Goal: Information Seeking & Learning: Learn about a topic

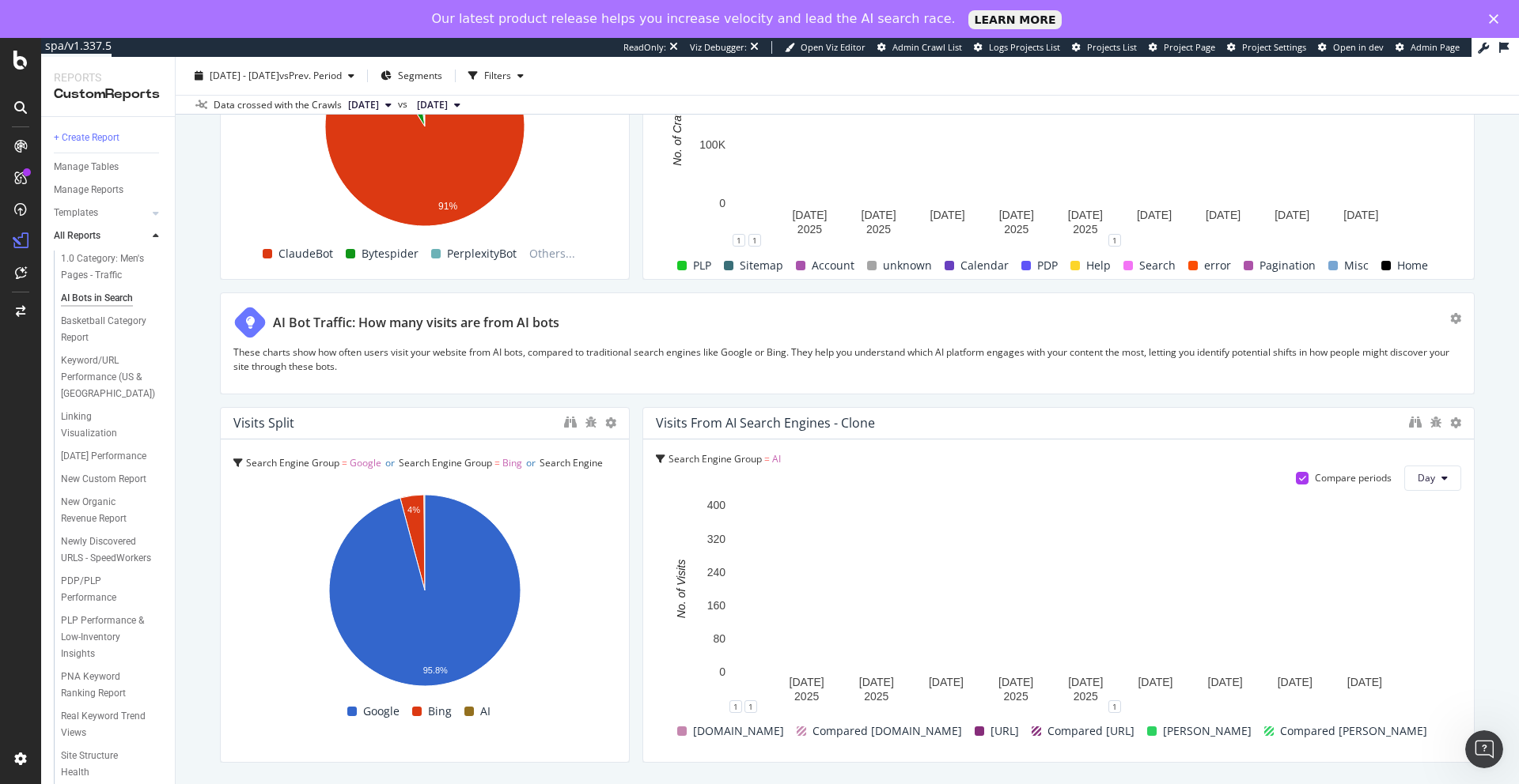
scroll to position [2942, 0]
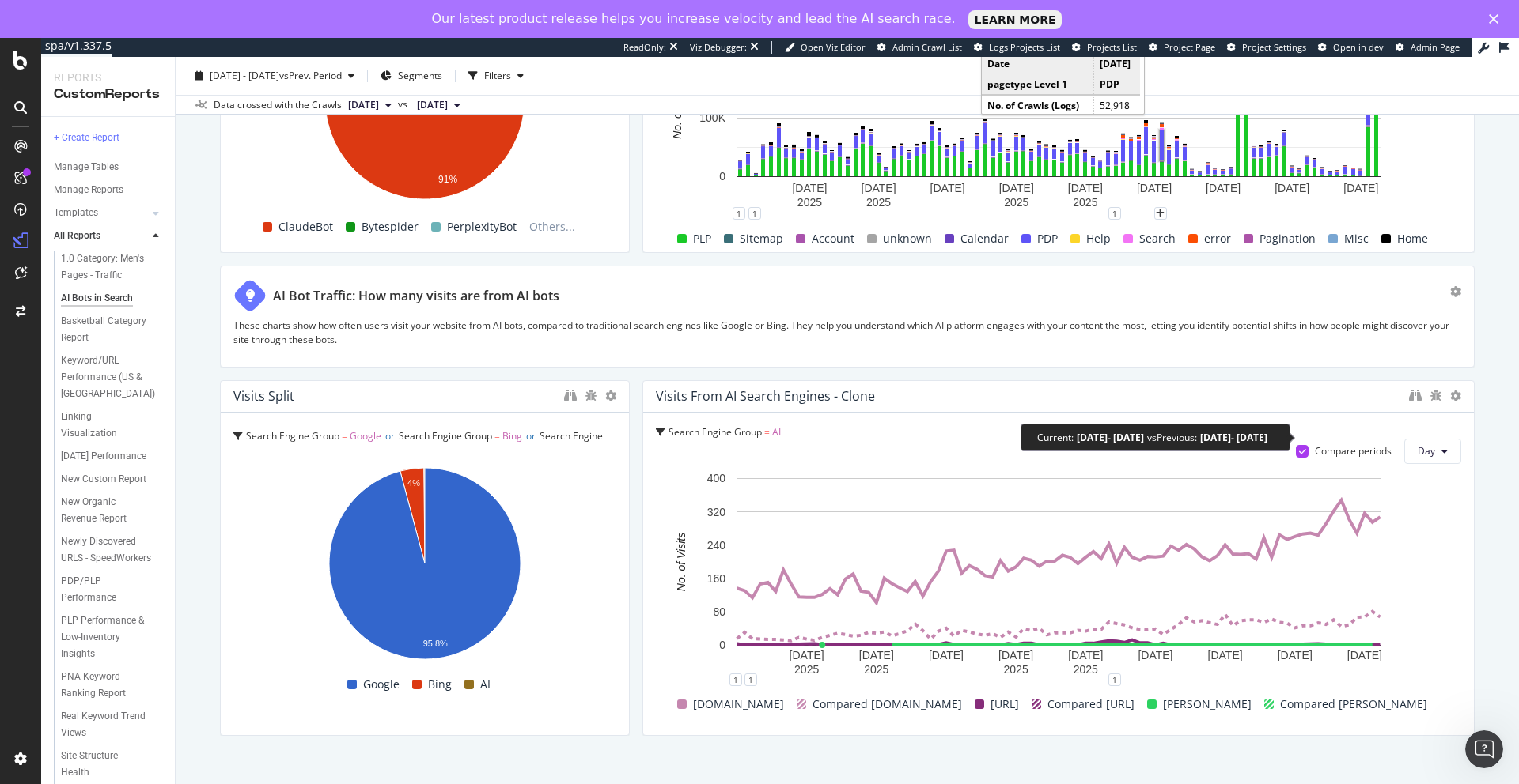
click at [1363, 444] on div "Compare periods" at bounding box center [1353, 451] width 77 height 14
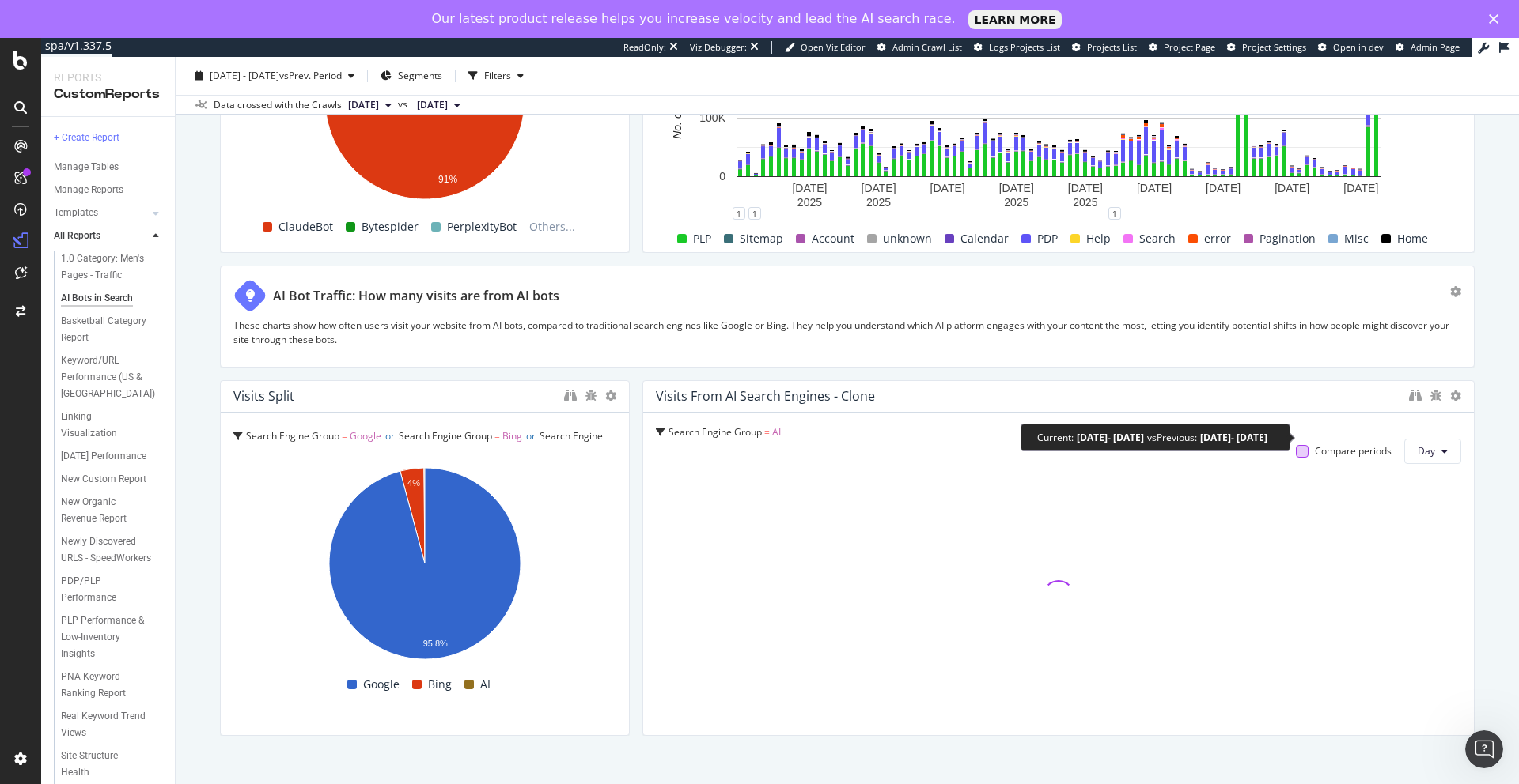
click at [1305, 445] on div at bounding box center [1302, 451] width 13 height 13
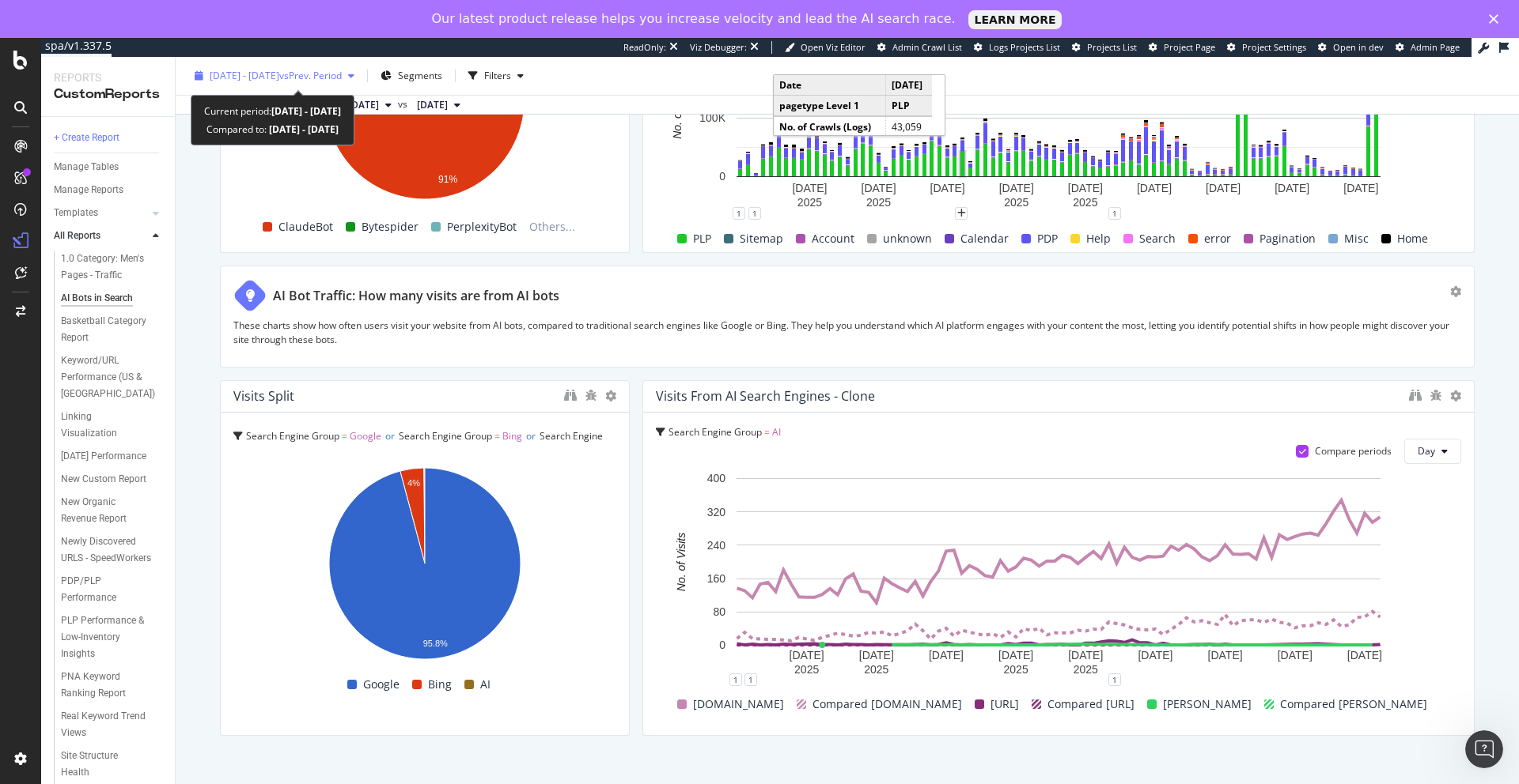
click at [360, 77] on div "button" at bounding box center [351, 76] width 19 height 10
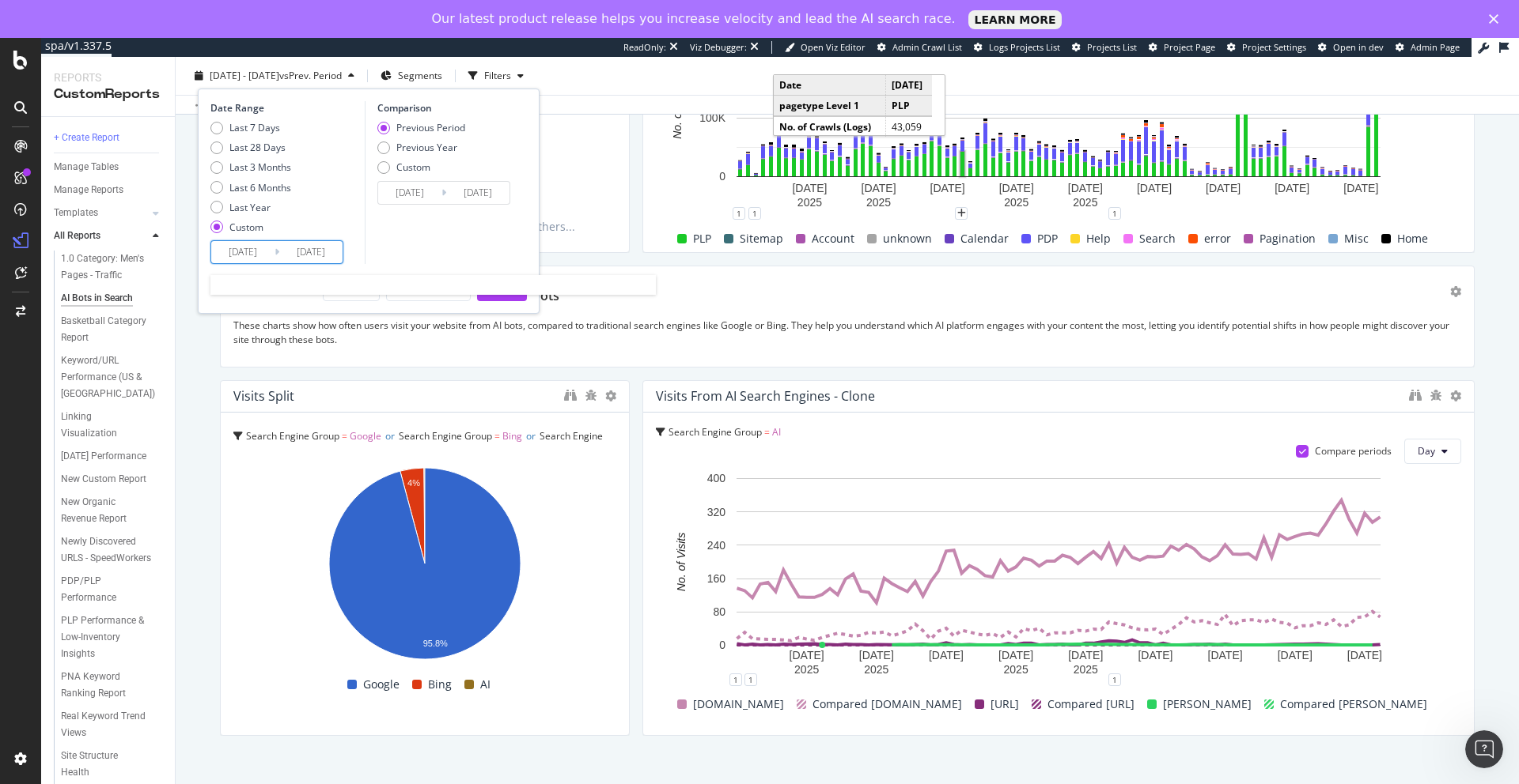
click at [257, 252] on input "[DATE]" at bounding box center [243, 252] width 63 height 22
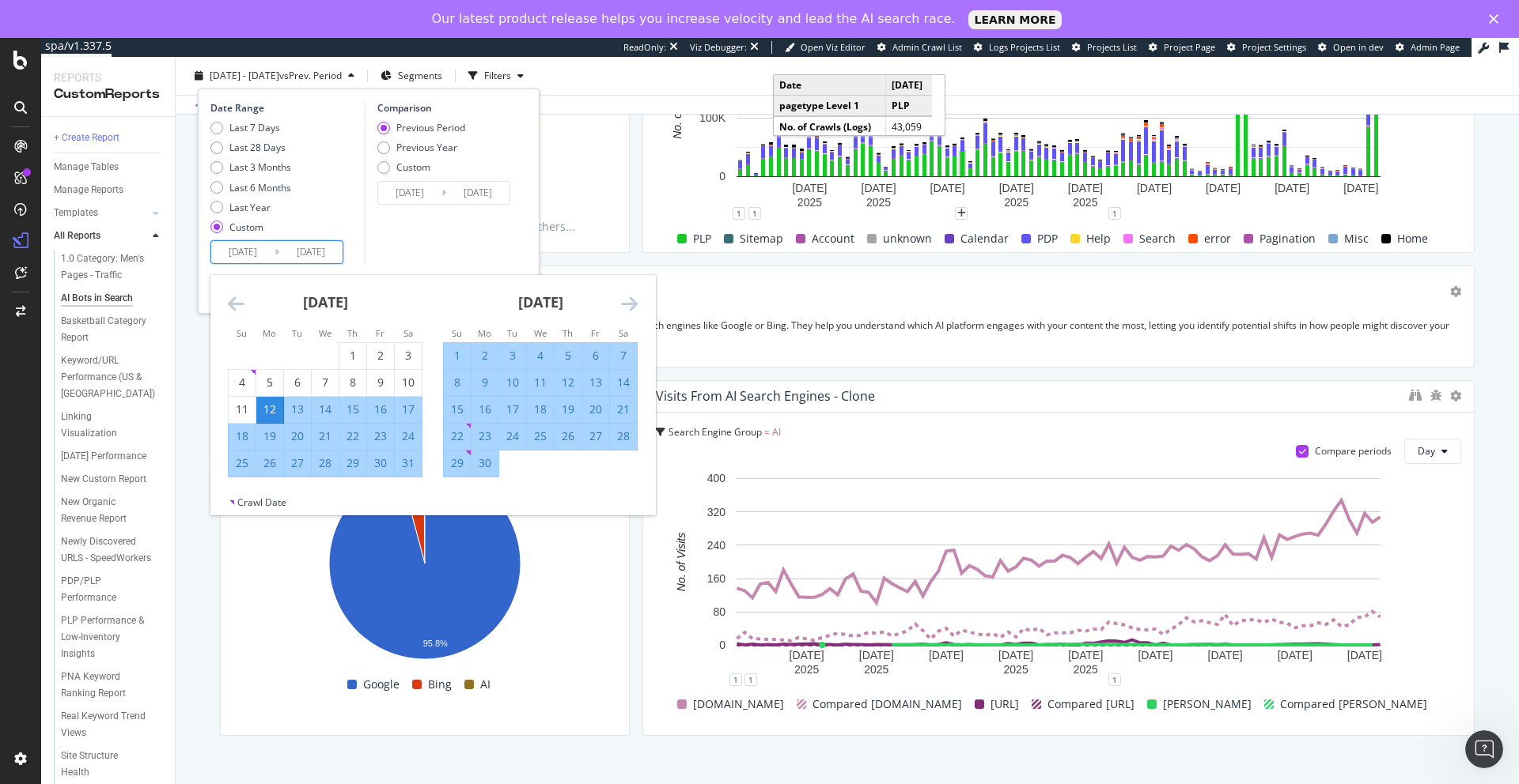
click at [235, 304] on icon "Move backward to switch to the previous month." at bounding box center [236, 303] width 17 height 19
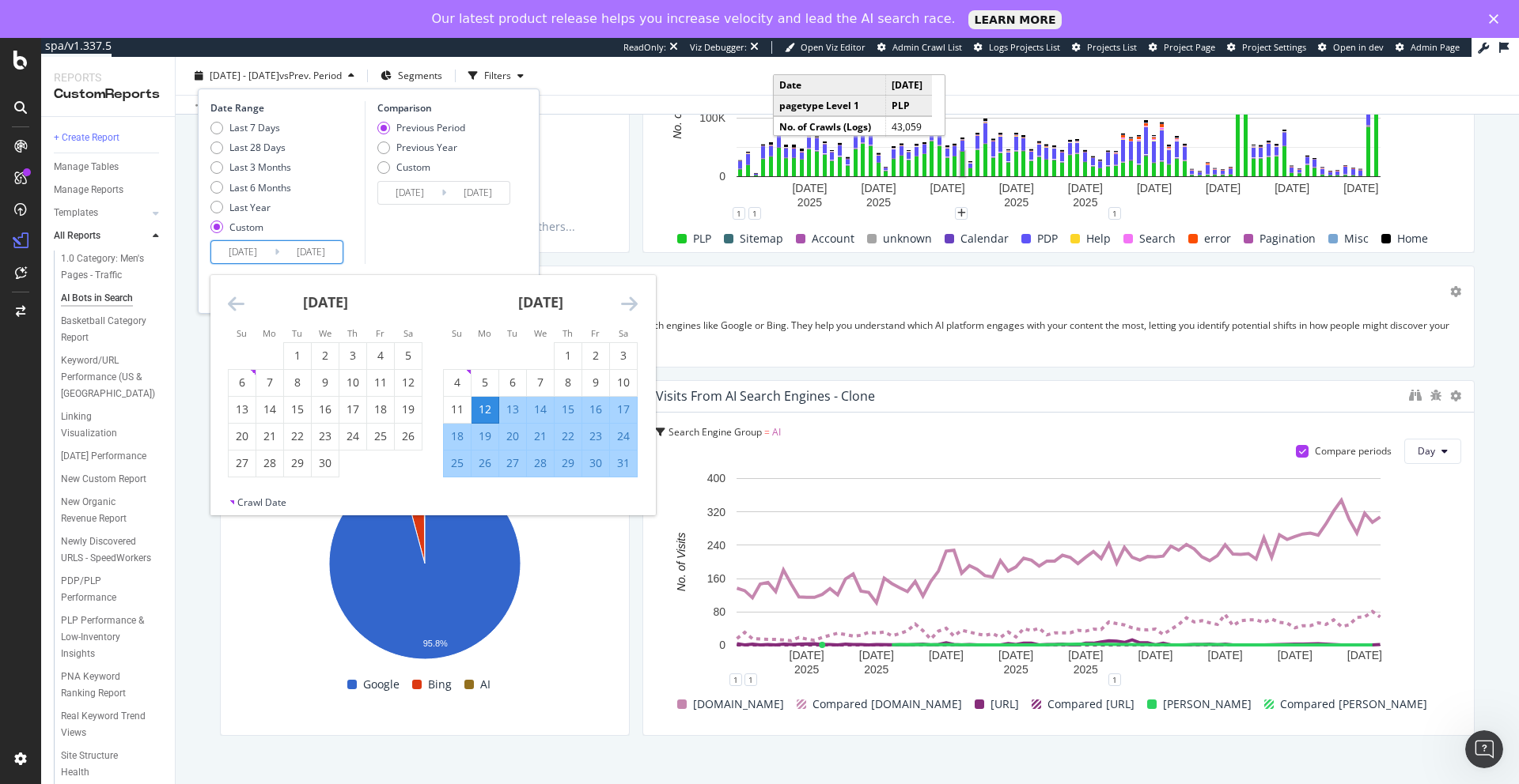
click at [235, 304] on icon "Move backward to switch to the previous month." at bounding box center [236, 303] width 17 height 19
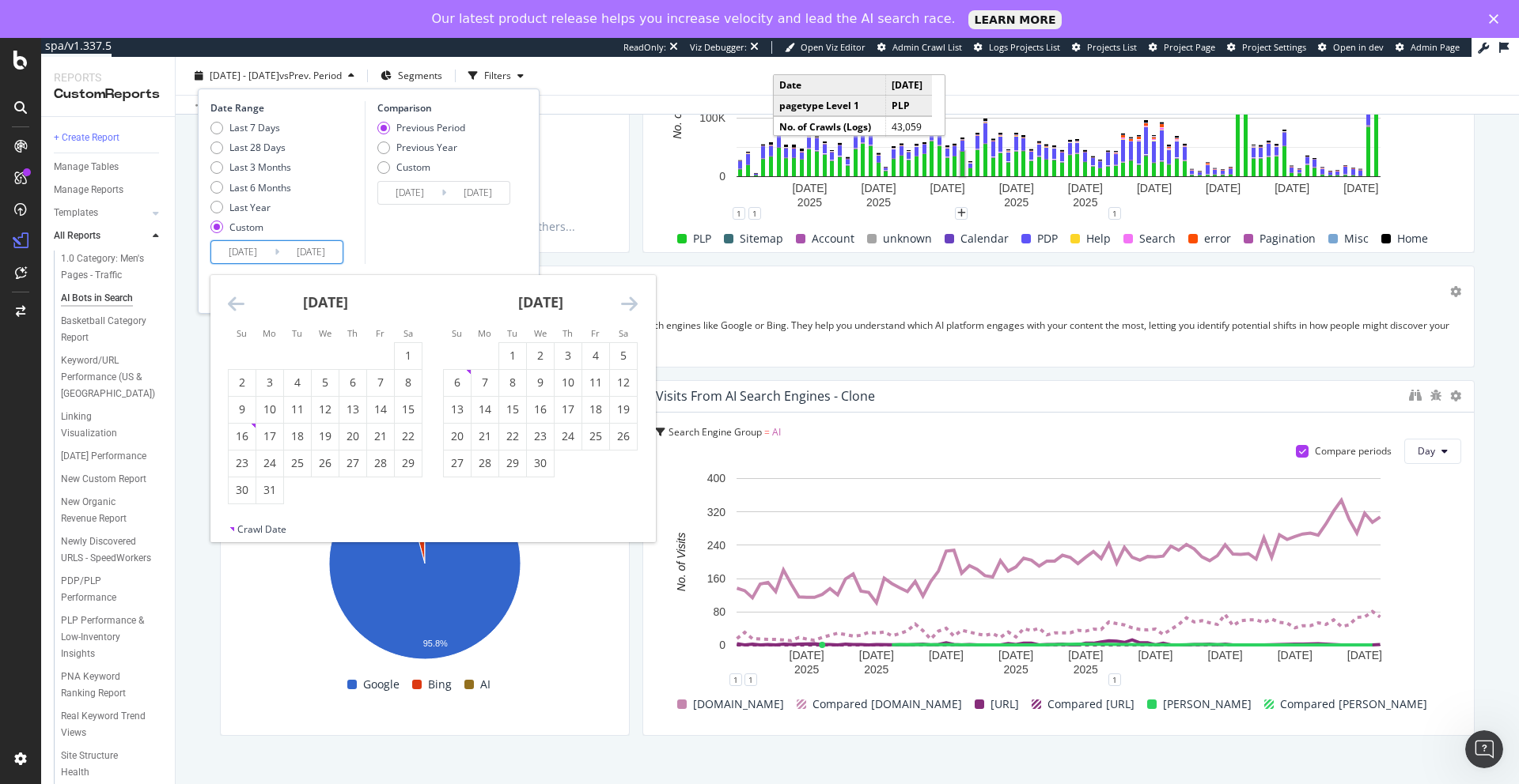
click at [235, 304] on icon "Move backward to switch to the previous month." at bounding box center [236, 303] width 17 height 19
click at [402, 412] on div "15" at bounding box center [408, 410] width 27 height 16
type input "[DATE]"
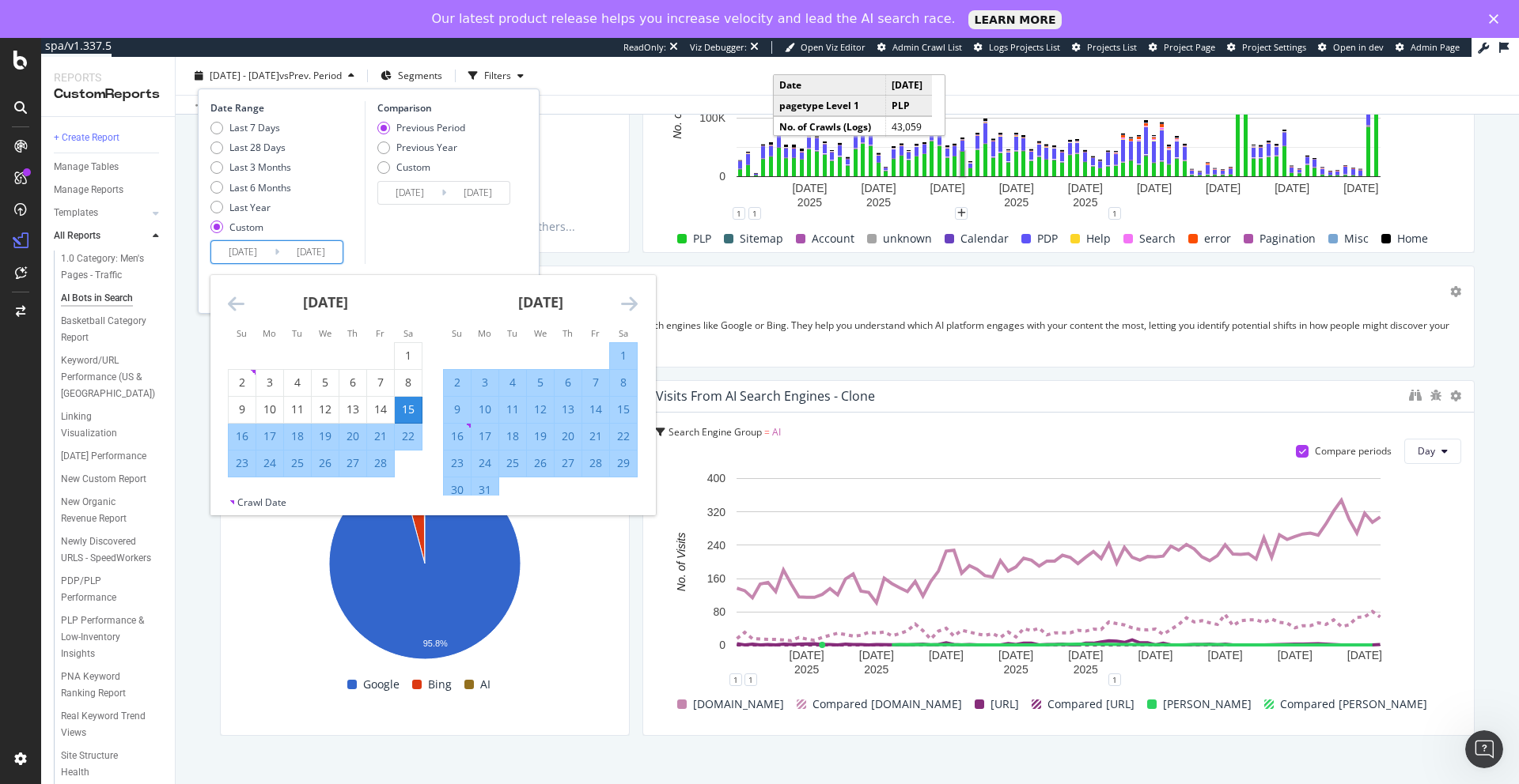
click at [627, 302] on icon "Move forward to switch to the next month." at bounding box center [629, 303] width 17 height 19
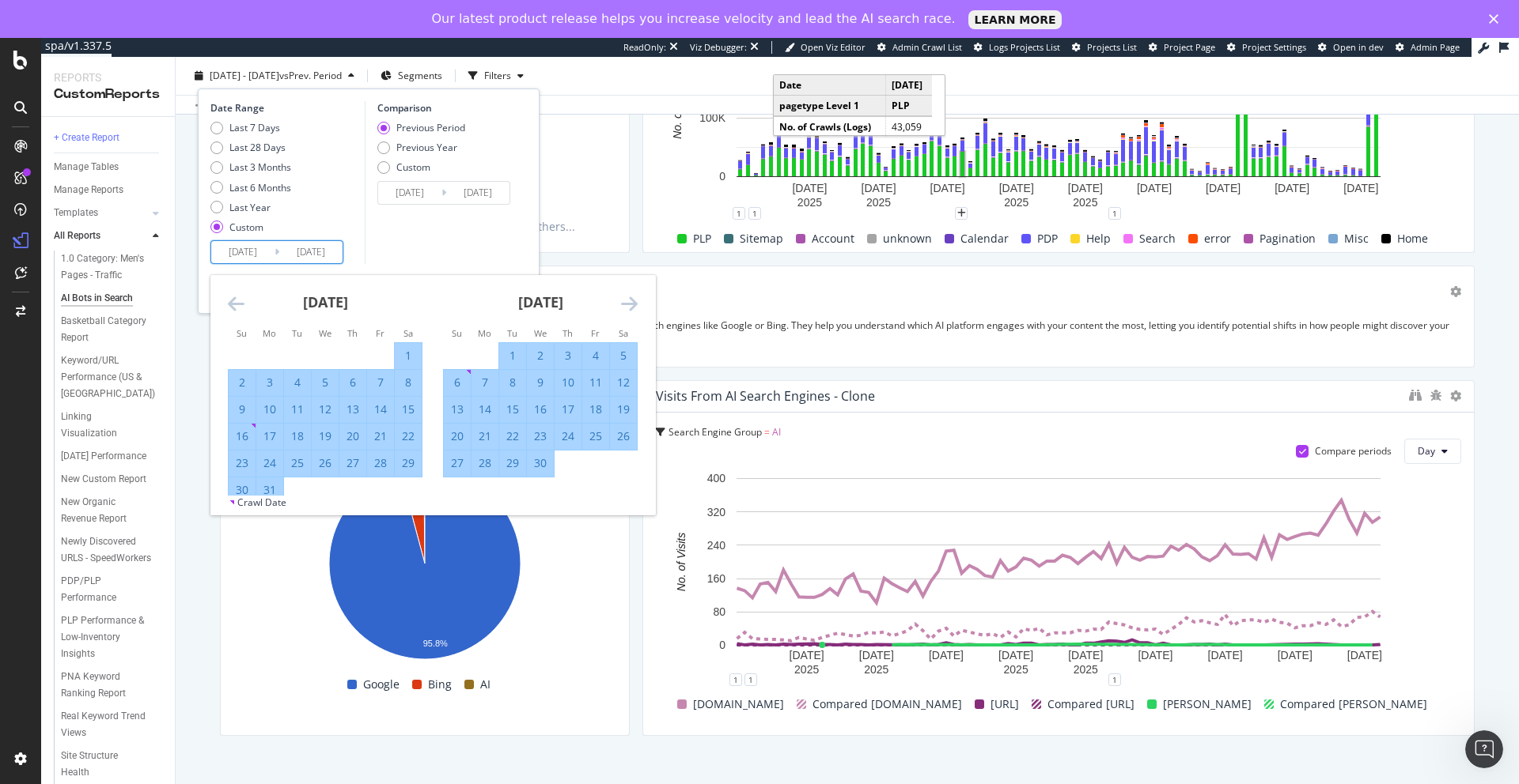
click at [627, 302] on icon "Move forward to switch to the next month." at bounding box center [629, 303] width 17 height 19
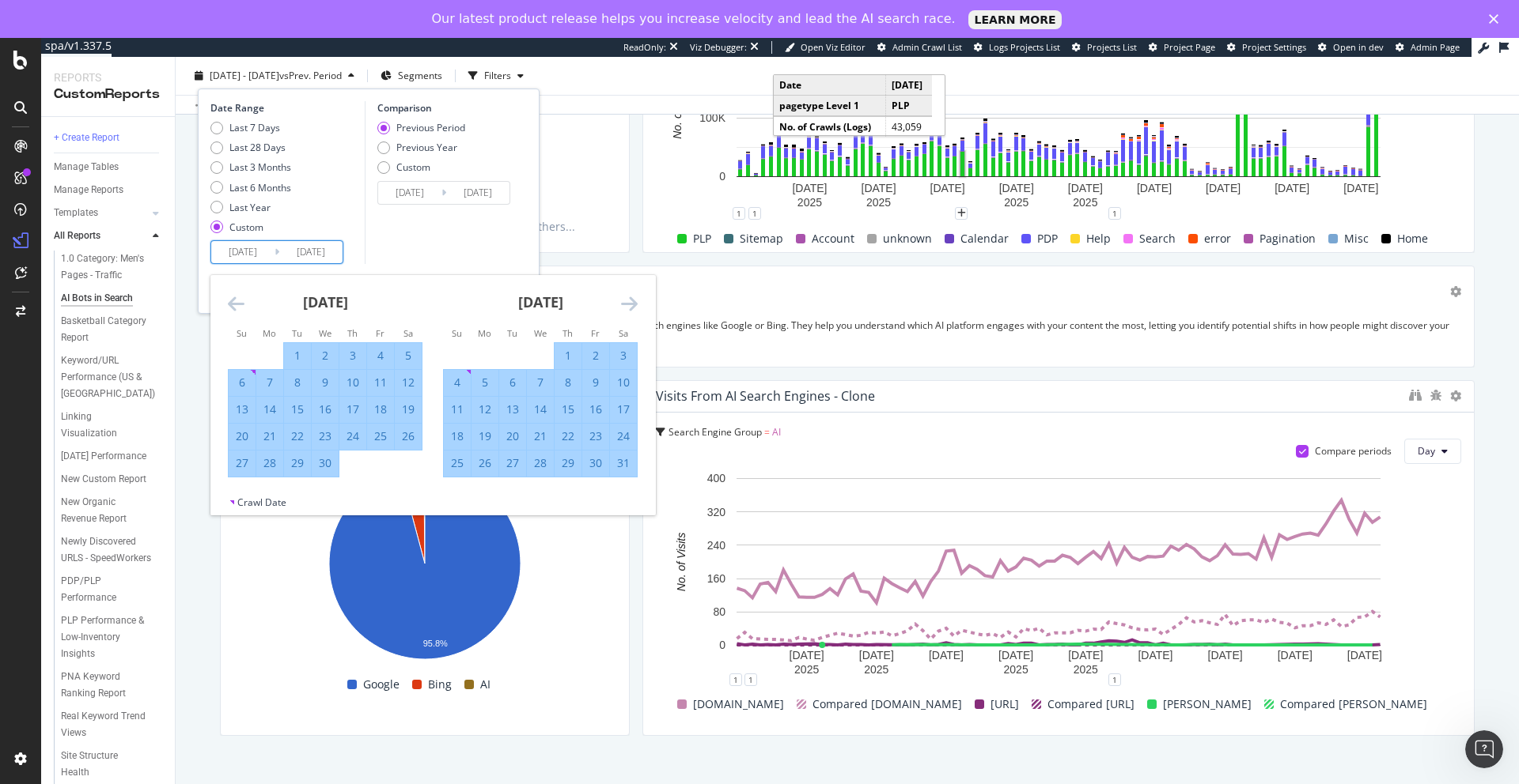
click at [627, 302] on icon "Move forward to switch to the next month." at bounding box center [629, 303] width 17 height 19
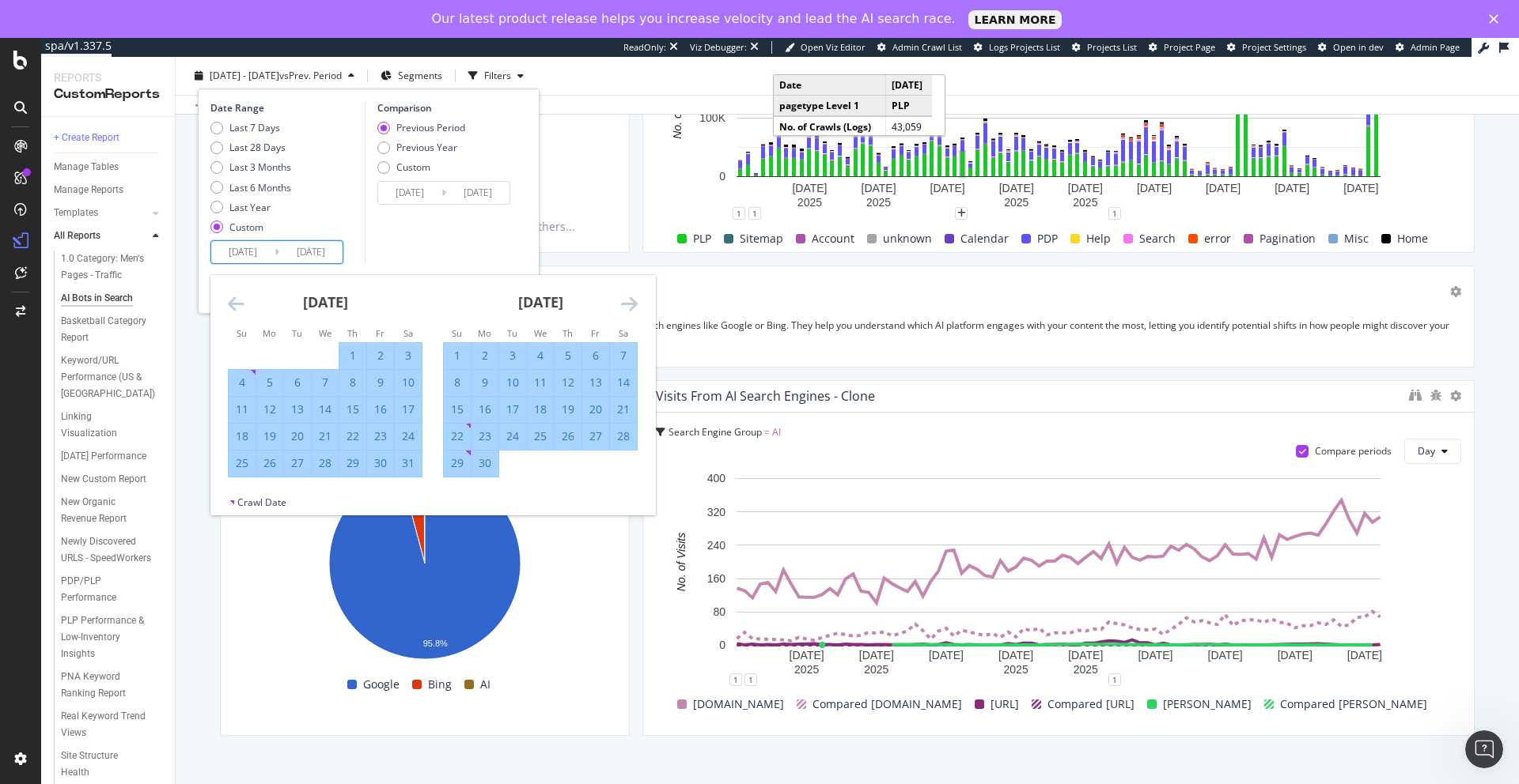
click at [239, 409] on div "11" at bounding box center [241, 410] width 27 height 16
type input "[DATE]"
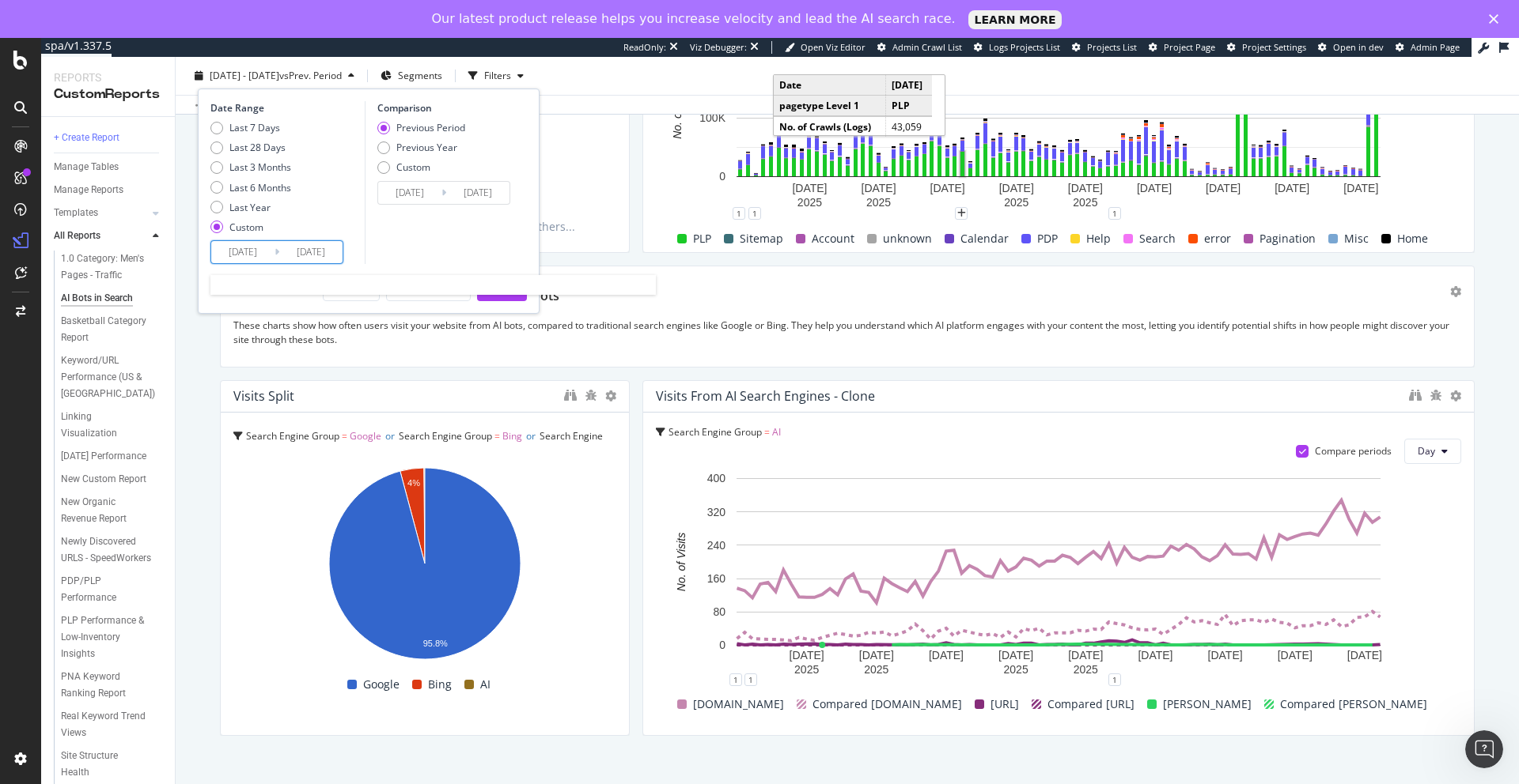
click at [245, 254] on input "[DATE]" at bounding box center [243, 252] width 63 height 22
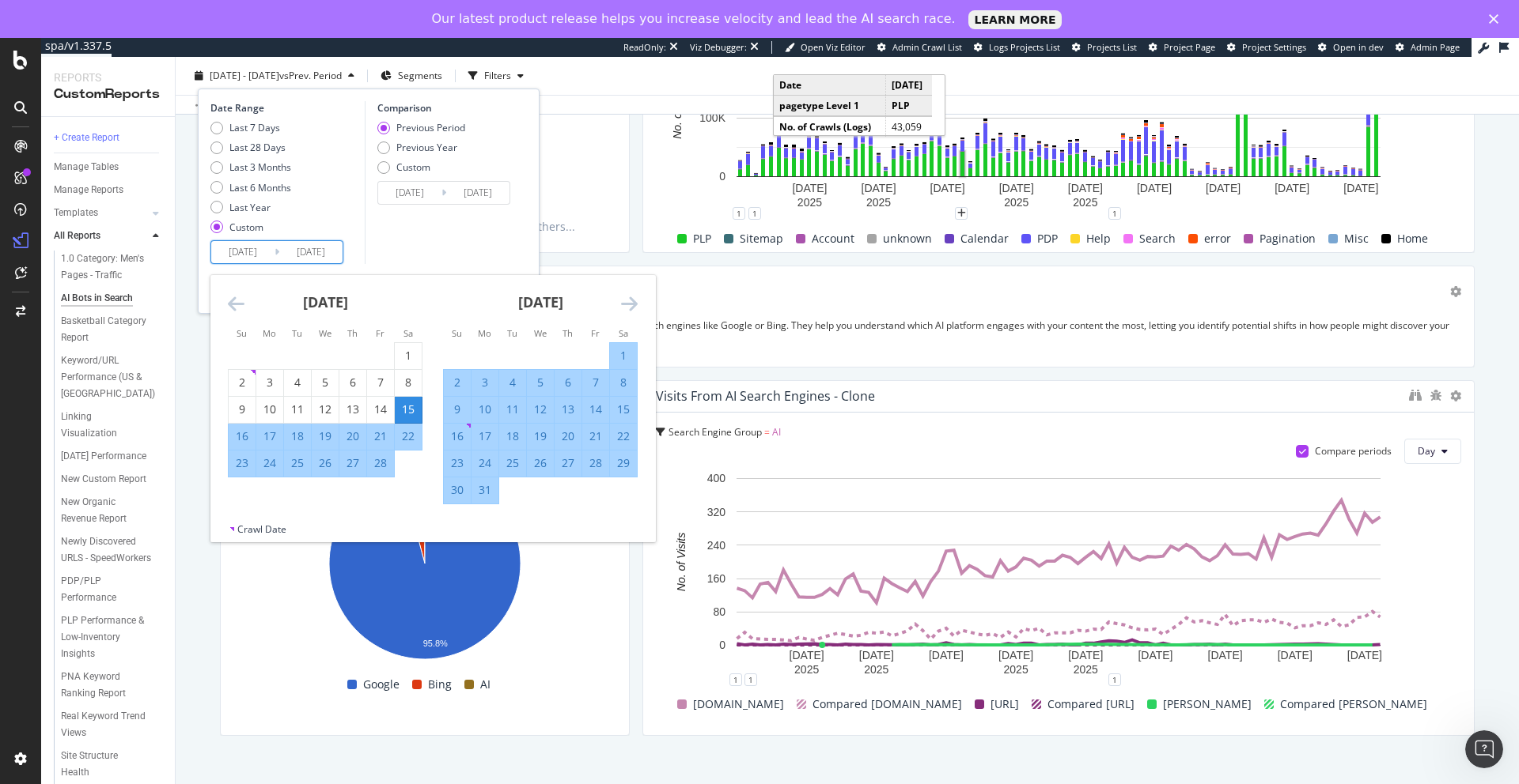
click at [629, 299] on icon "Move forward to switch to the next month." at bounding box center [629, 303] width 17 height 19
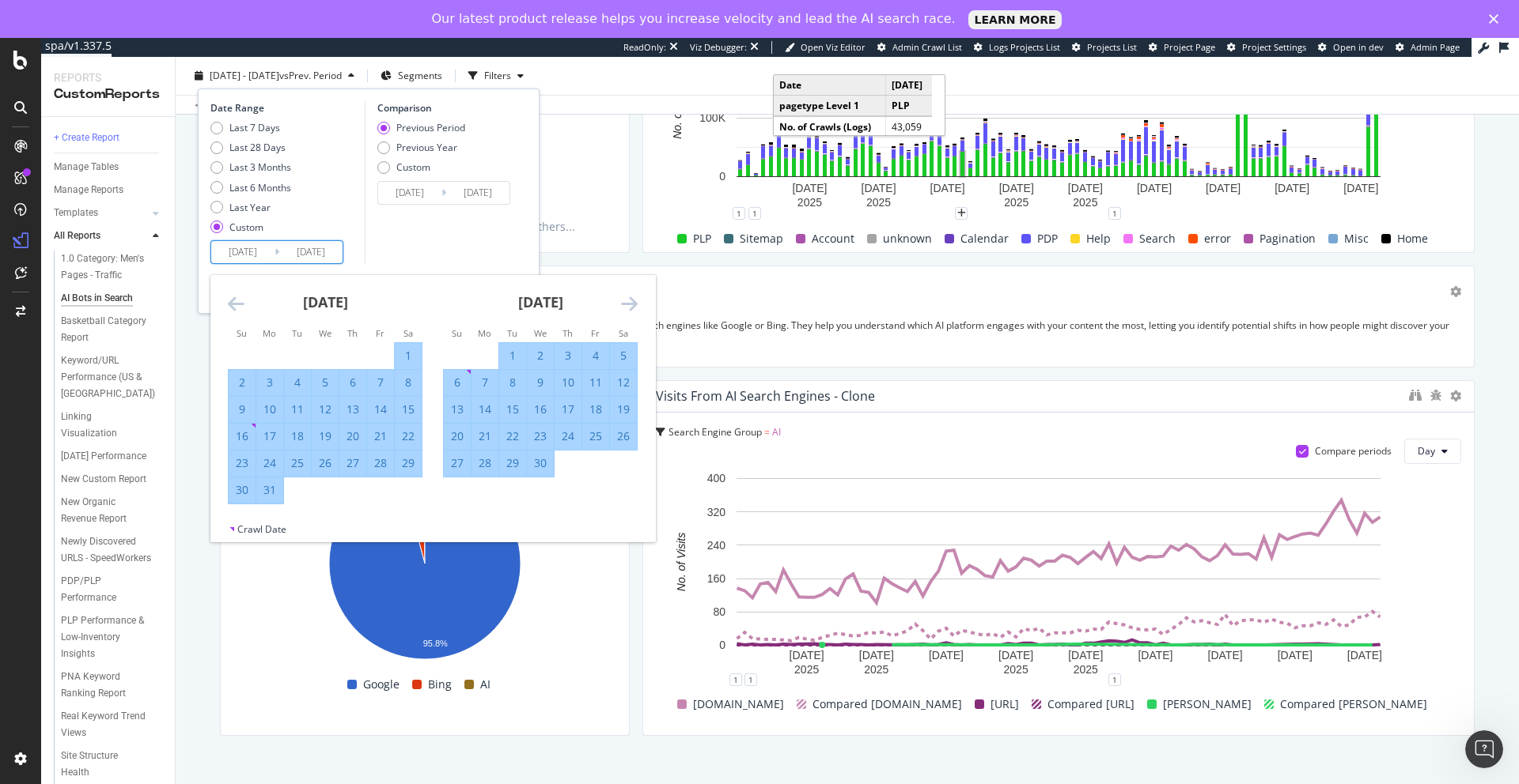
click at [629, 299] on icon "Move forward to switch to the next month." at bounding box center [629, 303] width 17 height 19
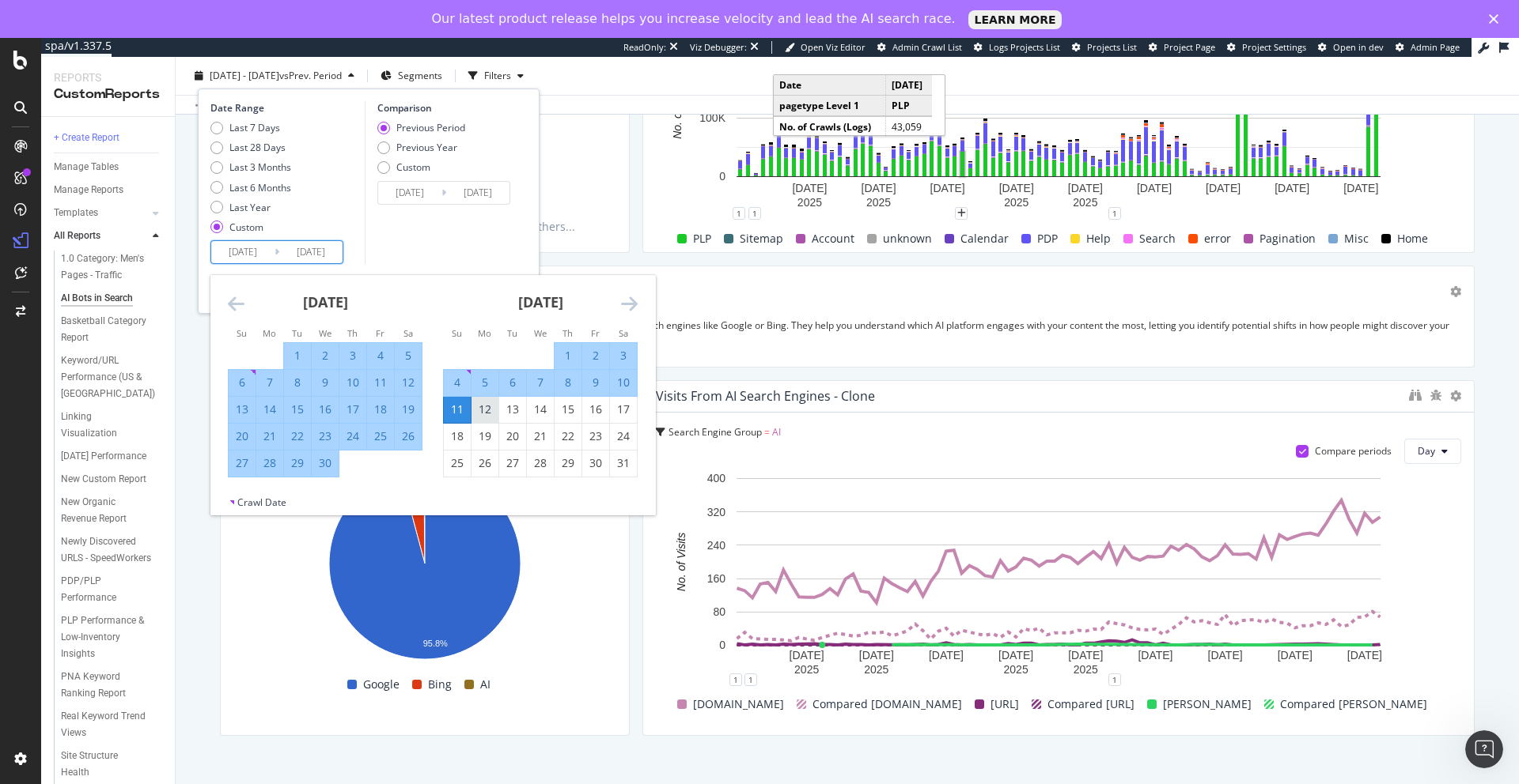
click at [484, 415] on div "12" at bounding box center [484, 410] width 27 height 16
type input "[DATE]"
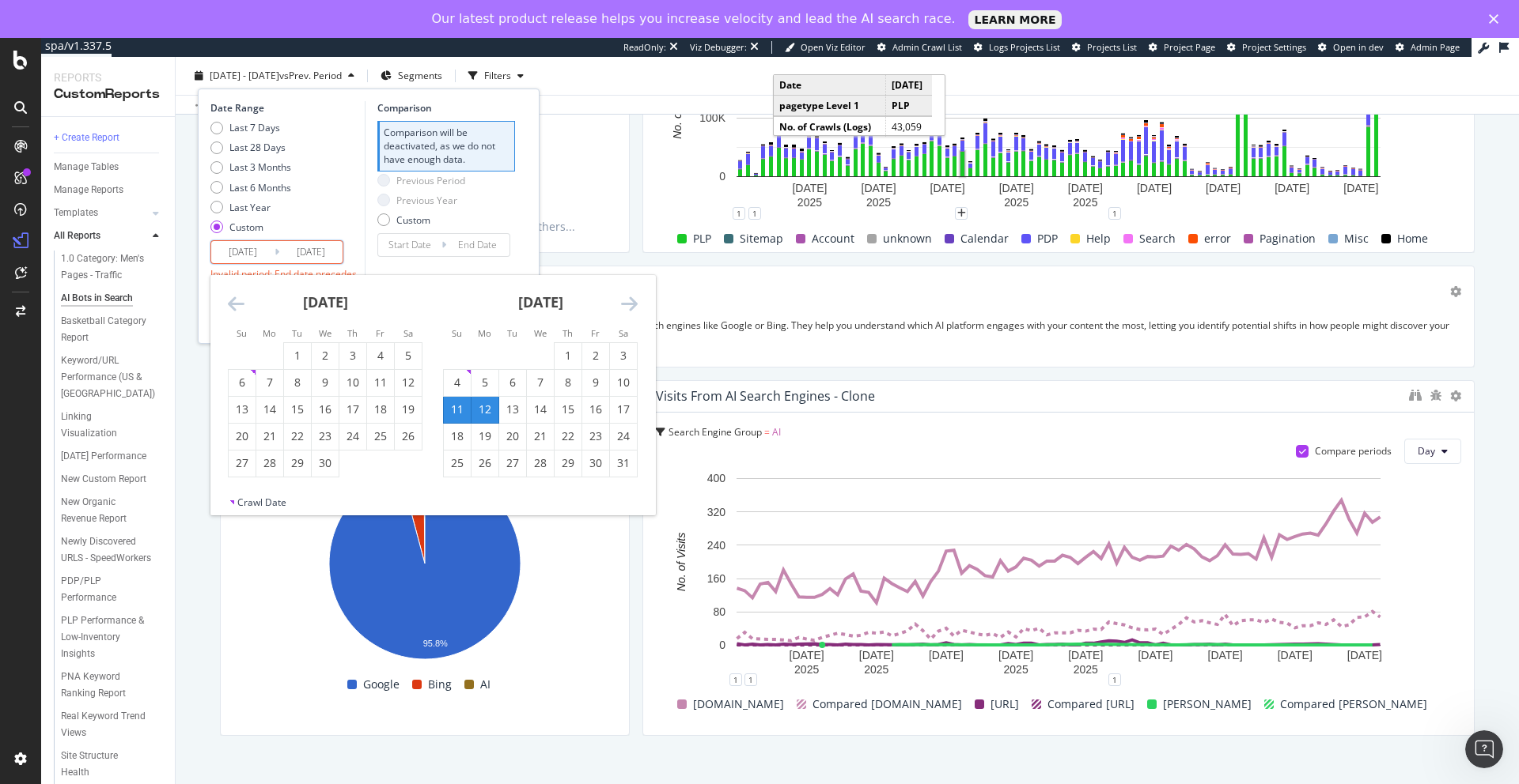
click at [629, 307] on icon "Move forward to switch to the next month." at bounding box center [629, 303] width 17 height 19
click at [461, 387] on div "3" at bounding box center [456, 383] width 27 height 16
type input "[DATE]"
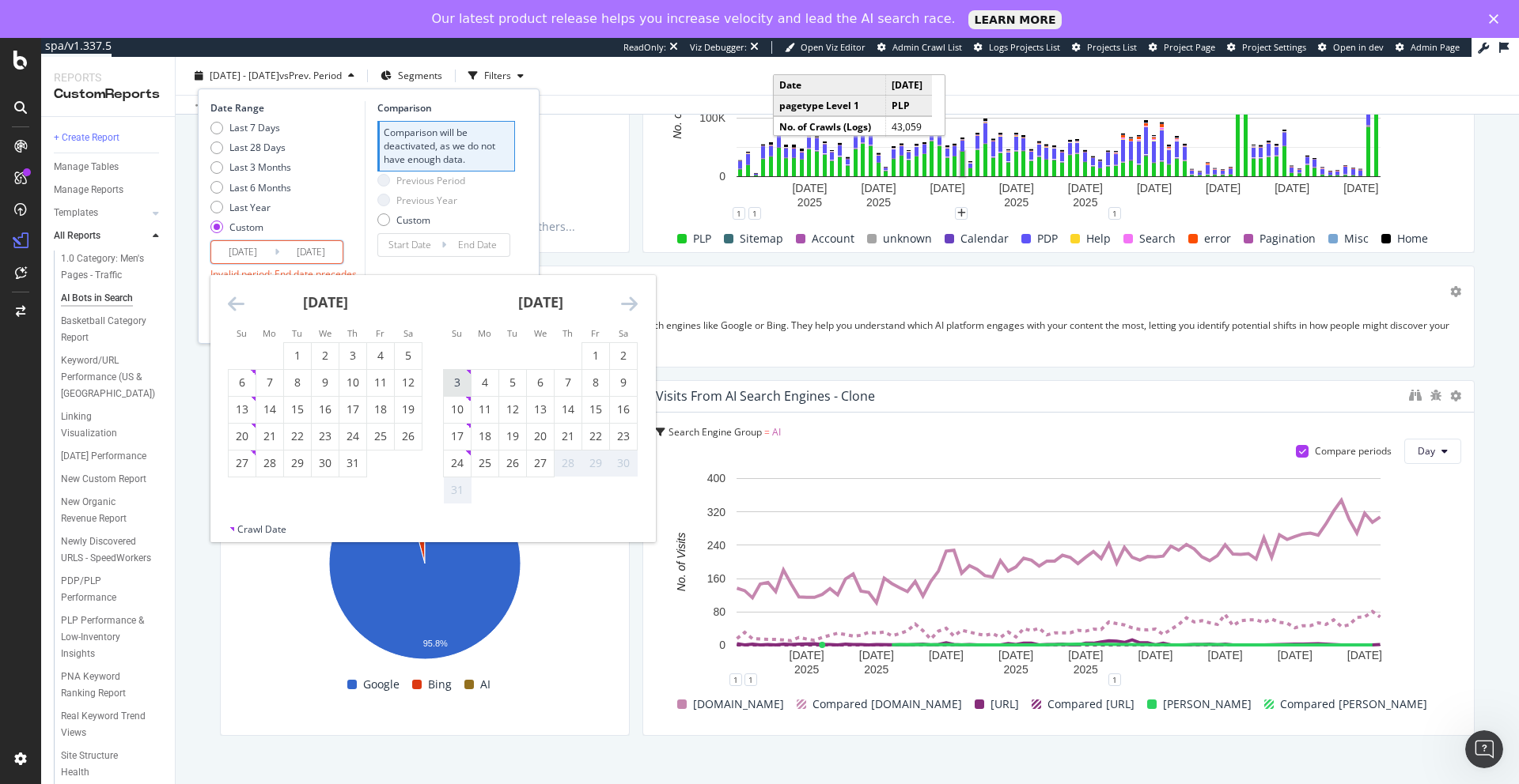
type input "[DATE]"
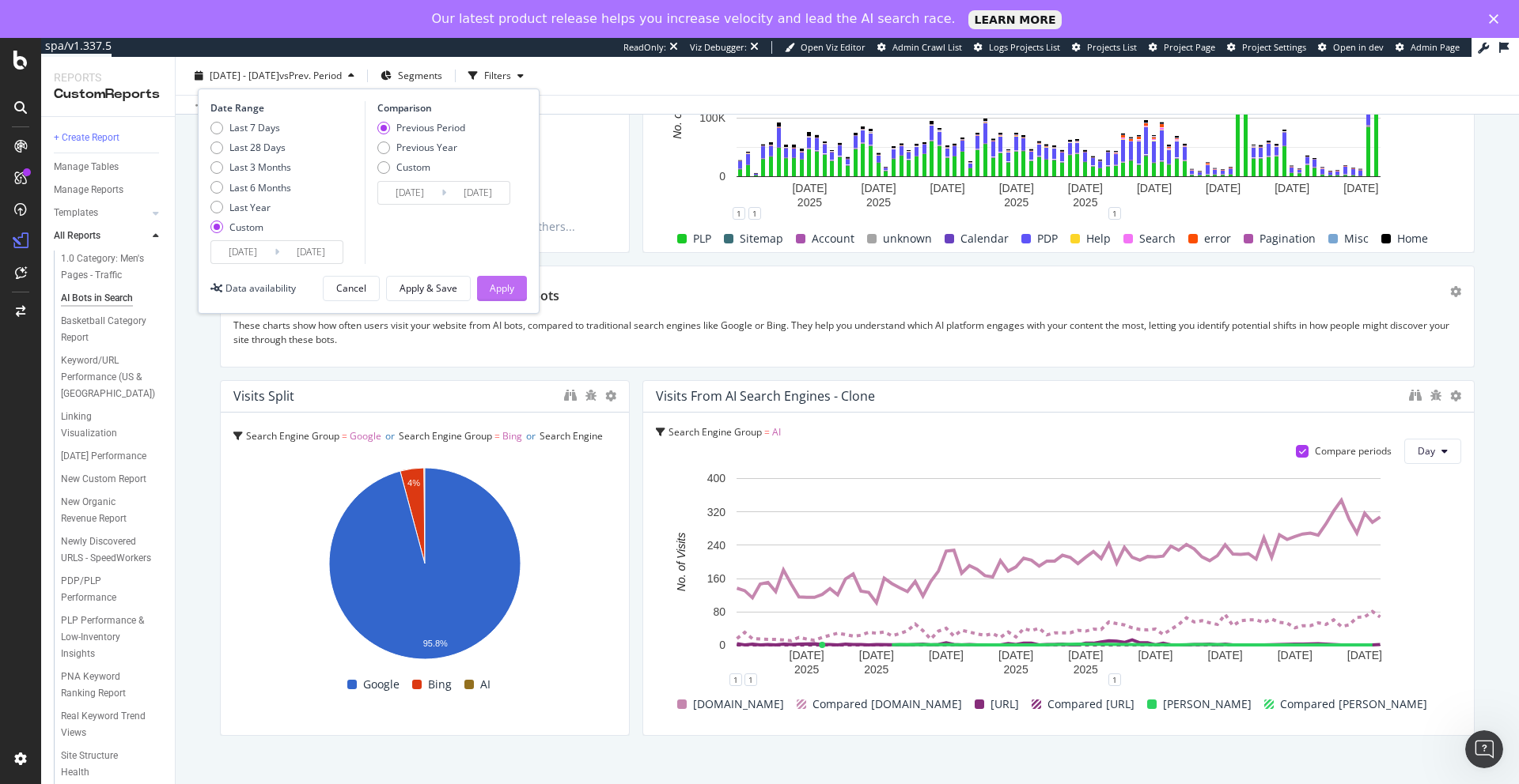
click at [498, 291] on div "Apply" at bounding box center [502, 288] width 25 height 14
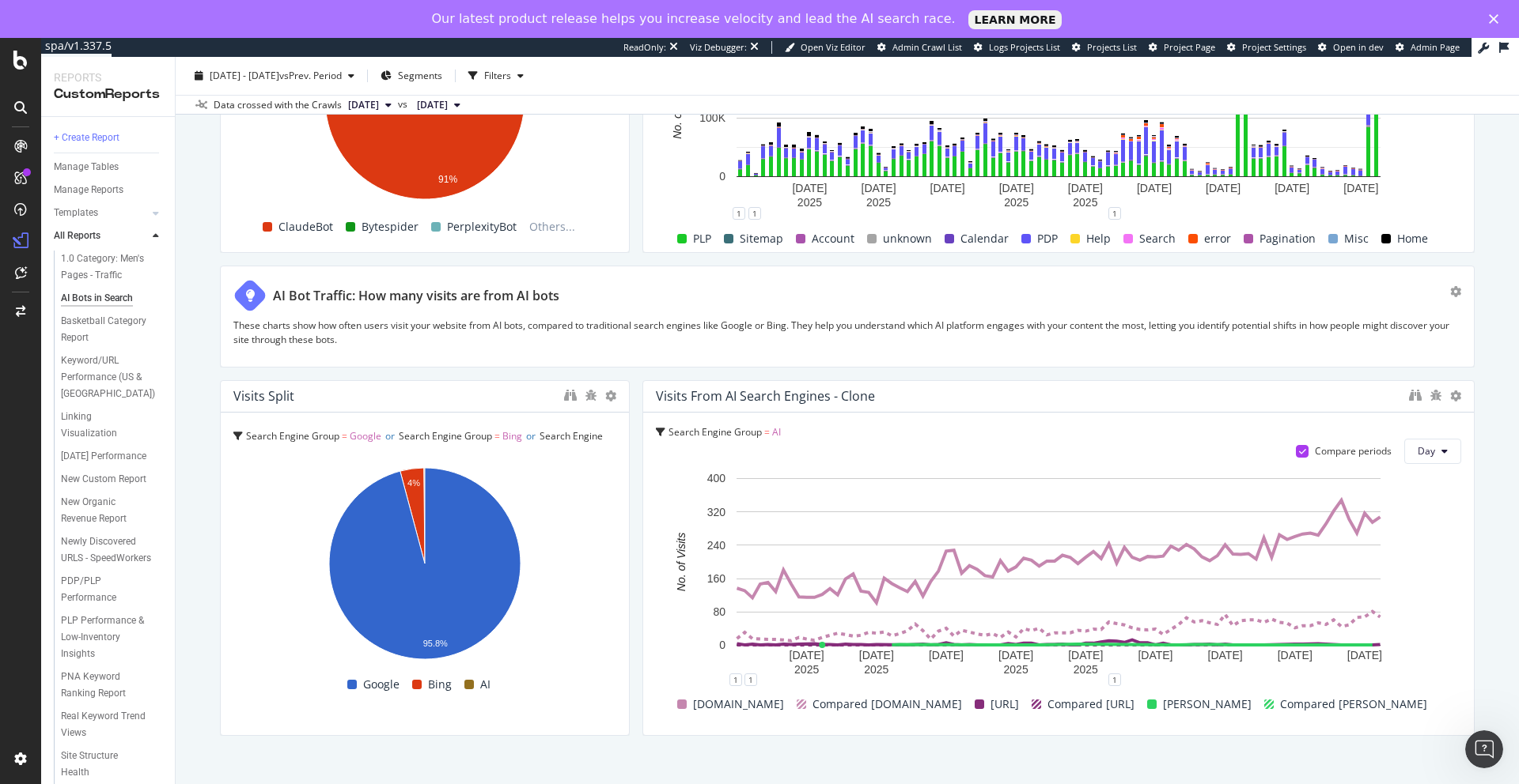
click at [379, 102] on span "[DATE]" at bounding box center [362, 105] width 31 height 14
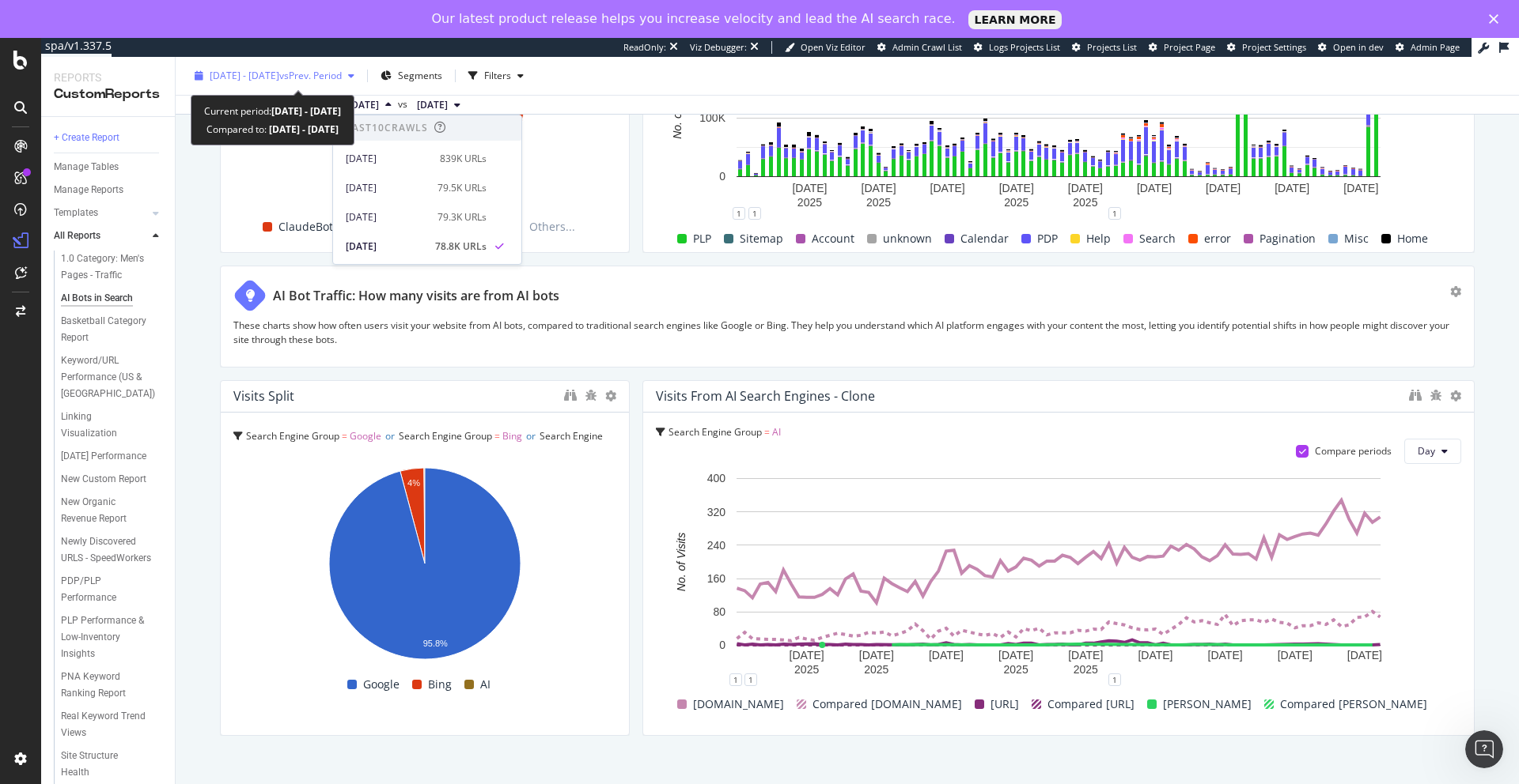
click at [342, 76] on span "vs Prev. Period" at bounding box center [310, 76] width 62 height 14
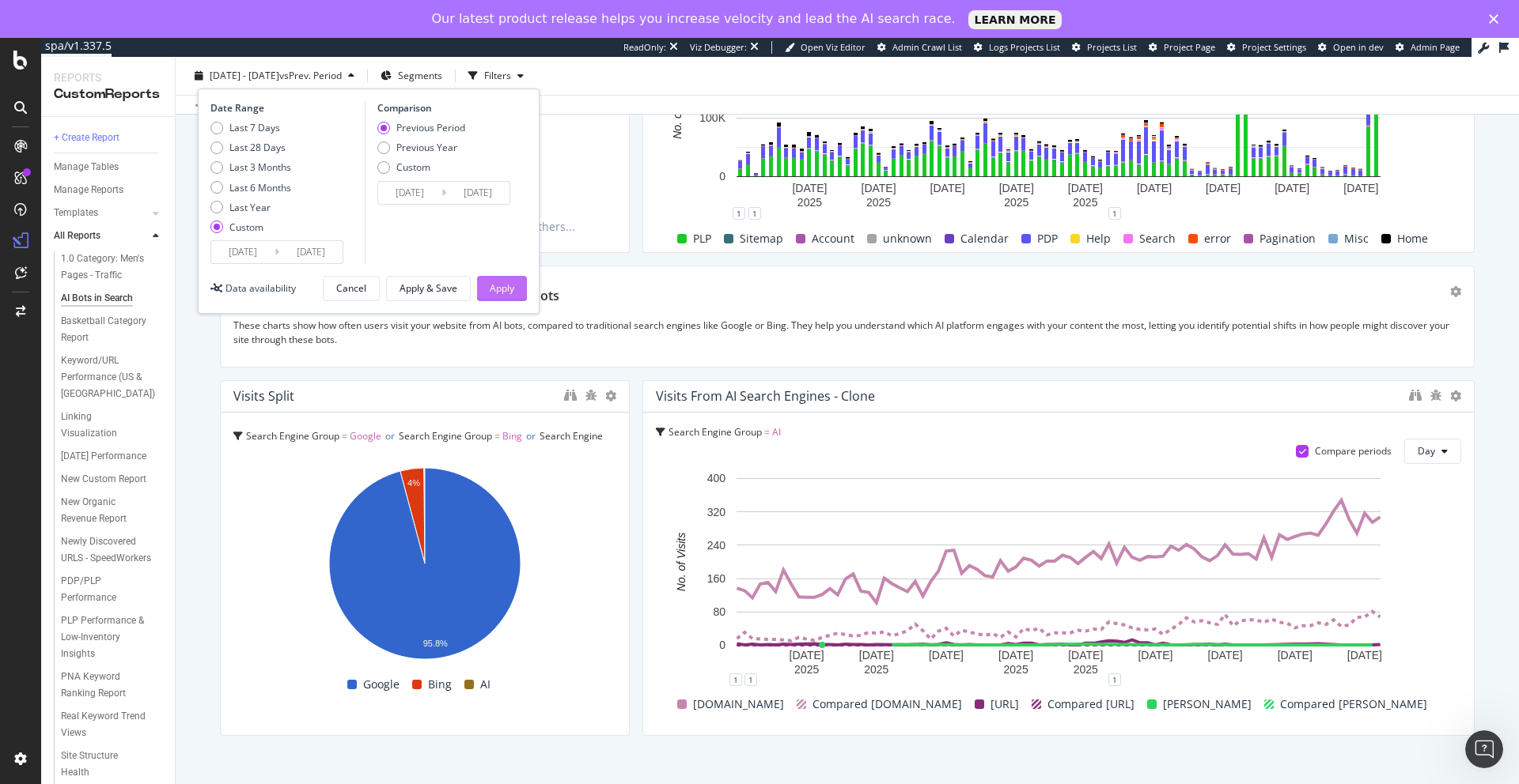
click at [498, 288] on div "Apply" at bounding box center [502, 288] width 25 height 14
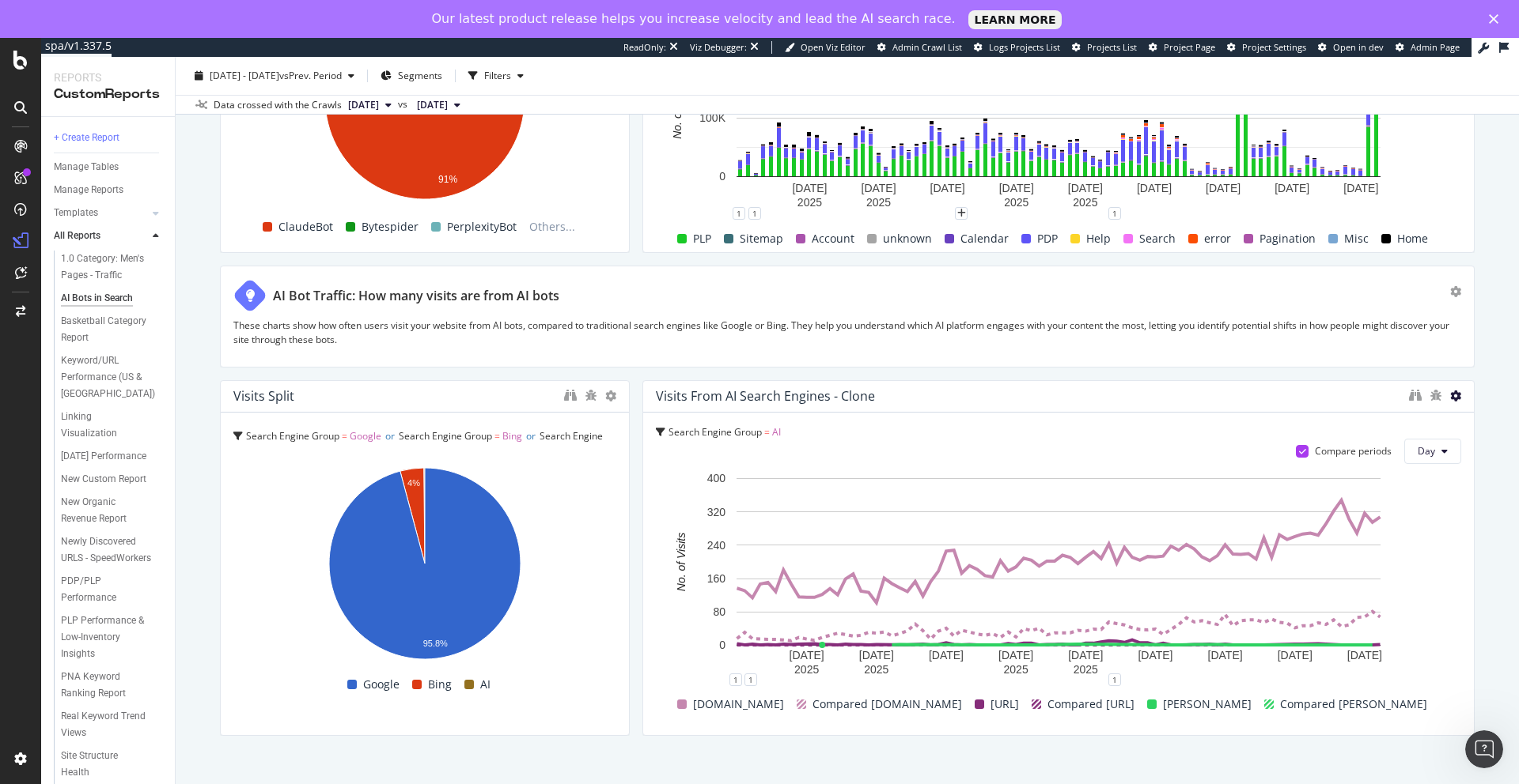
click at [1455, 391] on icon at bounding box center [1455, 396] width 11 height 11
click at [980, 388] on div "Visits from AI Search Engines - Clone" at bounding box center [1028, 396] width 745 height 16
click at [1413, 389] on icon "binoculars" at bounding box center [1414, 395] width 13 height 13
click at [1448, 438] on button "Day" at bounding box center [1433, 451] width 57 height 26
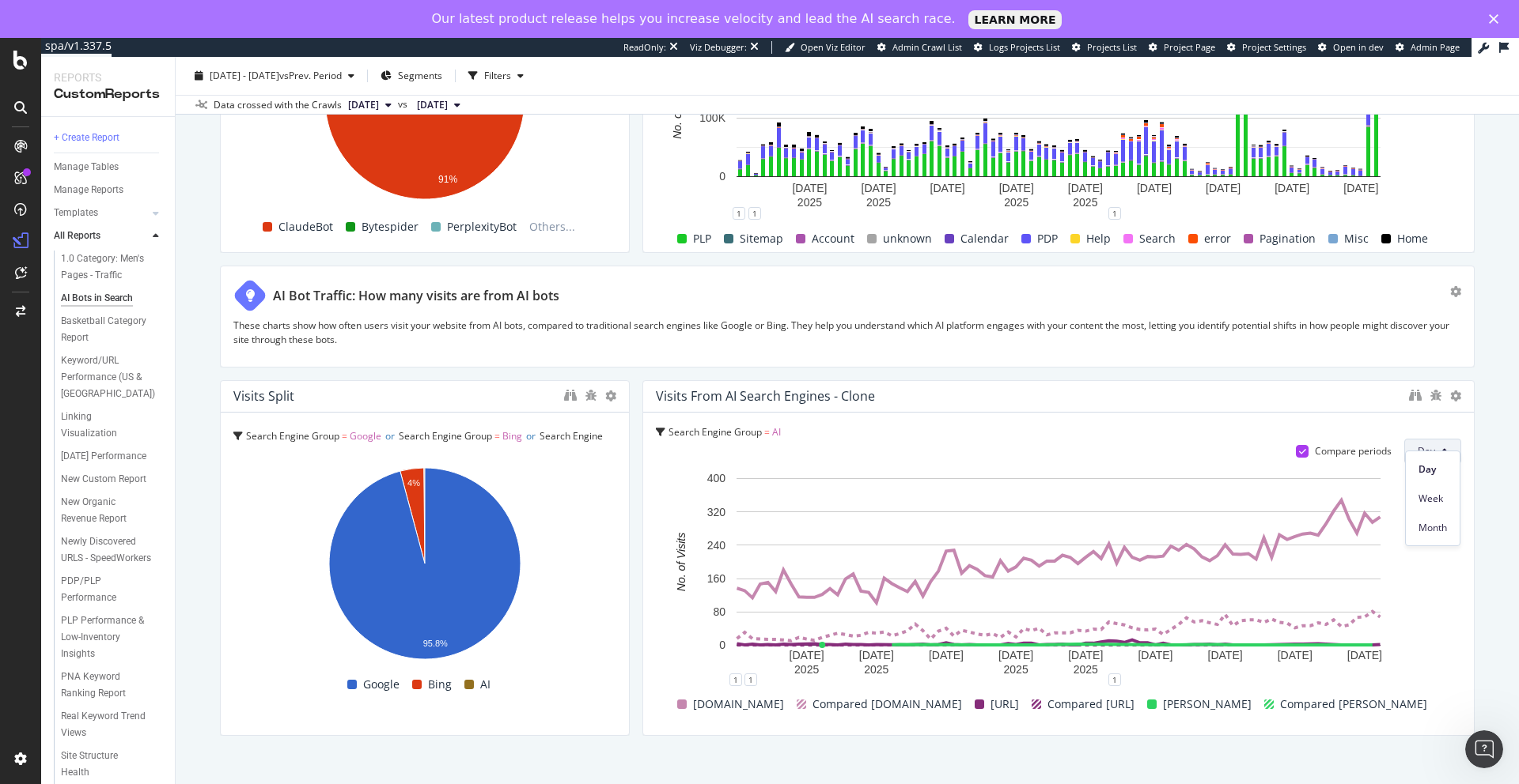
click at [1448, 438] on button "Day" at bounding box center [1433, 451] width 57 height 26
click at [1455, 391] on icon at bounding box center [1455, 396] width 11 height 11
click at [1504, 383] on div "AI Bots in Search AI Bots in Search Puma North America Clone (Admin) Clone Sche…" at bounding box center [847, 439] width 1343 height 765
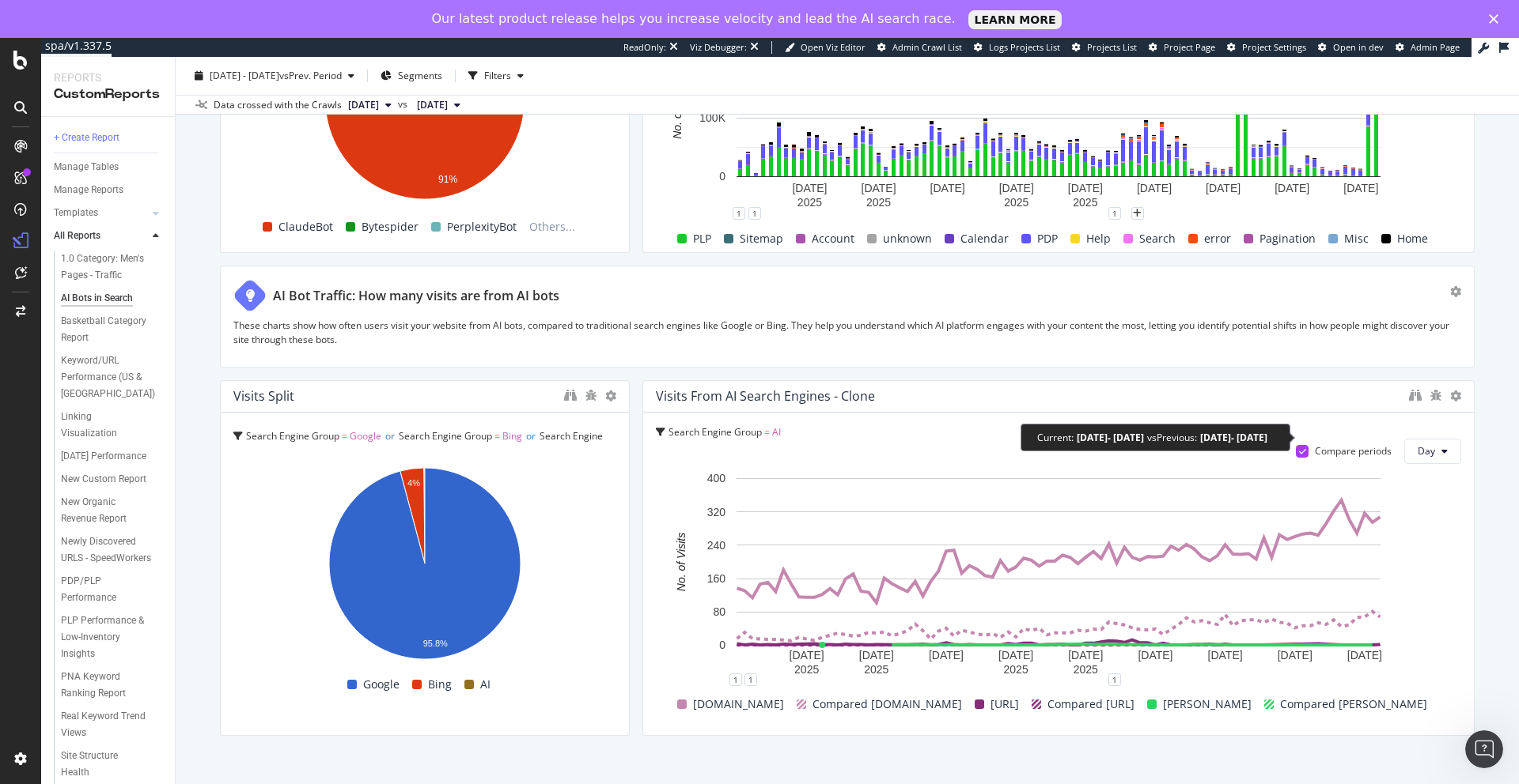
click at [1301, 447] on icon at bounding box center [1302, 451] width 7 height 8
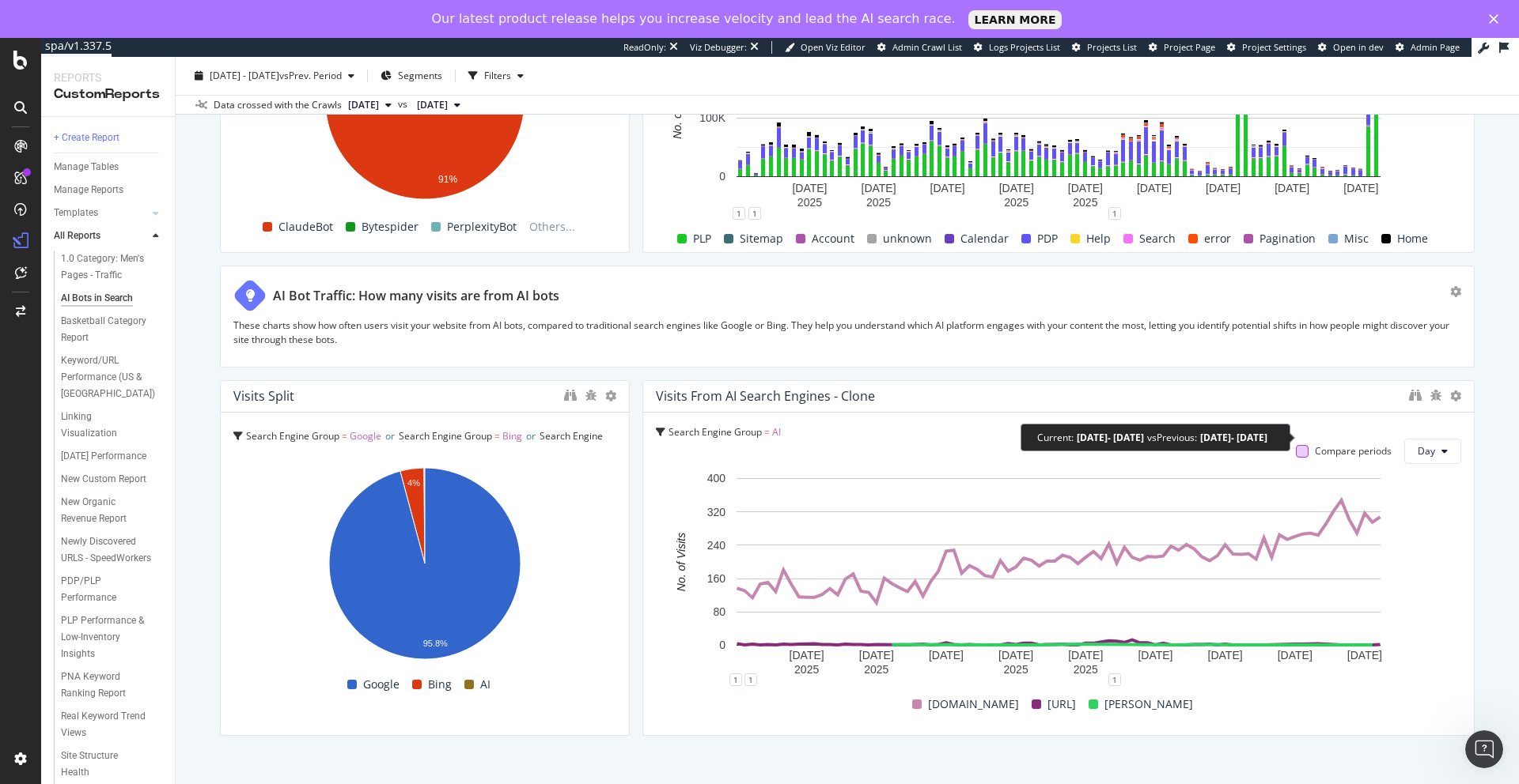
click at [1304, 445] on div at bounding box center [1302, 451] width 13 height 13
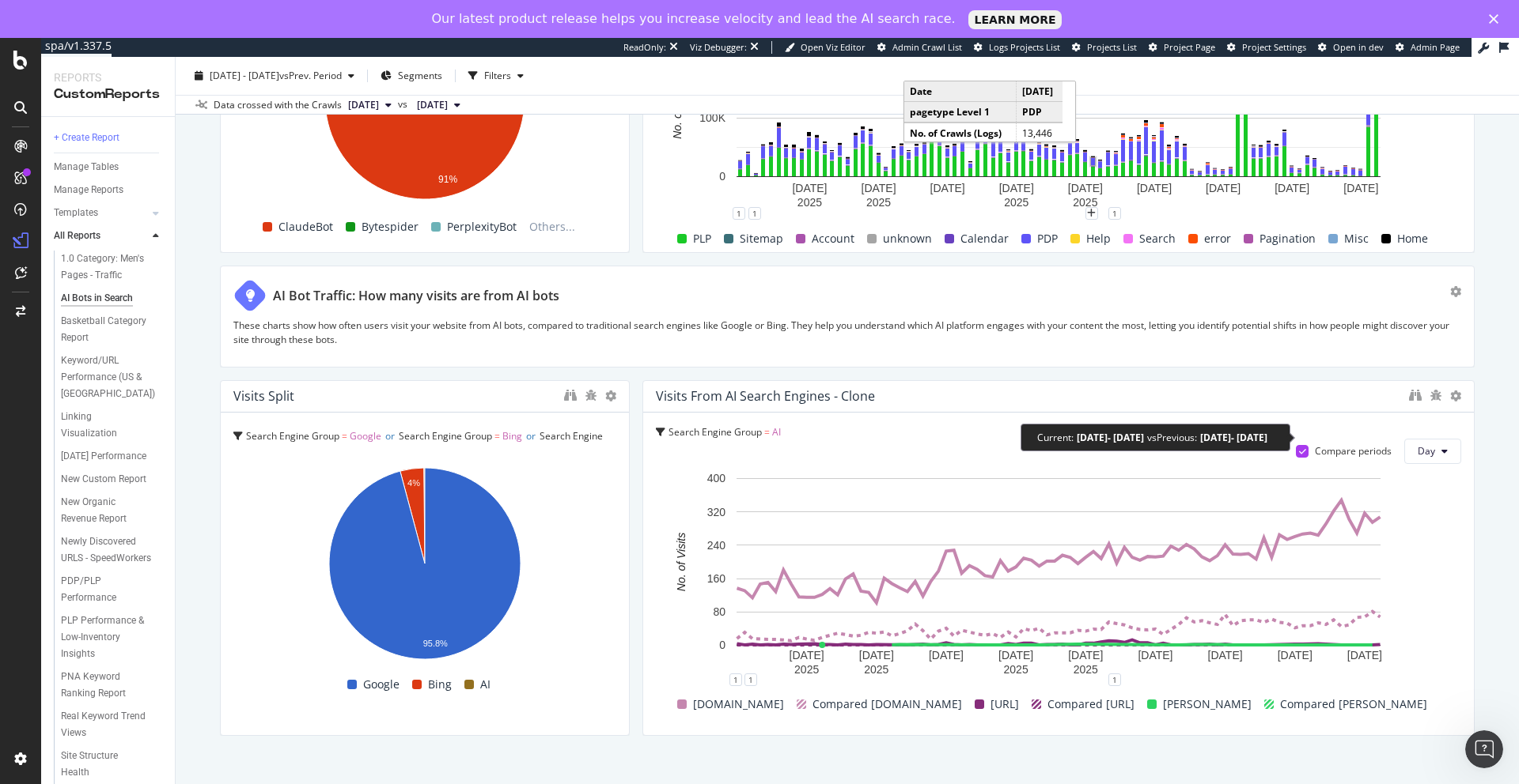
click at [1303, 447] on icon at bounding box center [1302, 451] width 7 height 8
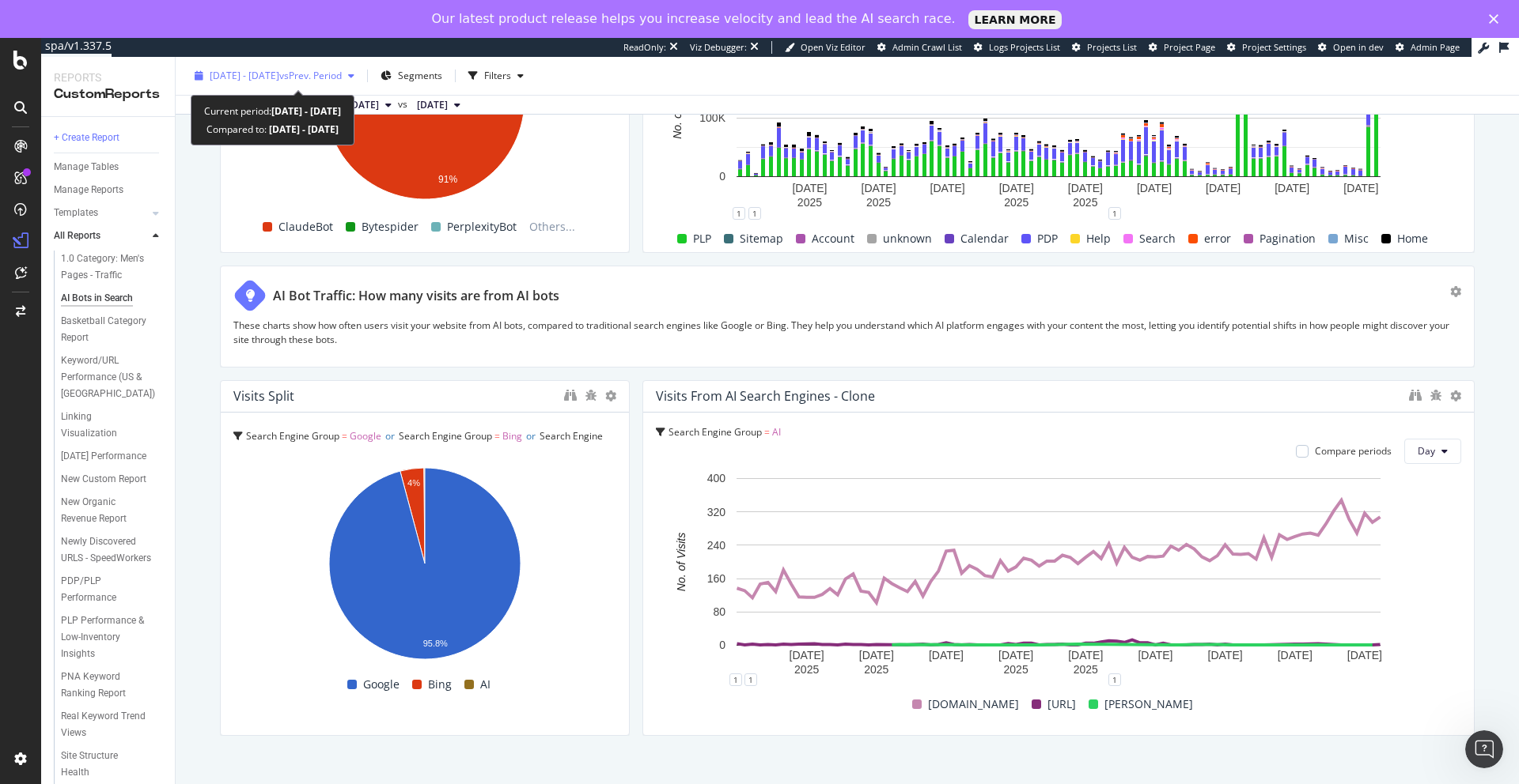
click at [280, 77] on span "[DATE] - [DATE]" at bounding box center [244, 76] width 69 height 14
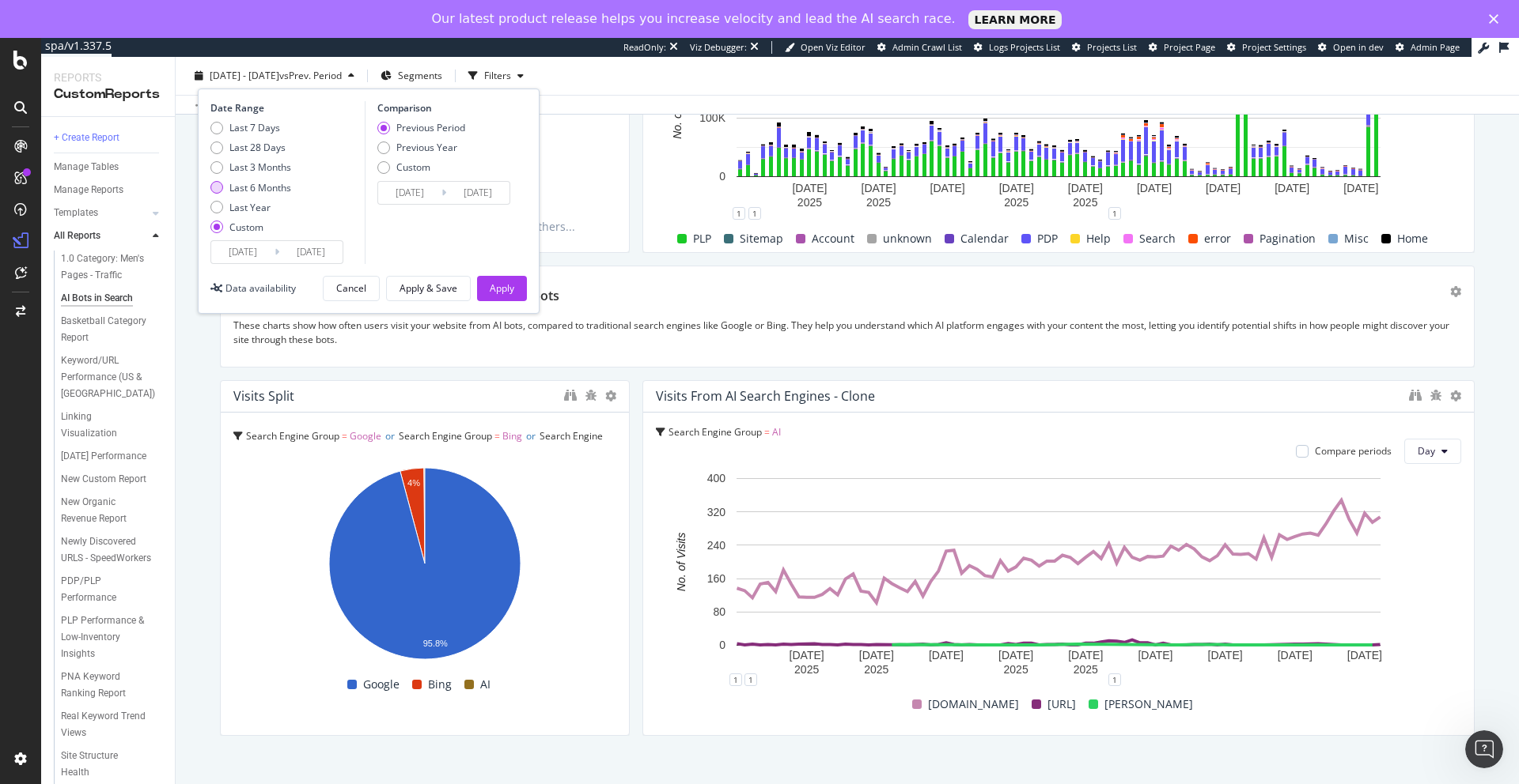
click at [239, 187] on div "Last 6 Months" at bounding box center [260, 188] width 61 height 14
type input "[DATE]"
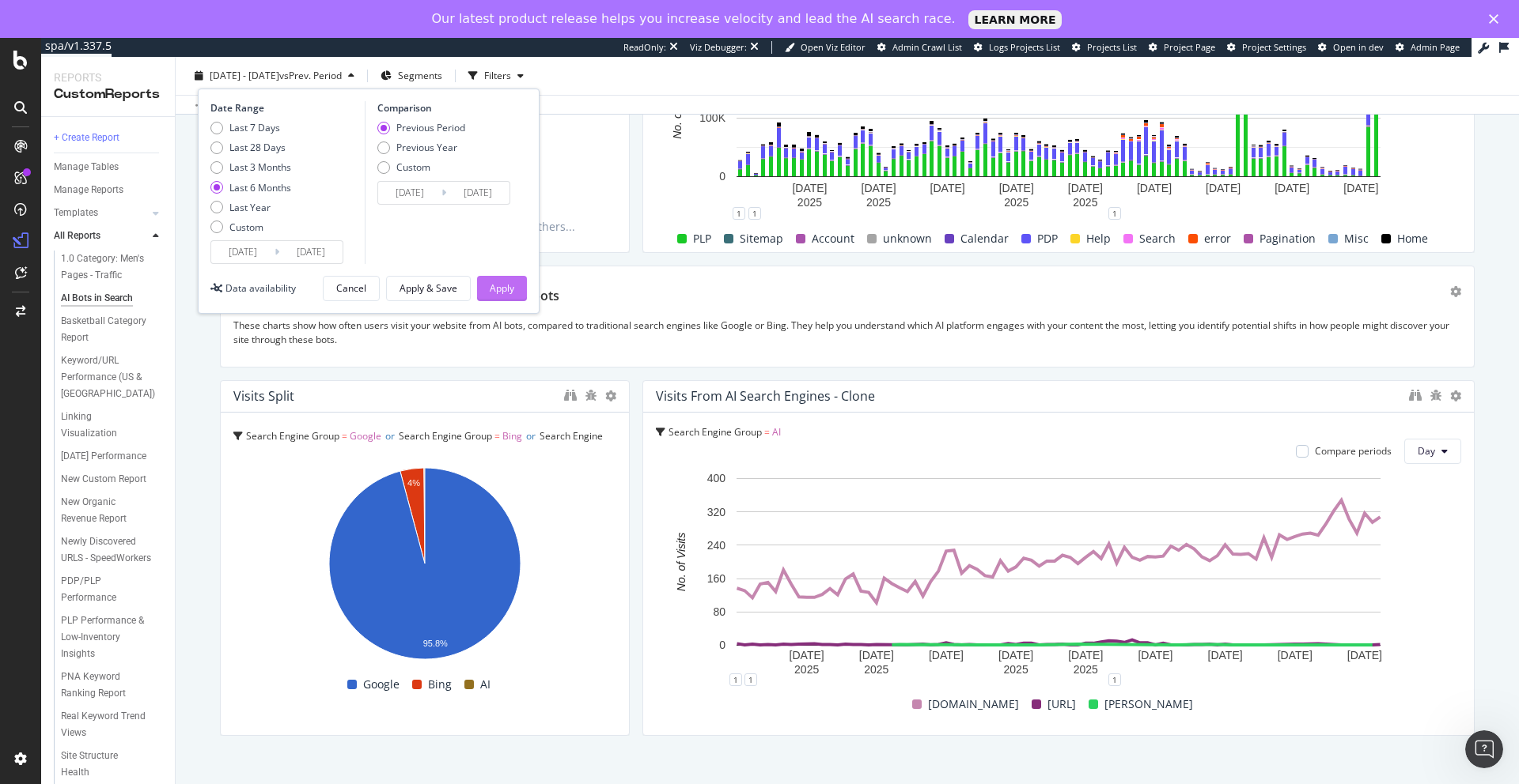
click at [495, 284] on div "Apply" at bounding box center [502, 288] width 25 height 14
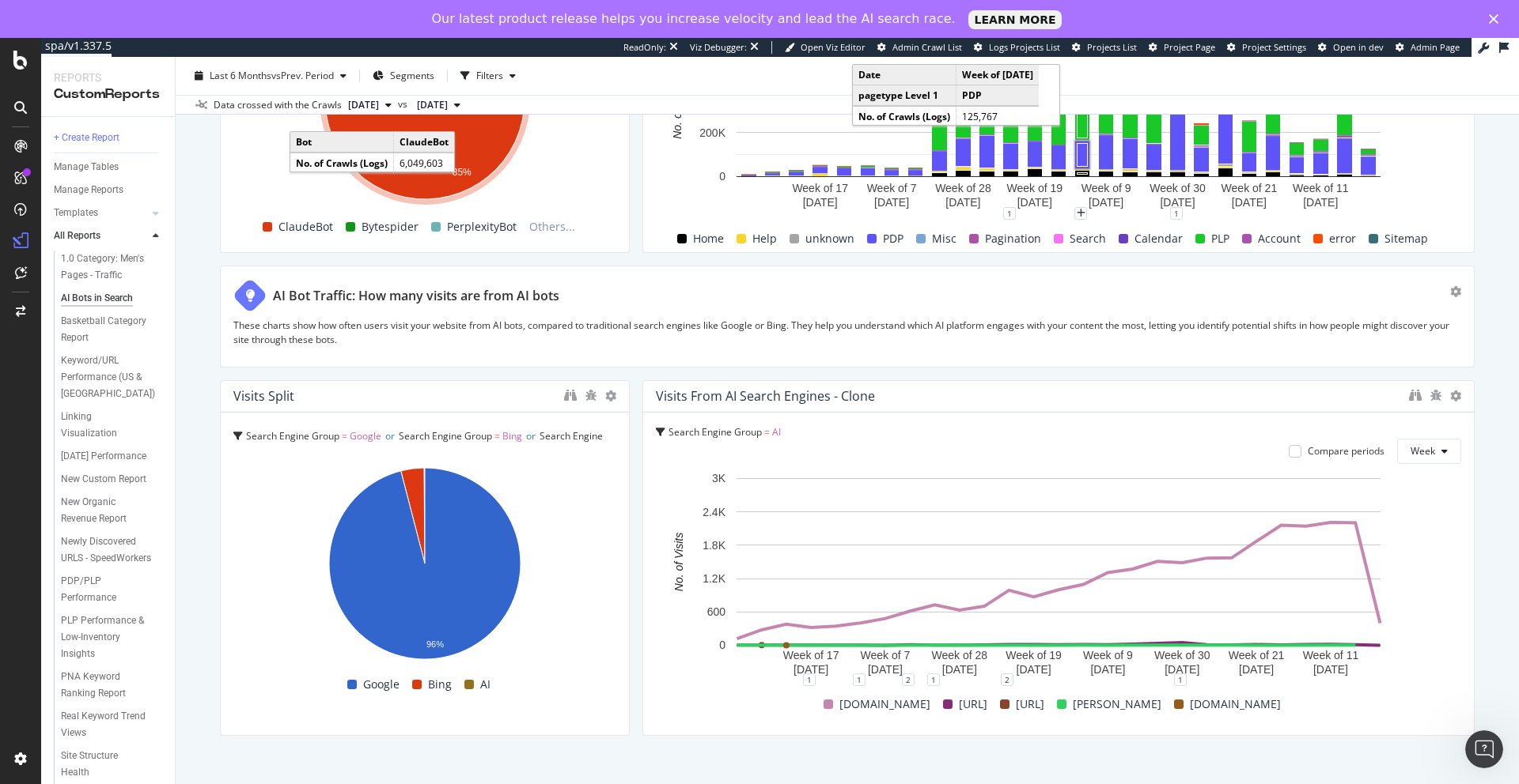
scroll to position [2942, 0]
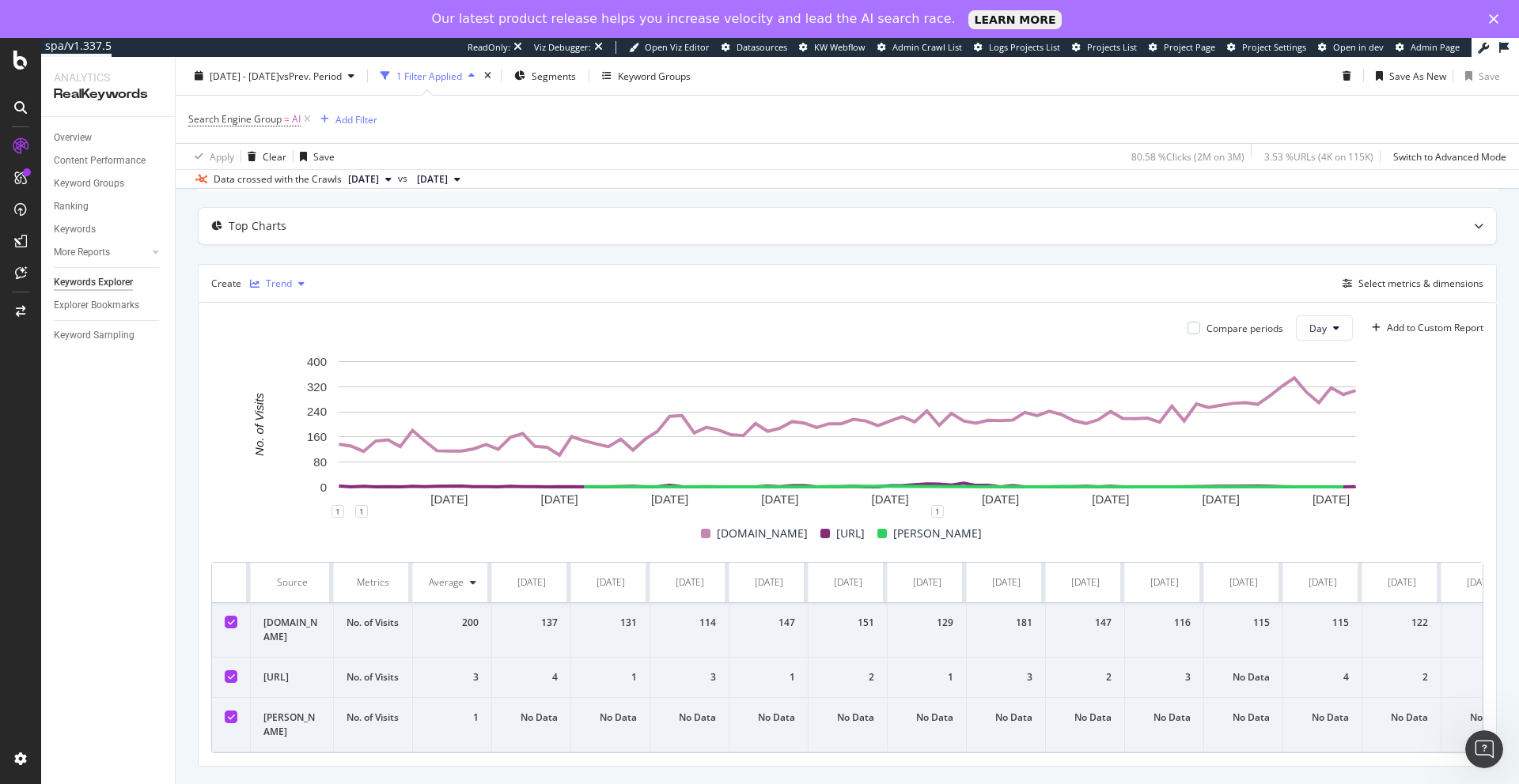
click at [298, 279] on icon "button" at bounding box center [301, 284] width 6 height 10
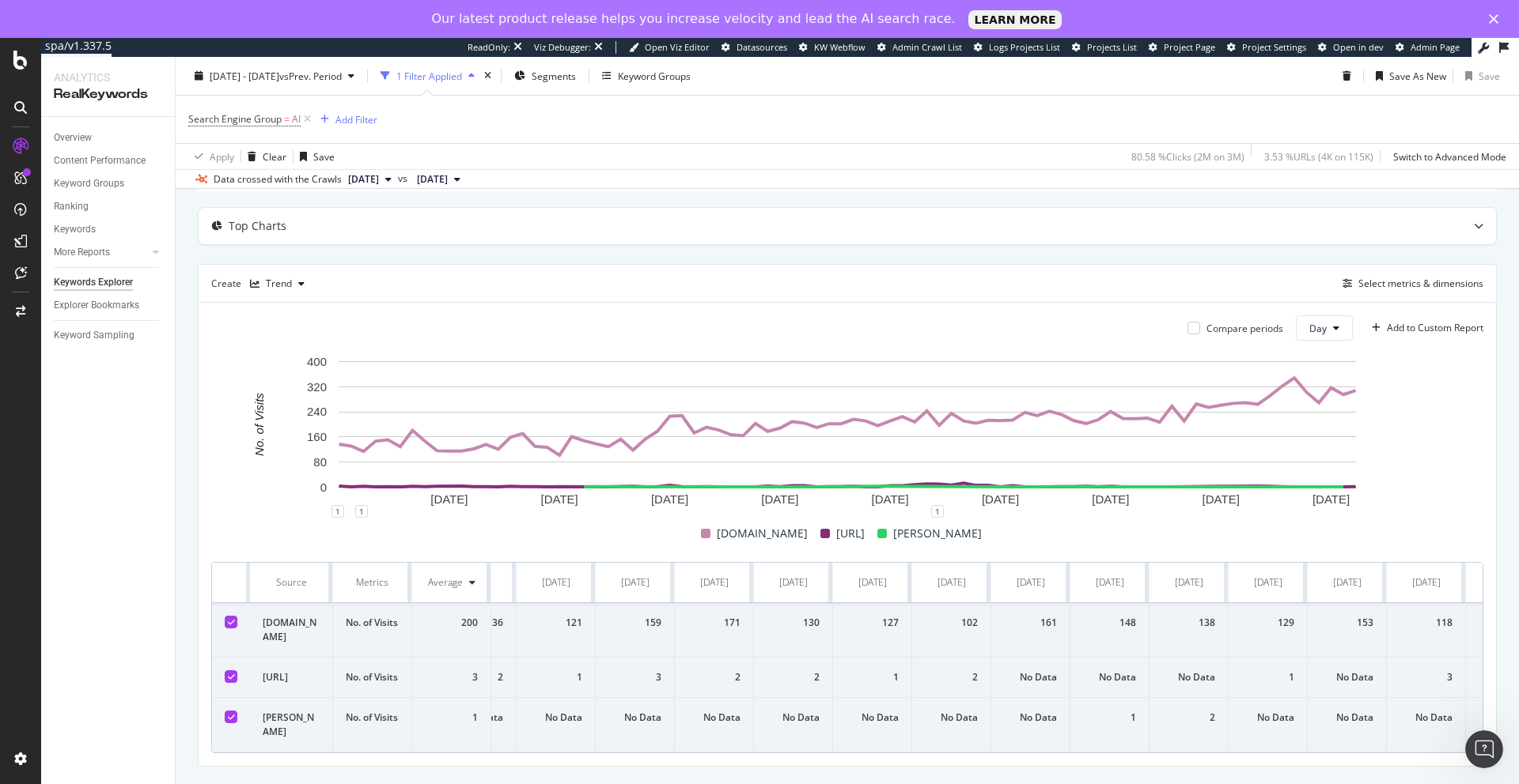
scroll to position [0, 1006]
click at [342, 77] on span "vs Prev. Period" at bounding box center [310, 76] width 62 height 14
click at [576, 124] on div "Search Engine Group = AI Add Filter" at bounding box center [847, 119] width 1318 height 47
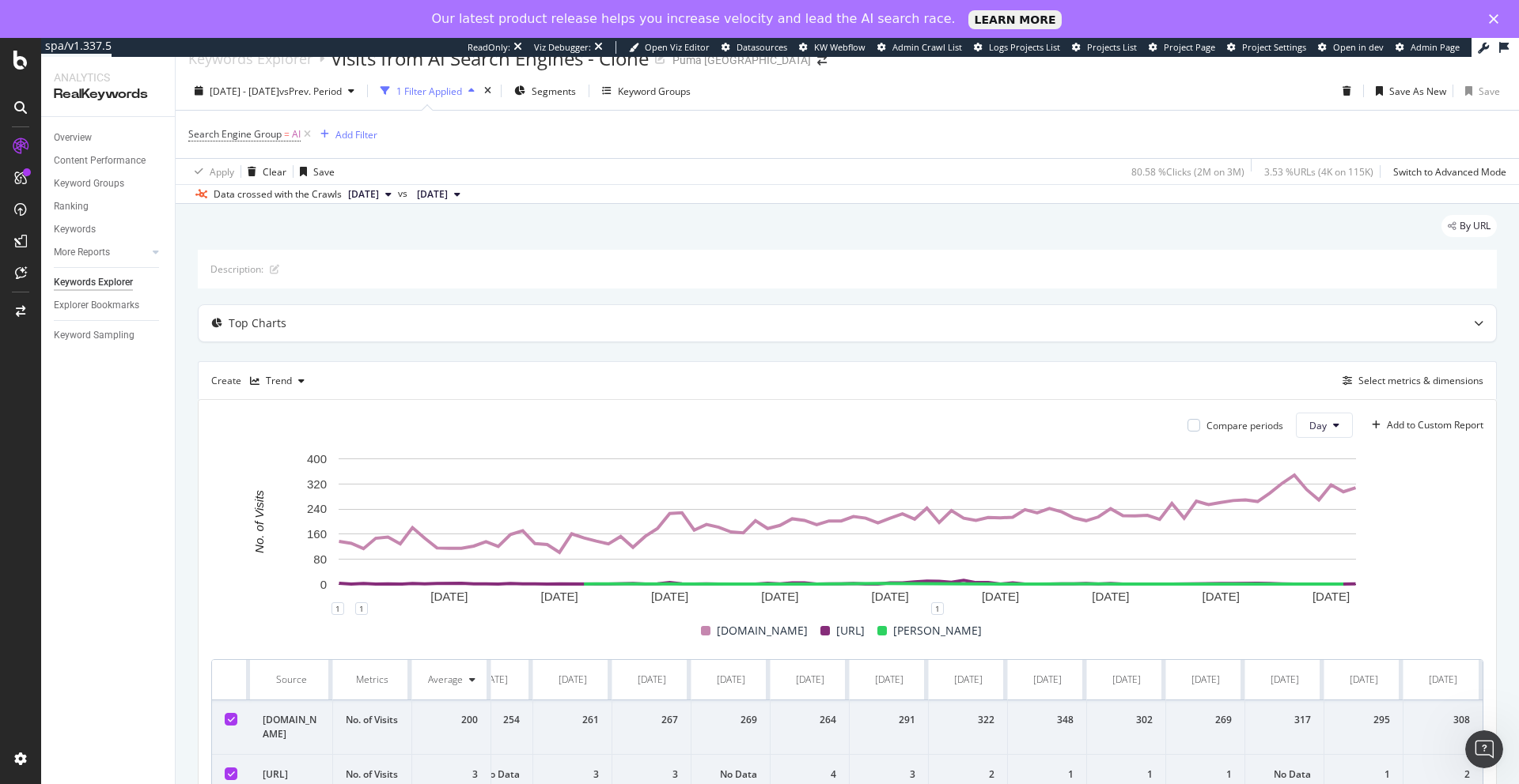
scroll to position [0, 0]
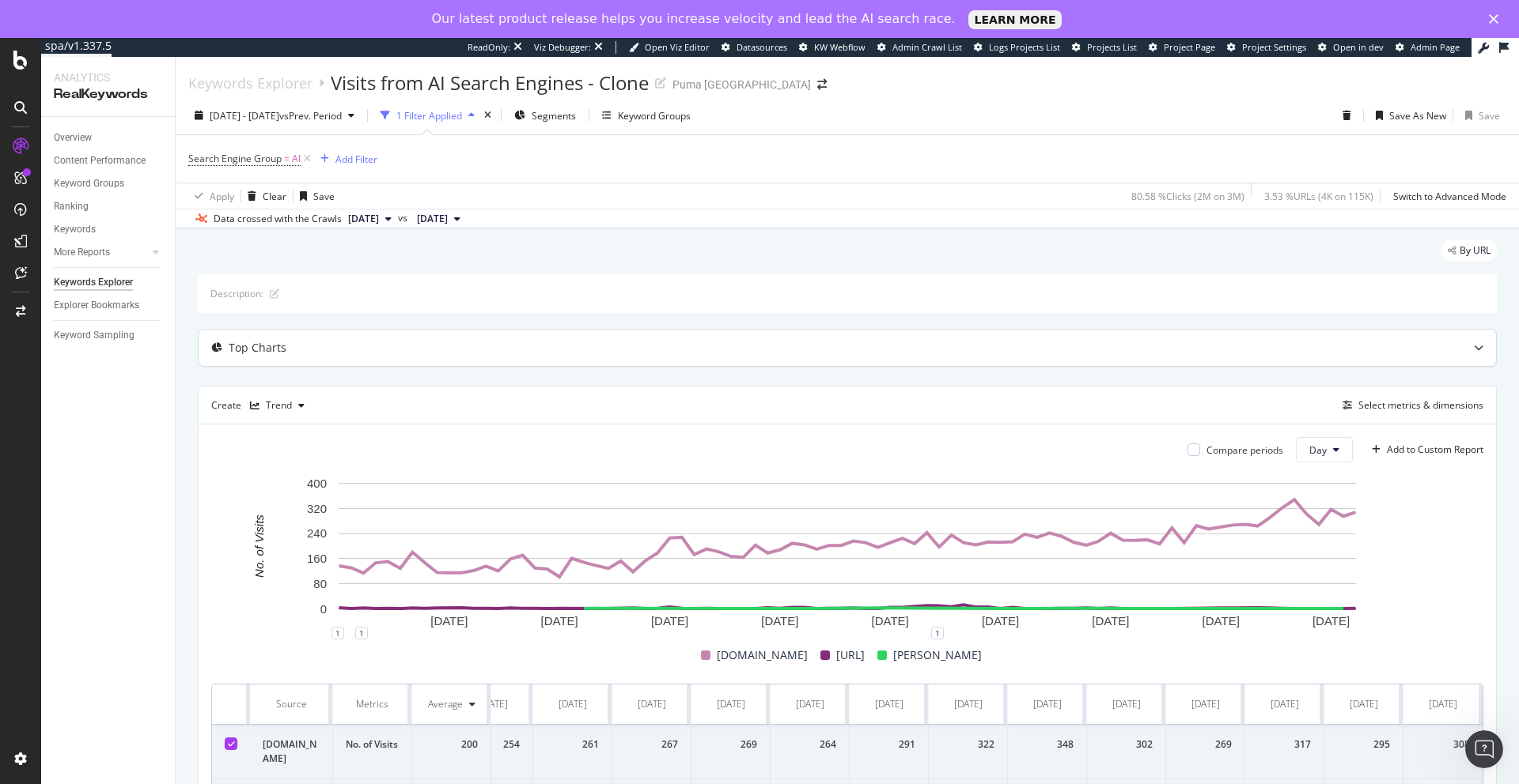
click at [1479, 344] on icon at bounding box center [1479, 349] width 10 height 10
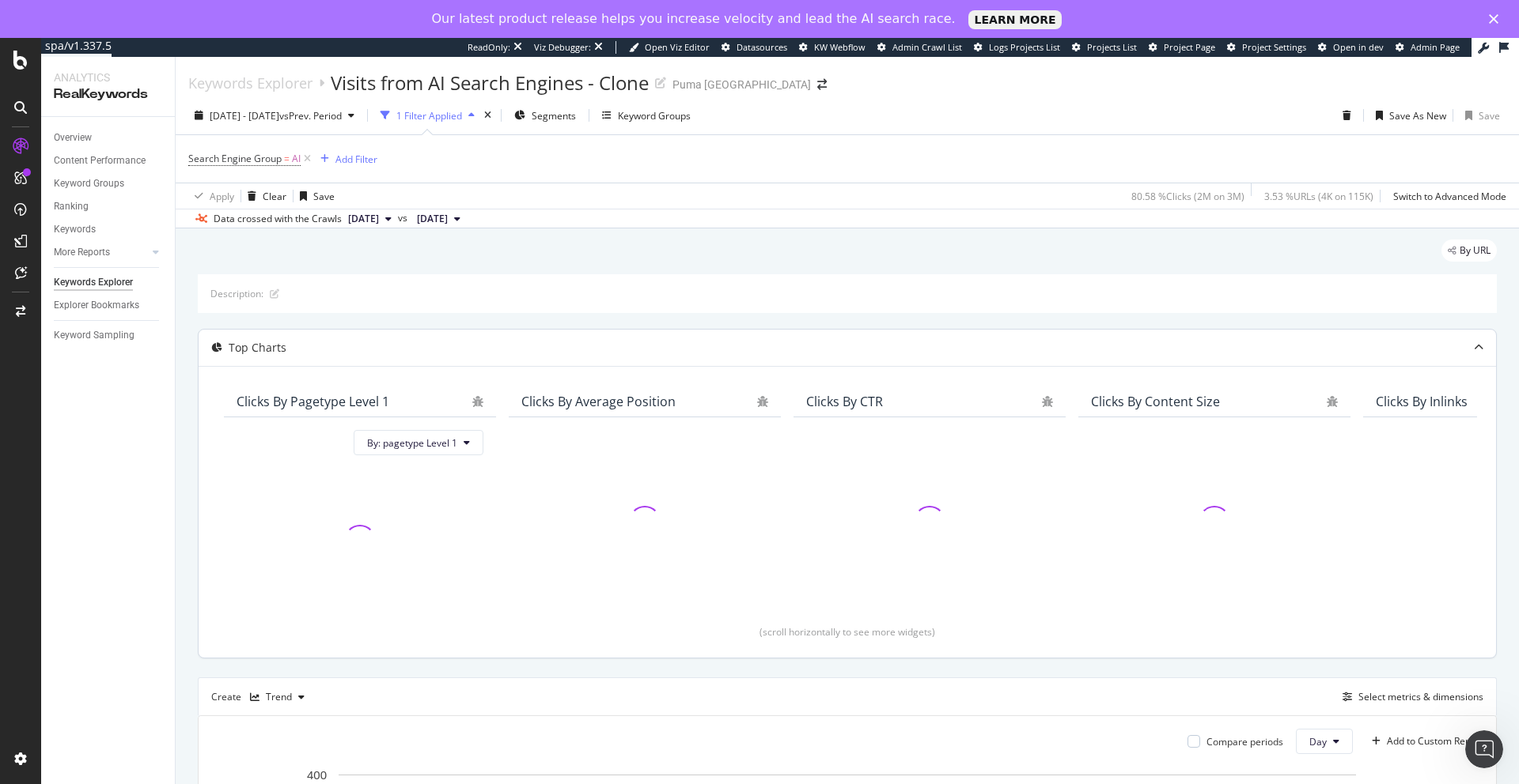
click at [1478, 347] on icon at bounding box center [1479, 349] width 10 height 10
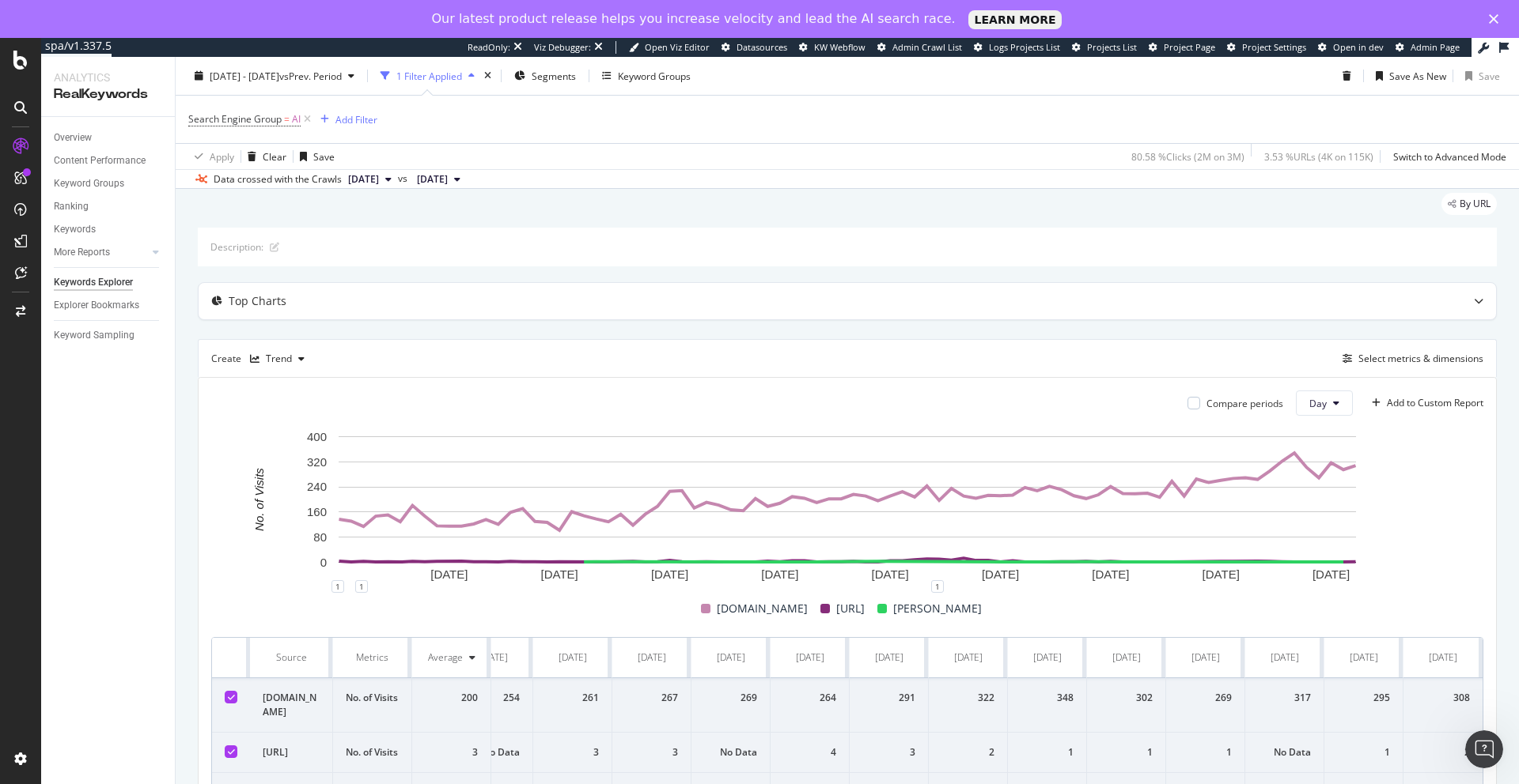
scroll to position [46, 0]
click at [292, 359] on div "button" at bounding box center [301, 359] width 19 height 10
click at [298, 438] on div "Series" at bounding box center [295, 437] width 28 height 14
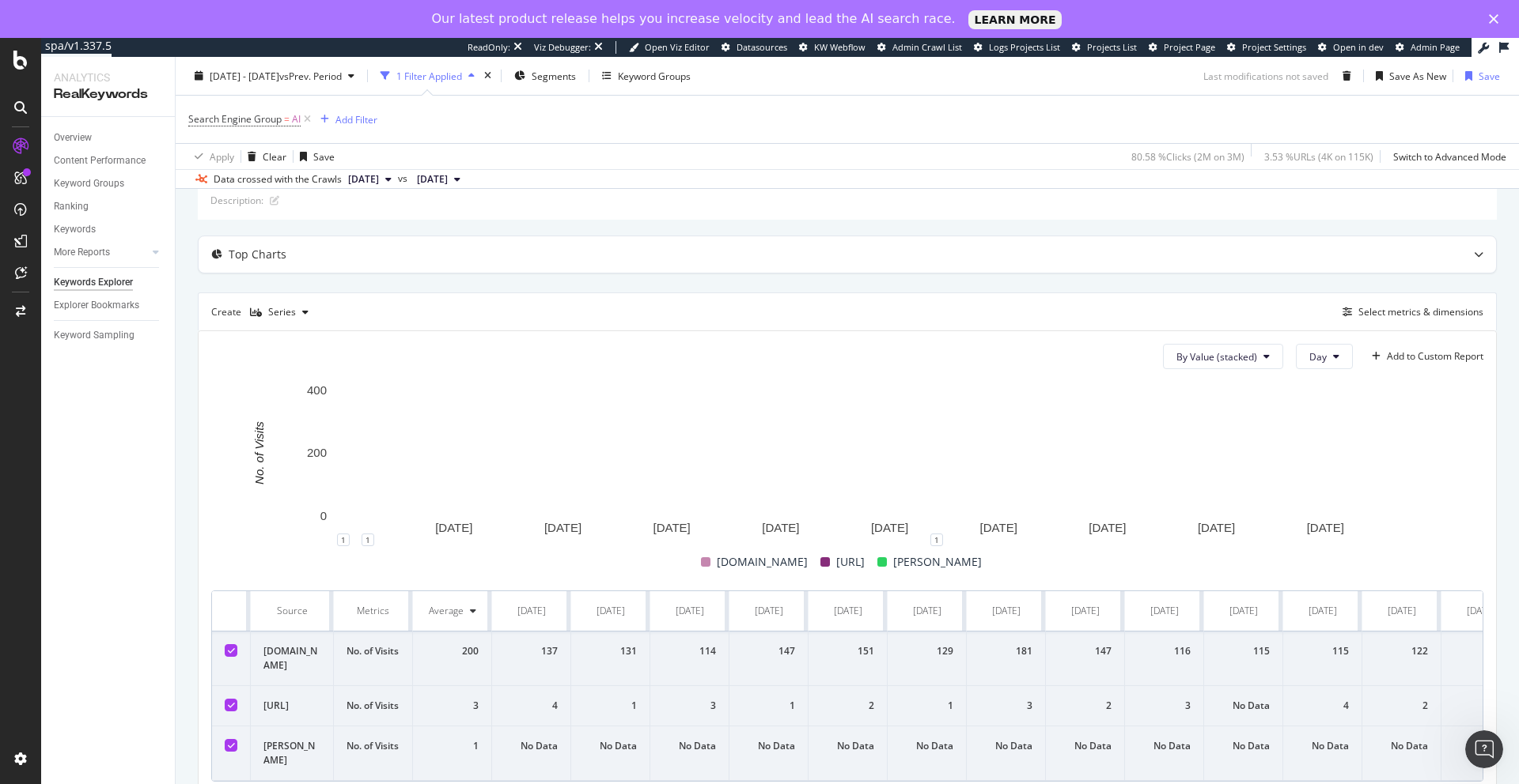
scroll to position [83, 0]
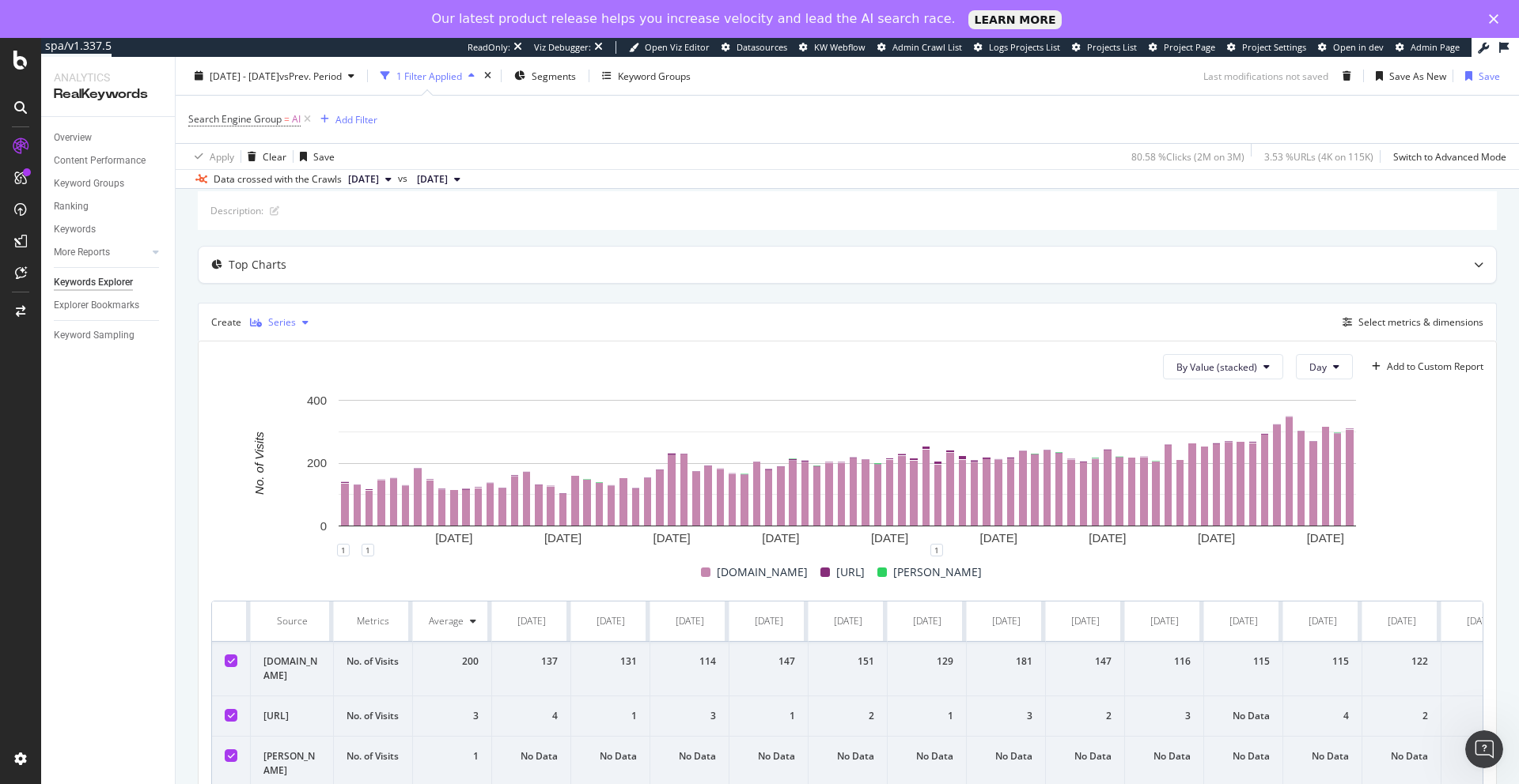
click at [285, 325] on div "Series" at bounding box center [281, 323] width 28 height 10
click at [283, 432] on div "Bar" at bounding box center [289, 428] width 16 height 14
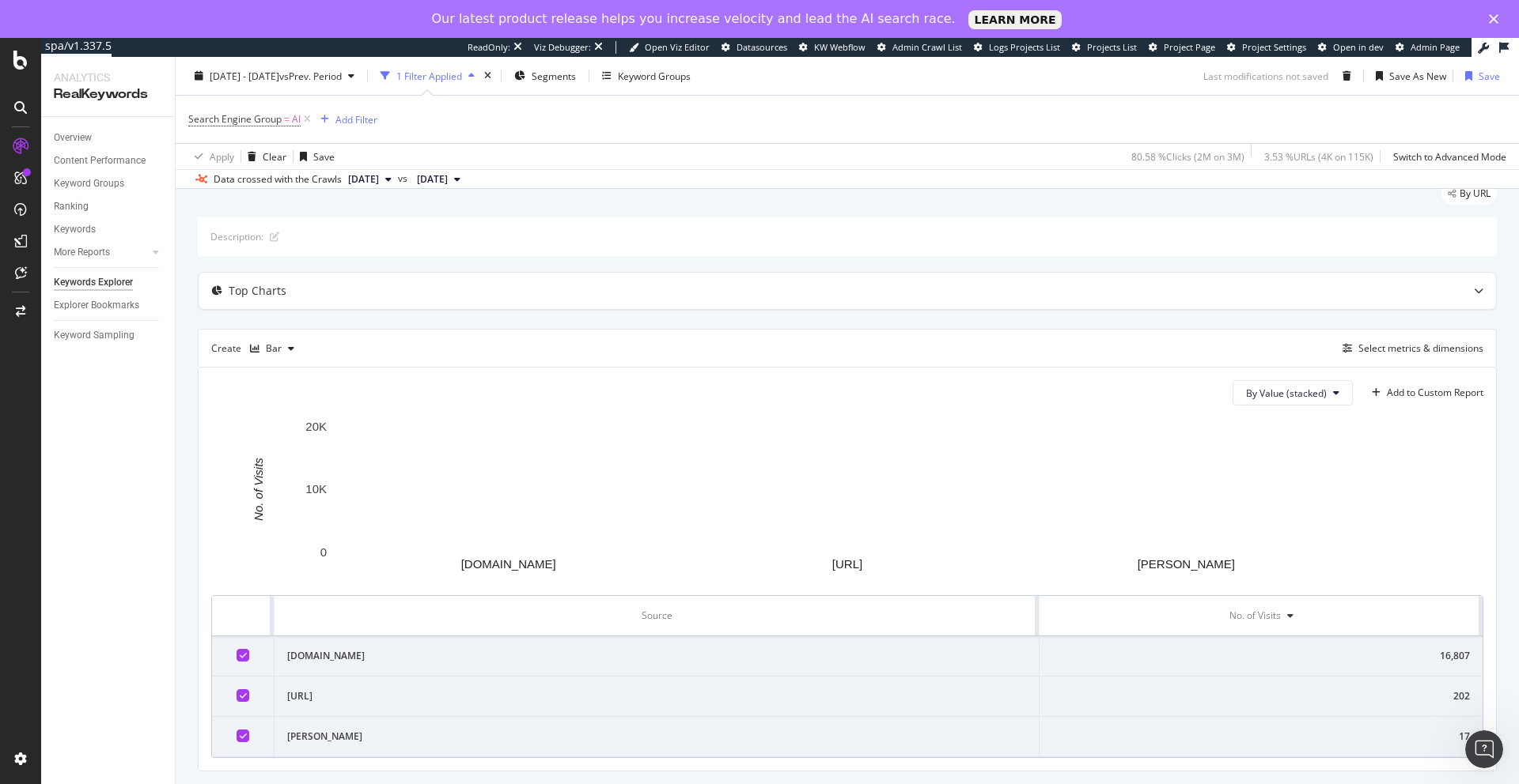
scroll to position [81, 0]
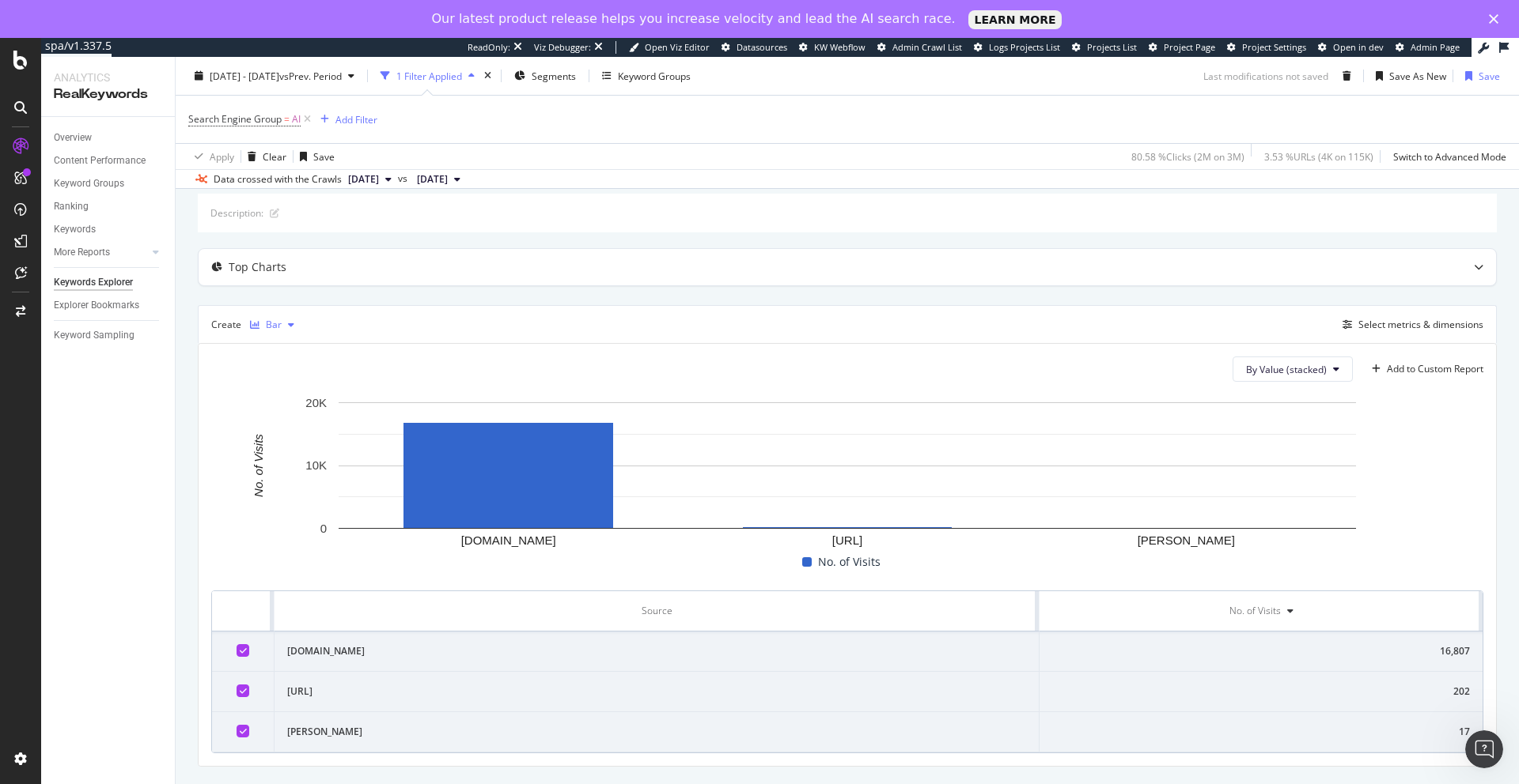
click at [283, 326] on div "button" at bounding box center [290, 325] width 19 height 10
click at [282, 454] on div "Stacked Bar" at bounding box center [308, 457] width 53 height 14
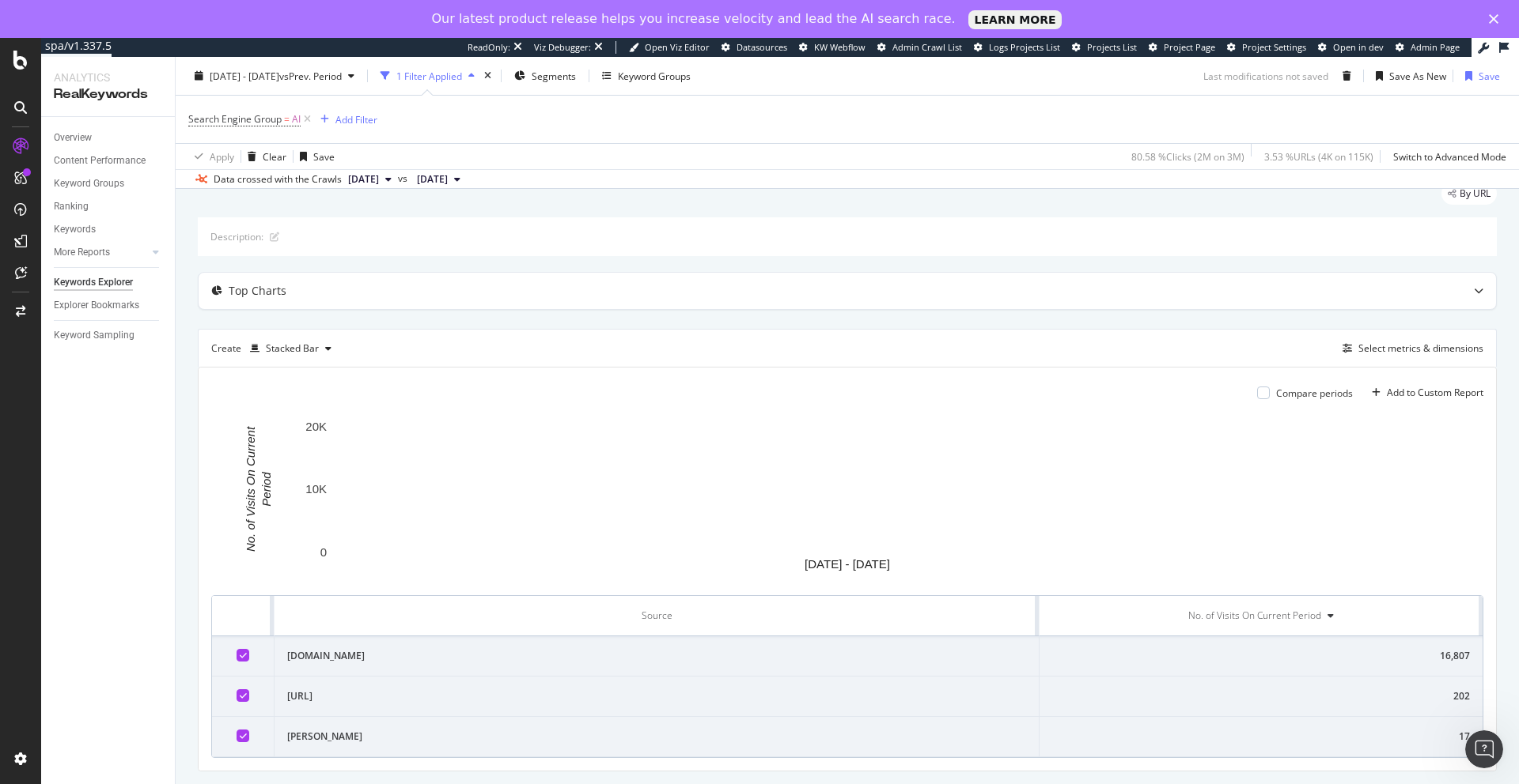
scroll to position [81, 0]
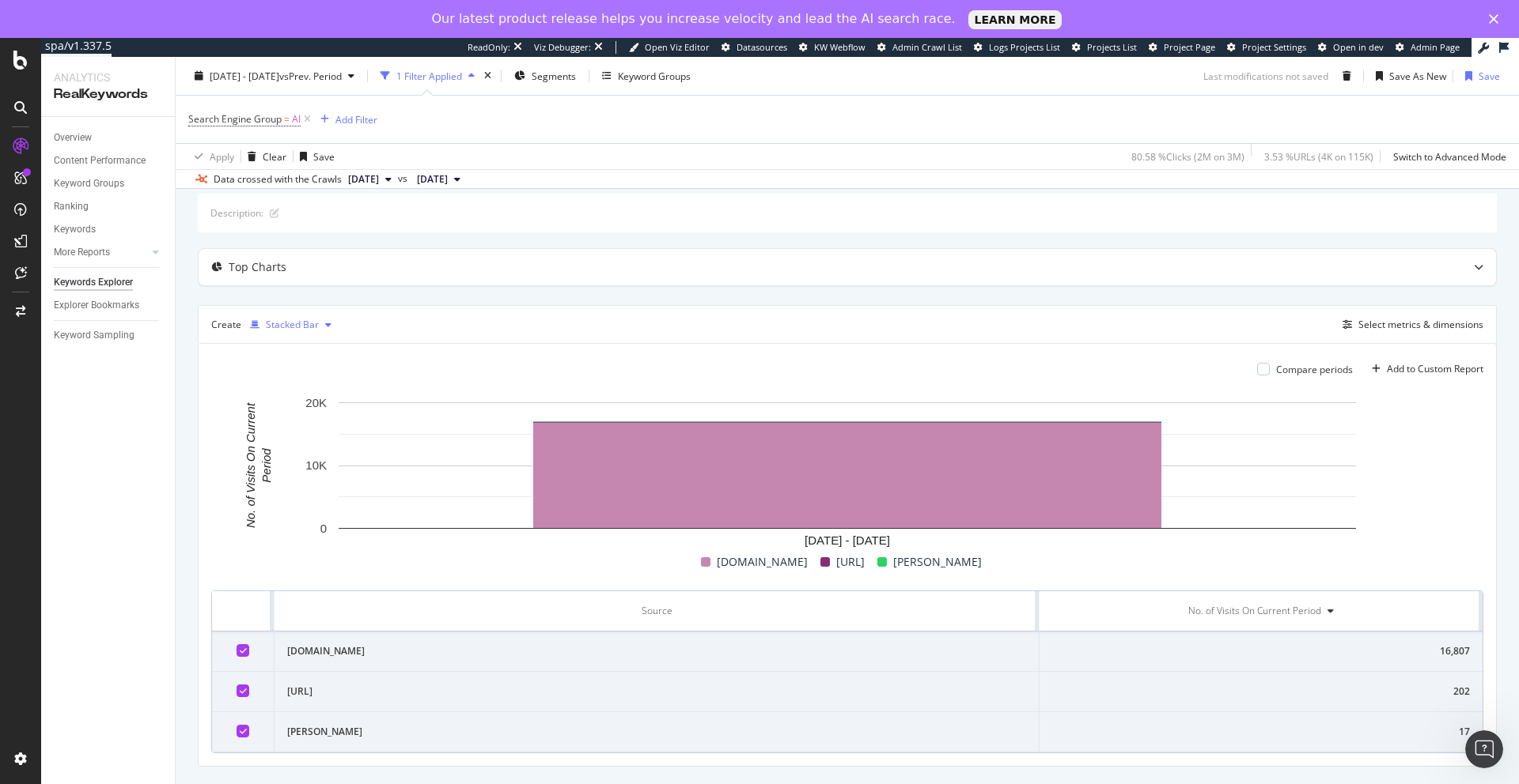
click at [302, 327] on div "Stacked Bar" at bounding box center [292, 325] width 53 height 10
click at [283, 407] on div "Series" at bounding box center [295, 404] width 28 height 14
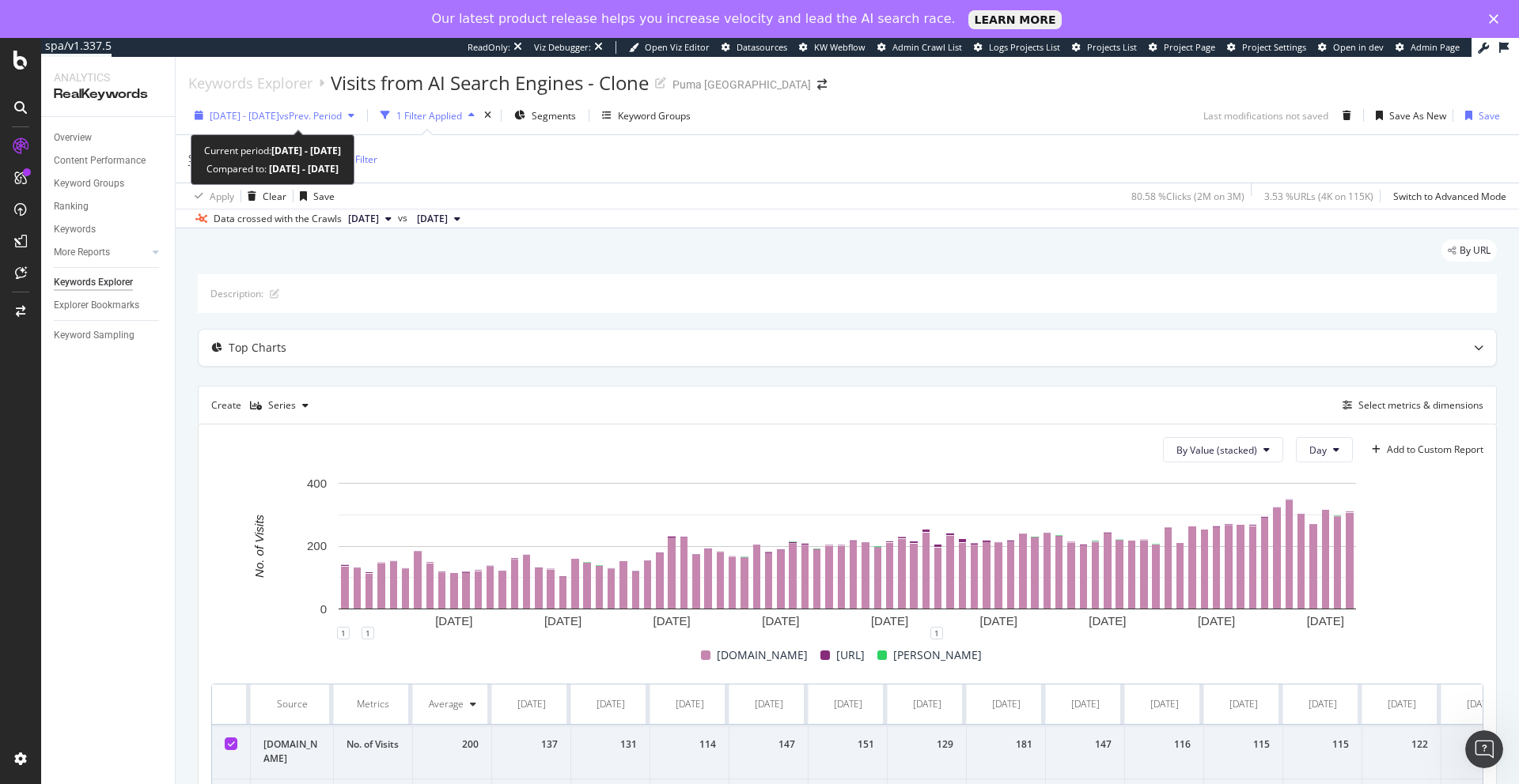
click at [342, 118] on span "vs Prev. Period" at bounding box center [310, 117] width 62 height 14
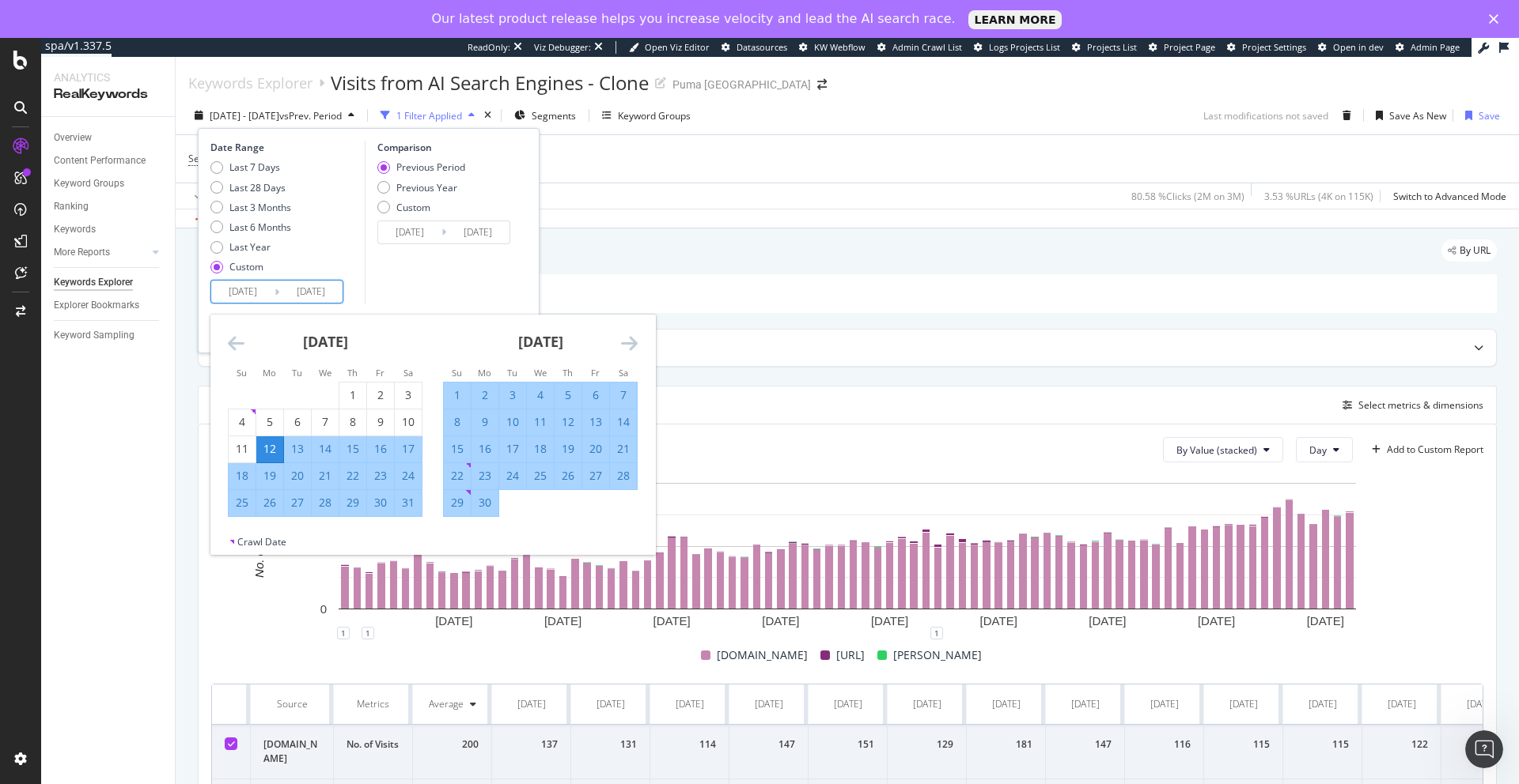
click at [250, 291] on input "[DATE]" at bounding box center [243, 291] width 63 height 22
click at [234, 344] on icon "Move backward to switch to the previous month." at bounding box center [236, 343] width 17 height 19
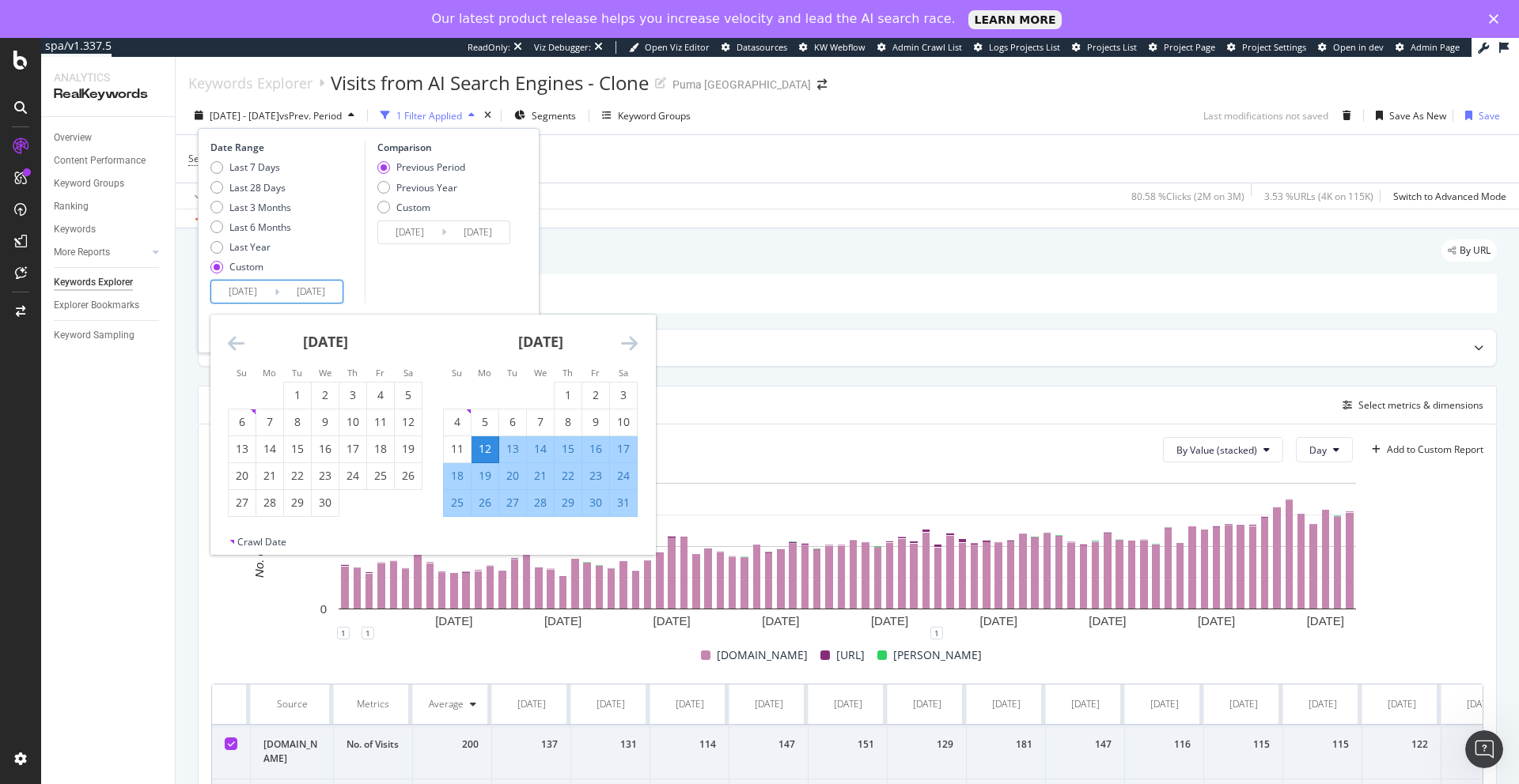
click at [234, 344] on icon "Move backward to switch to the previous month." at bounding box center [236, 343] width 17 height 19
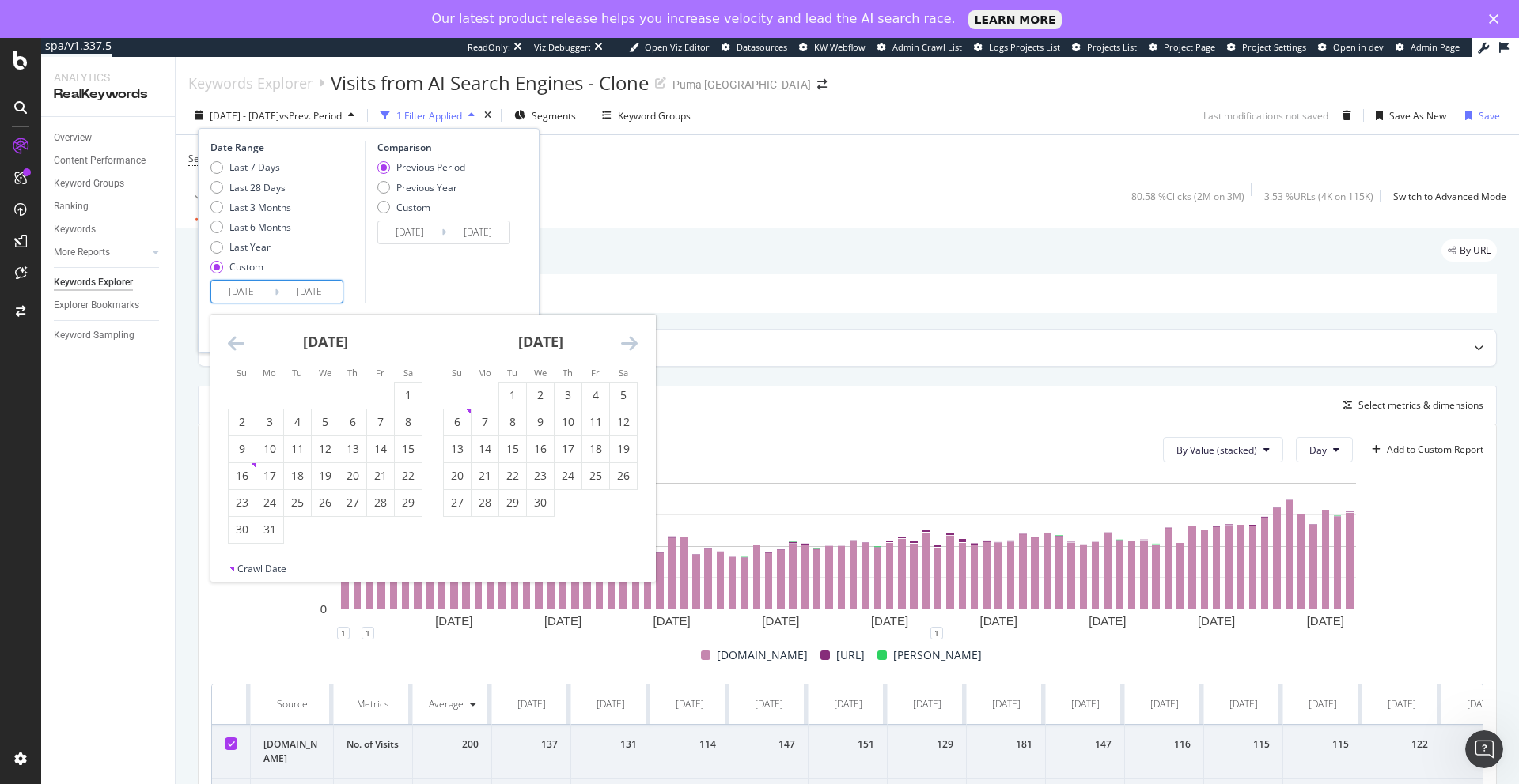
click at [235, 344] on icon "Move backward to switch to the previous month." at bounding box center [236, 343] width 17 height 19
click at [627, 340] on icon "Move forward to switch to the next month." at bounding box center [629, 343] width 17 height 19
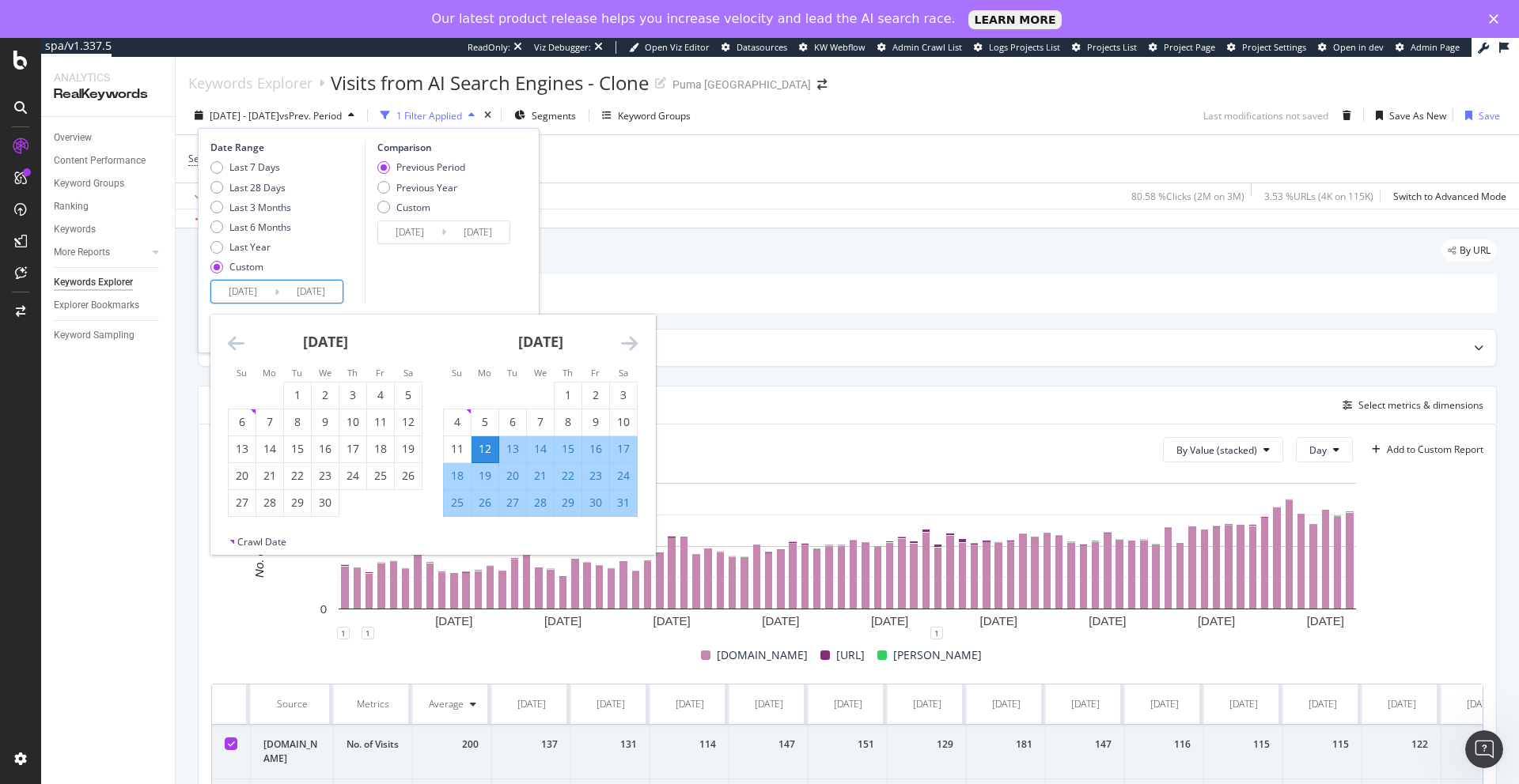
click at [485, 450] on div "12" at bounding box center [484, 449] width 27 height 16
click at [445, 299] on div "Comparison Previous Period Previous Year Custom 2025/02/17 Navigate forward to …" at bounding box center [440, 222] width 150 height 163
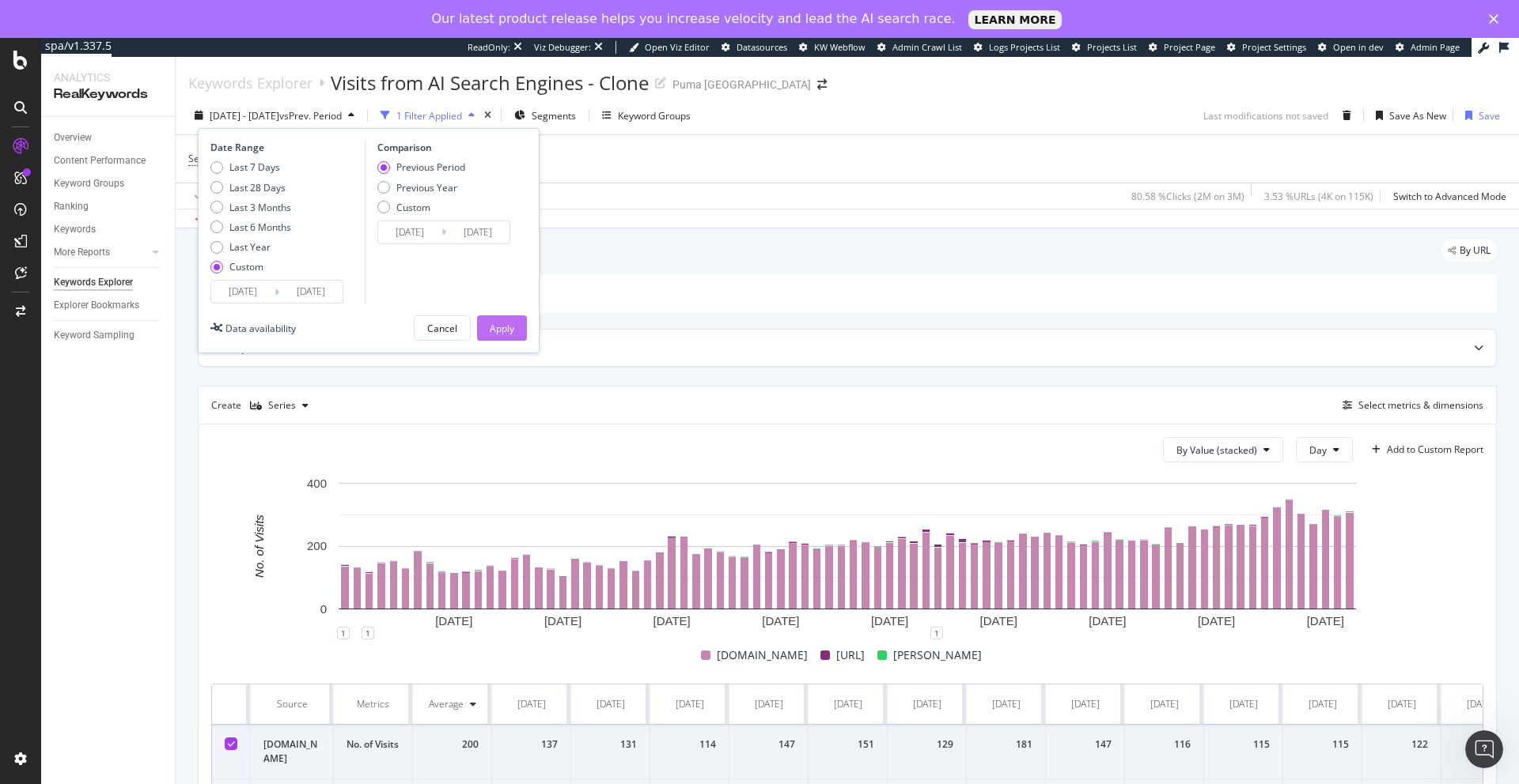
click at [495, 332] on div "Apply" at bounding box center [502, 329] width 25 height 14
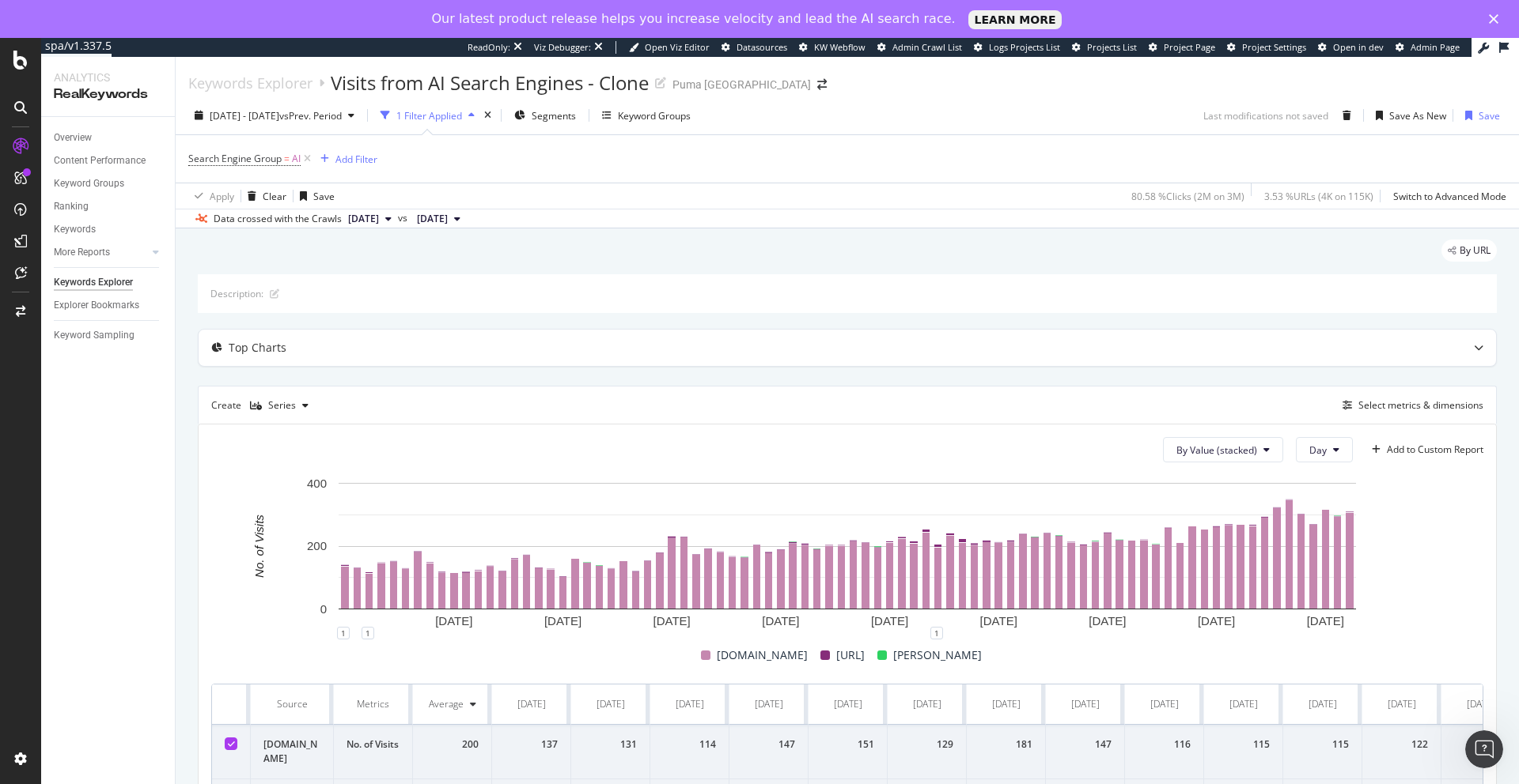
click at [379, 224] on span "[DATE]" at bounding box center [362, 219] width 31 height 14
click at [590, 256] on div "By URL" at bounding box center [846, 257] width 1299 height 35
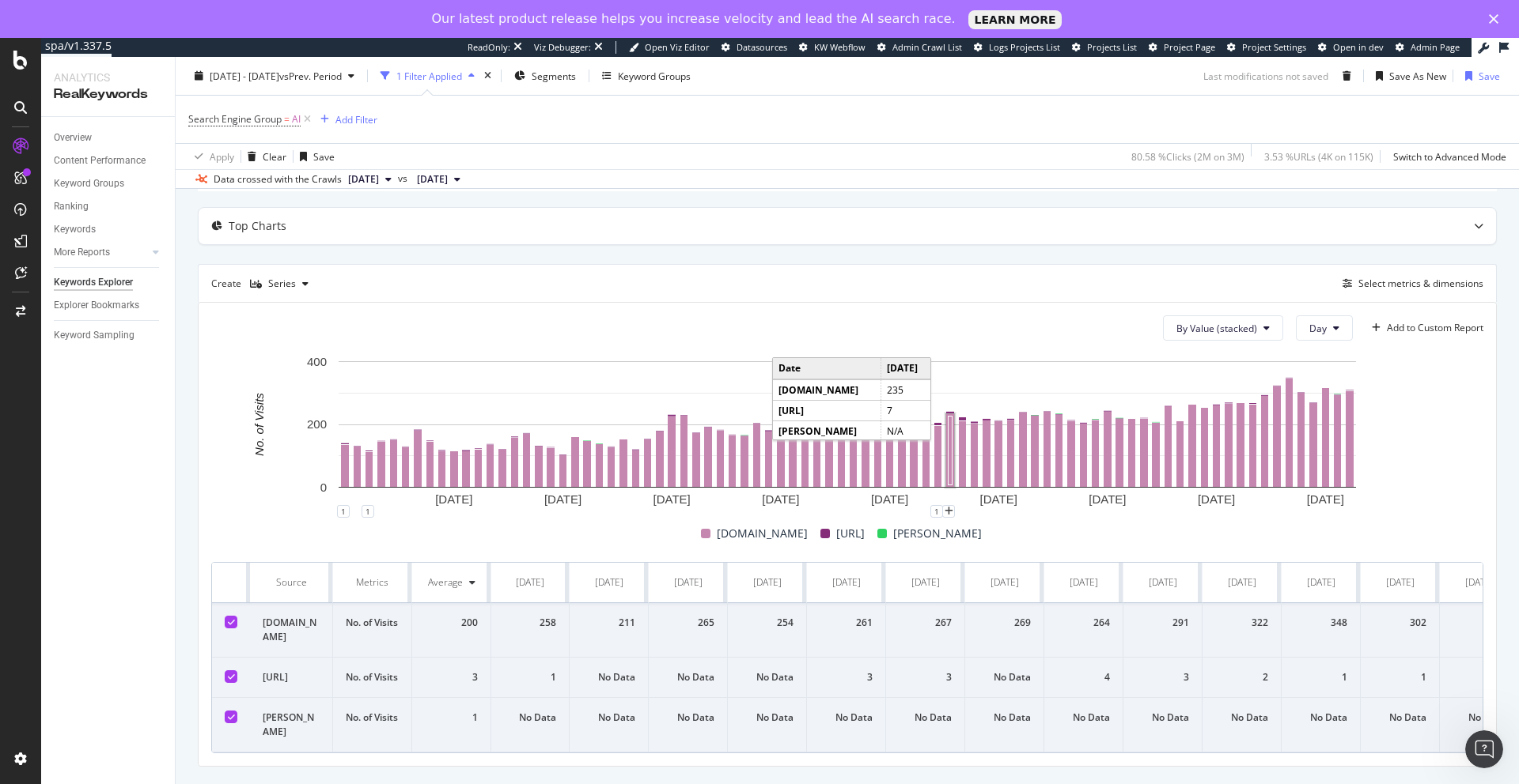
scroll to position [0, 5653]
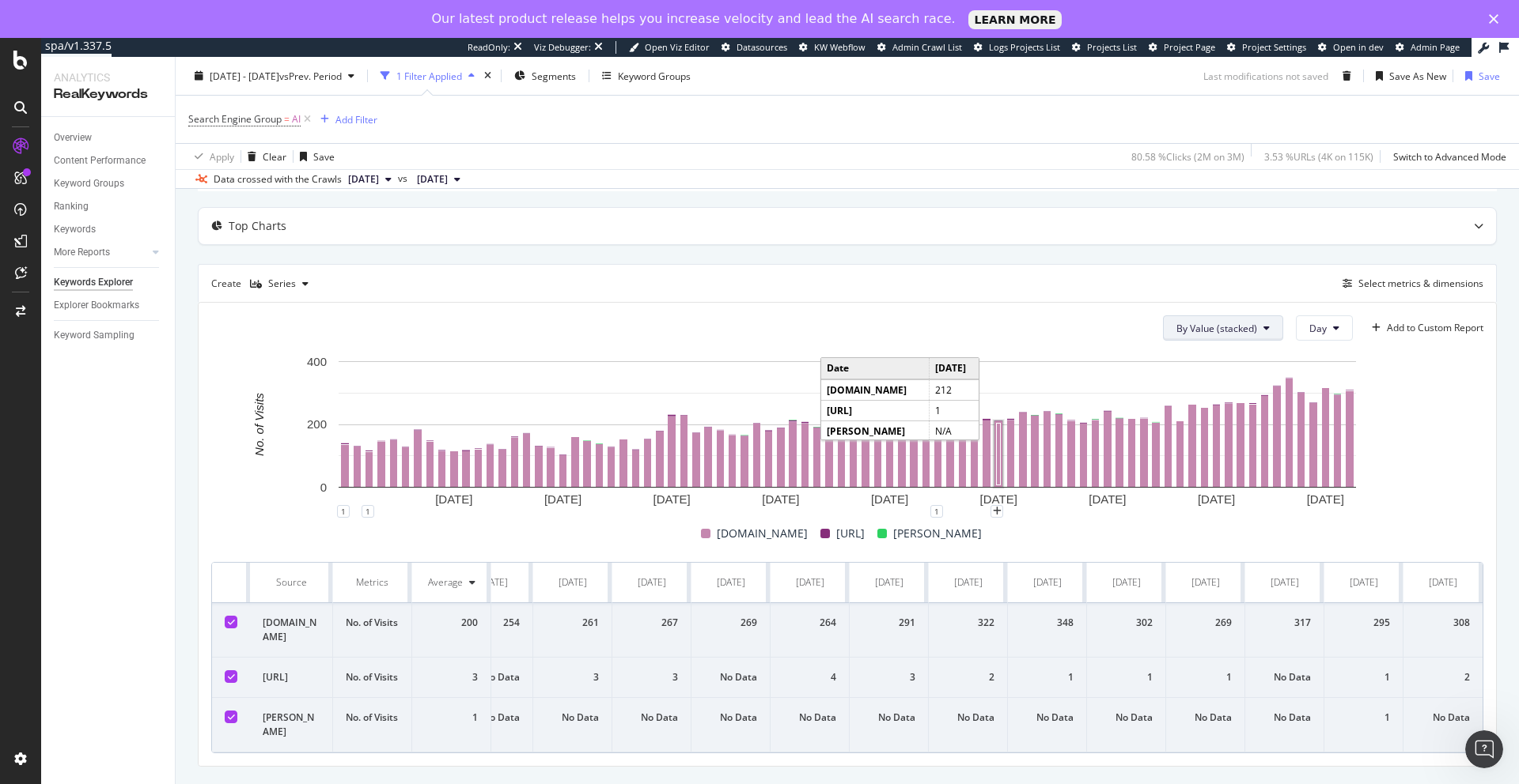
click at [1268, 324] on icon at bounding box center [1266, 329] width 6 height 10
click at [1326, 316] on button "Day" at bounding box center [1324, 329] width 57 height 26
click at [1330, 400] on span "Month" at bounding box center [1322, 404] width 29 height 14
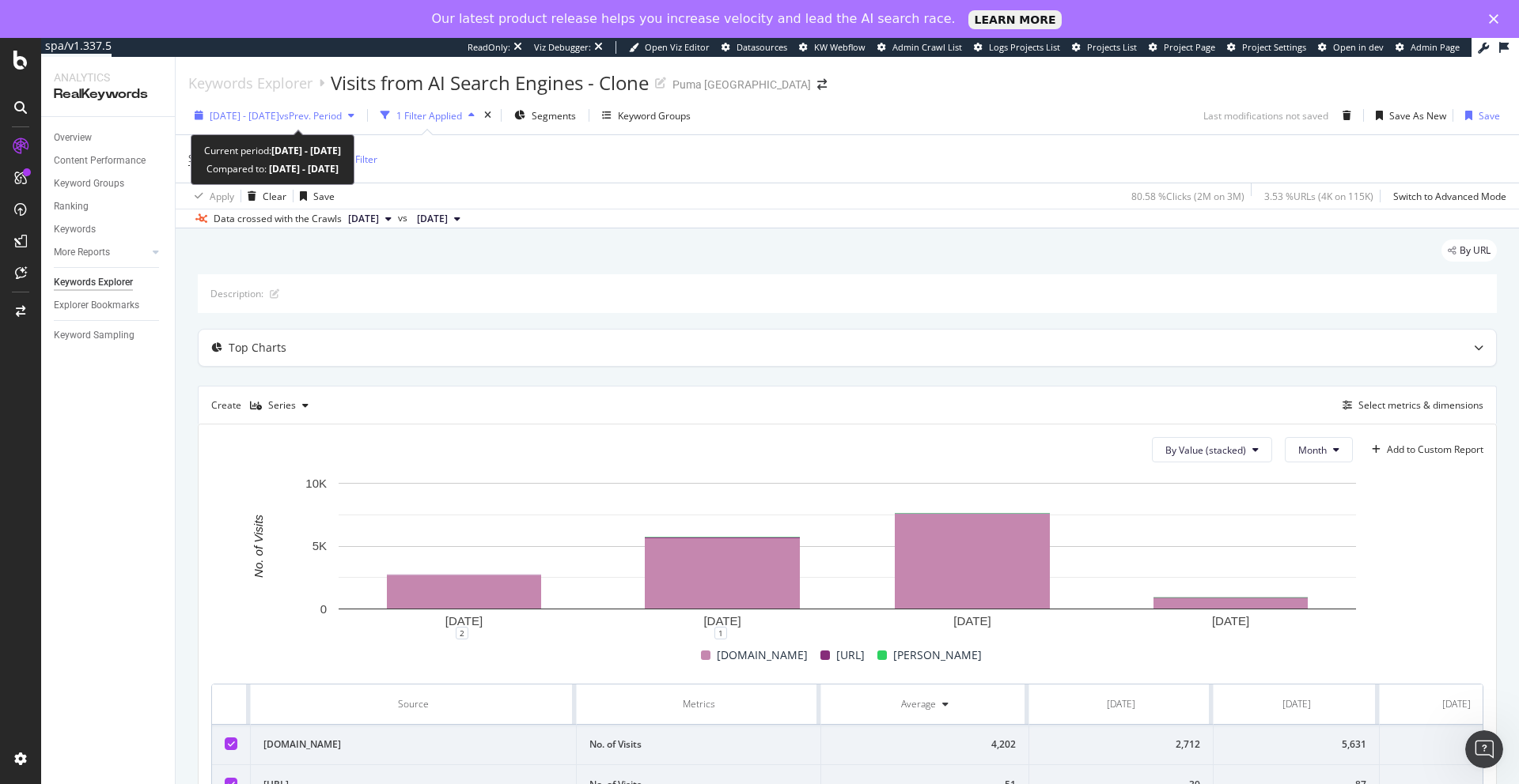
click at [342, 118] on span "vs Prev. Period" at bounding box center [310, 117] width 62 height 14
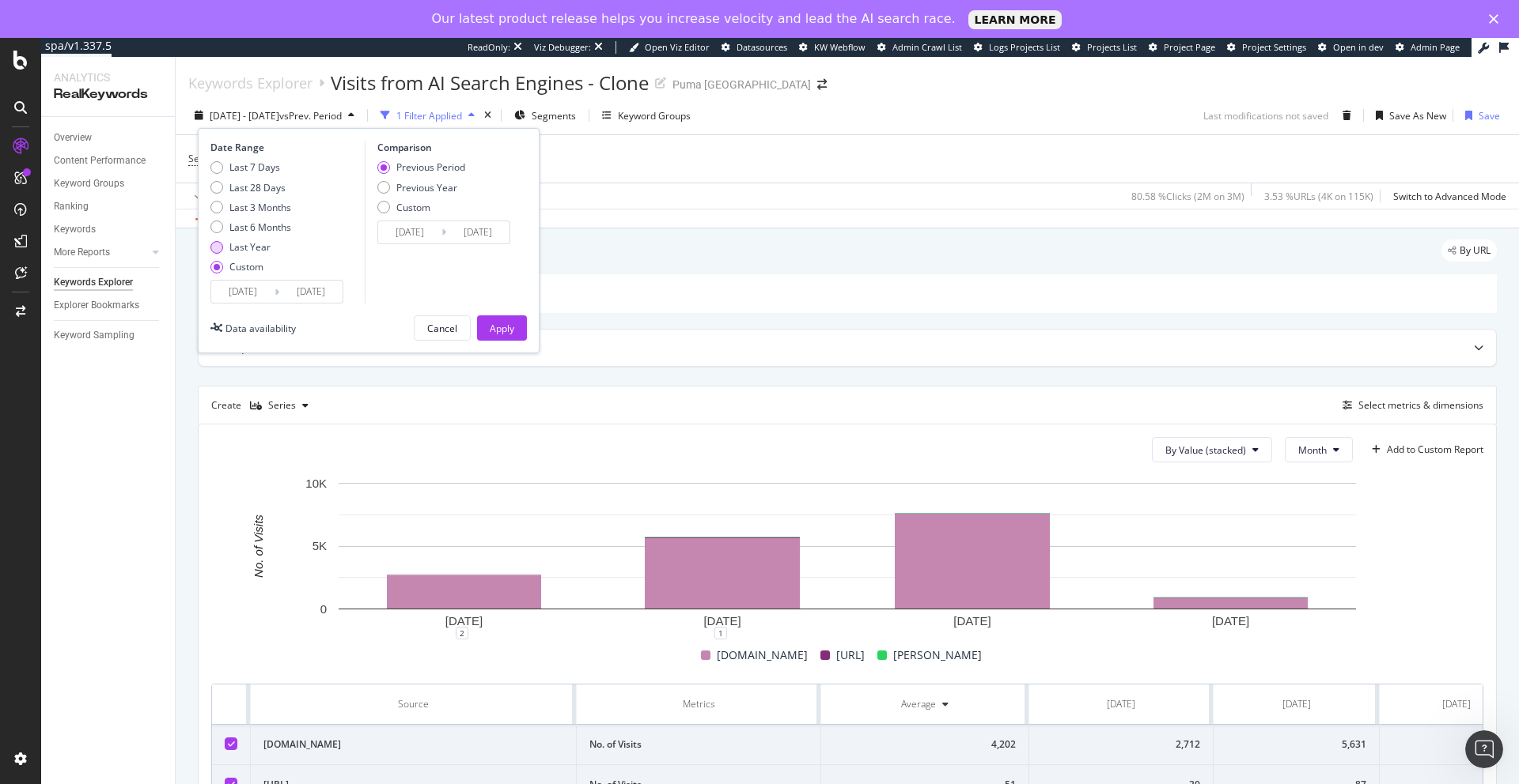
click at [218, 246] on div "Last Year" at bounding box center [216, 247] width 13 height 13
type input "2024/08/27"
type input "2025/08/26"
type input "2023/08/28"
type input "2024/08/26"
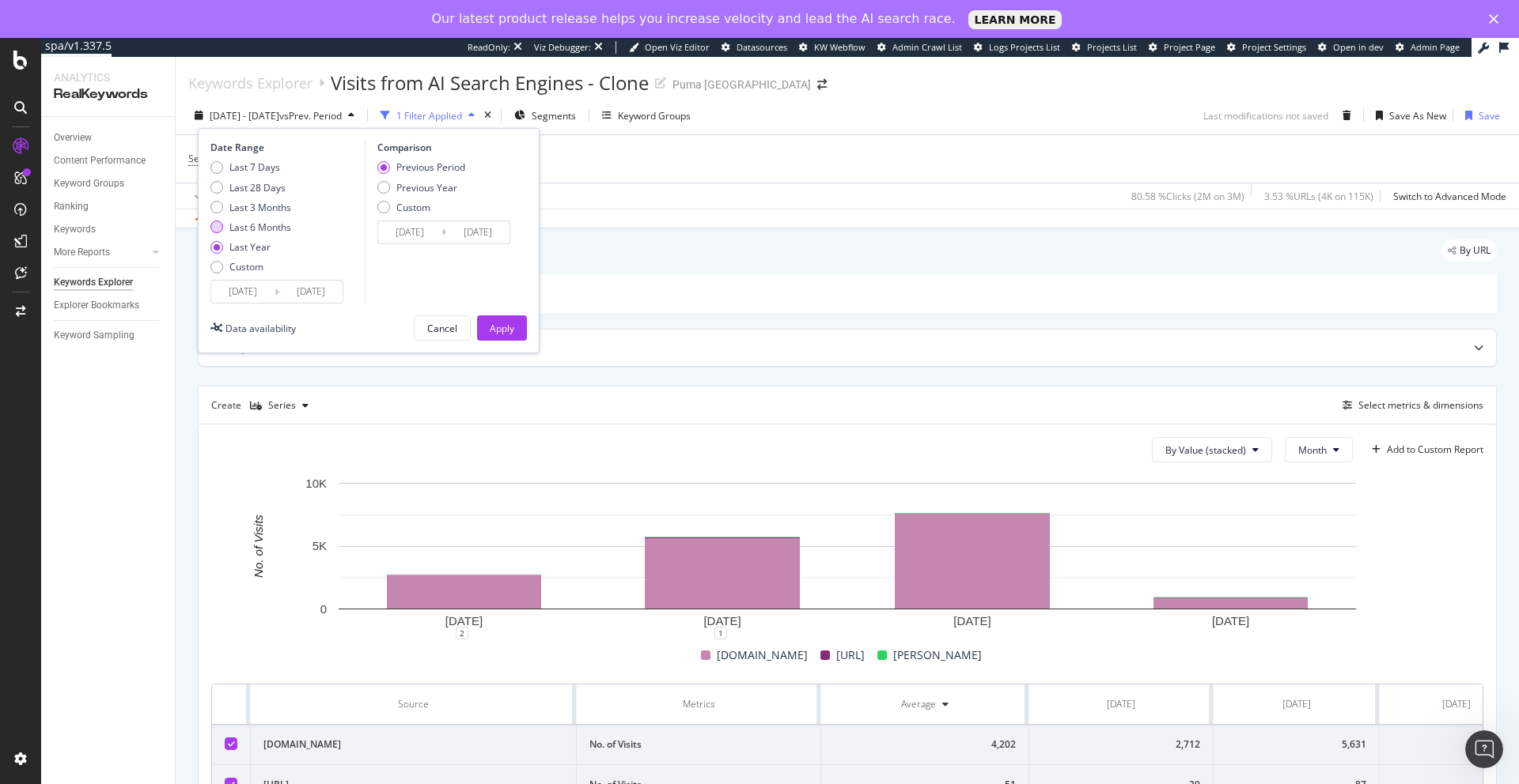
click at [216, 227] on div "Last 6 Months" at bounding box center [216, 226] width 13 height 13
type input "[DATE]"
type input "2024/08/29"
type input "2025/02/26"
click at [502, 324] on div "Apply" at bounding box center [502, 329] width 25 height 14
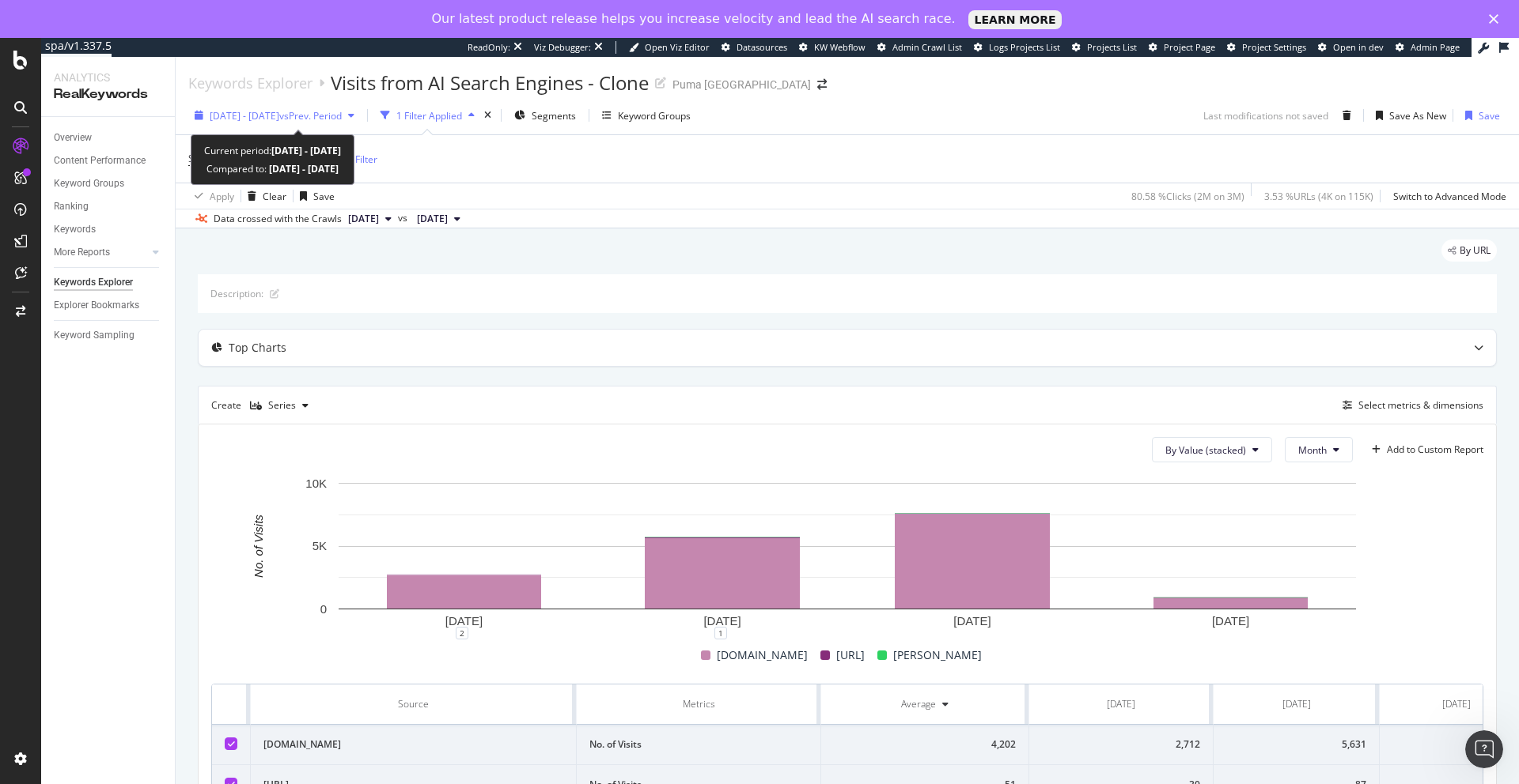
click at [342, 118] on span "vs Prev. Period" at bounding box center [310, 117] width 62 height 14
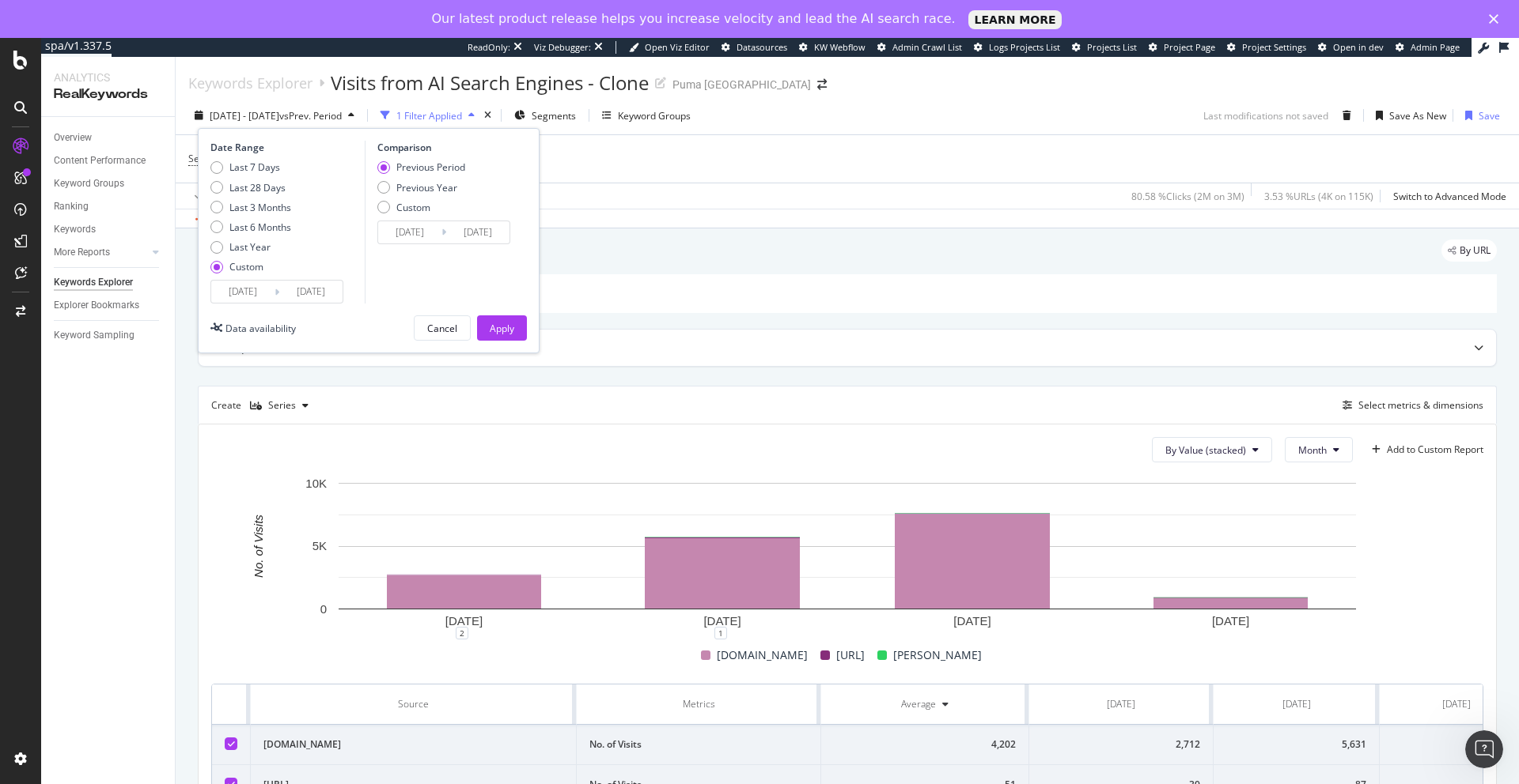
click at [481, 114] on div "button" at bounding box center [471, 116] width 19 height 10
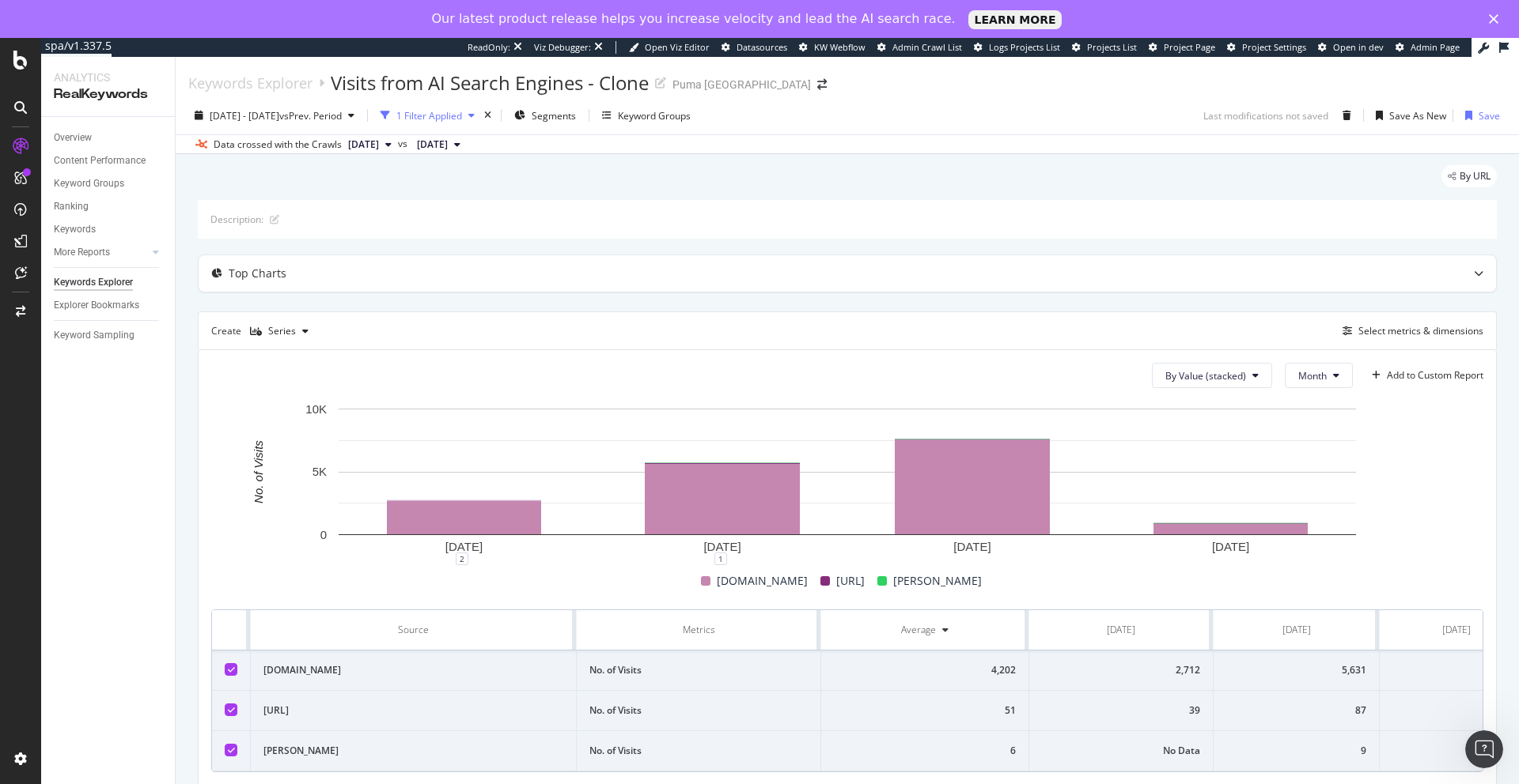
click at [481, 114] on div "button" at bounding box center [471, 116] width 19 height 10
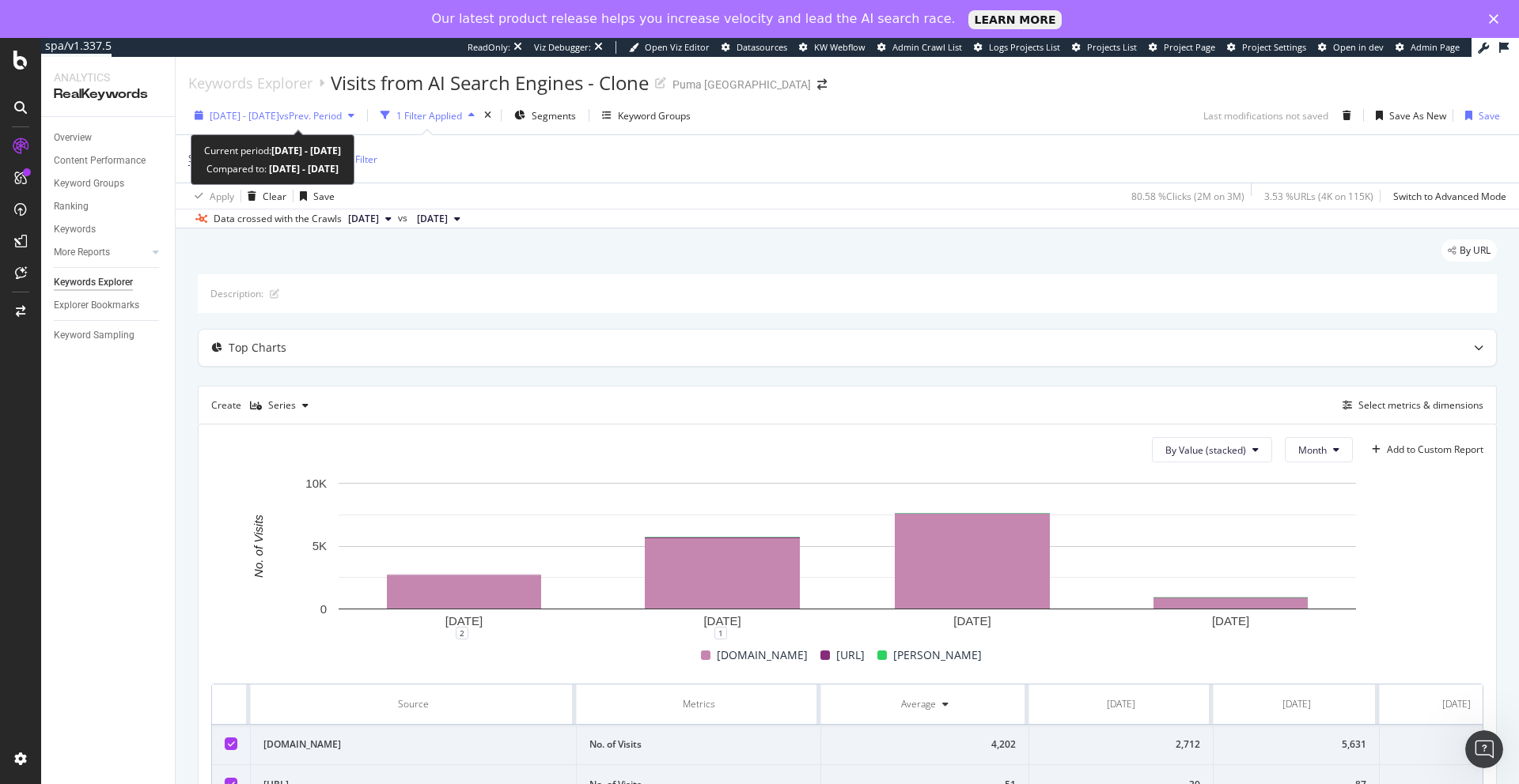
click at [342, 117] on span "vs Prev. Period" at bounding box center [310, 117] width 62 height 14
click at [579, 128] on div "Segments" at bounding box center [544, 116] width 74 height 26
